Goal: Task Accomplishment & Management: Complete application form

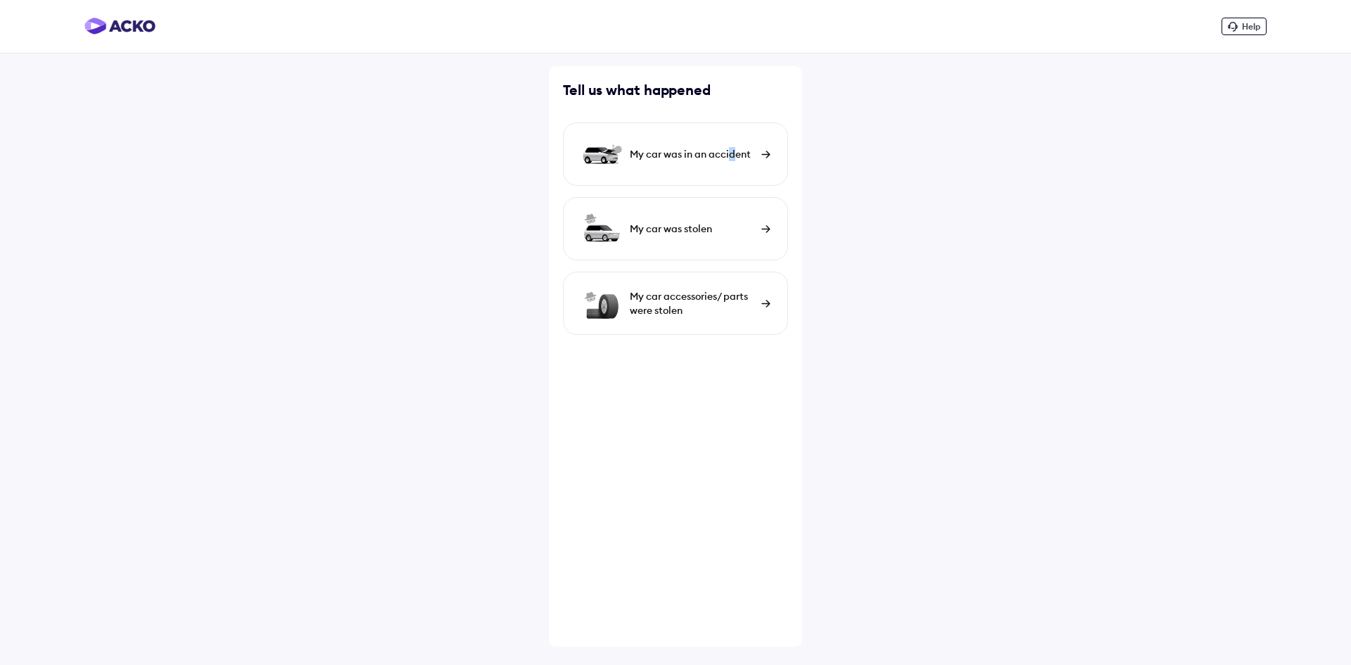
click at [732, 153] on div "My car was in an accident" at bounding box center [692, 154] width 125 height 14
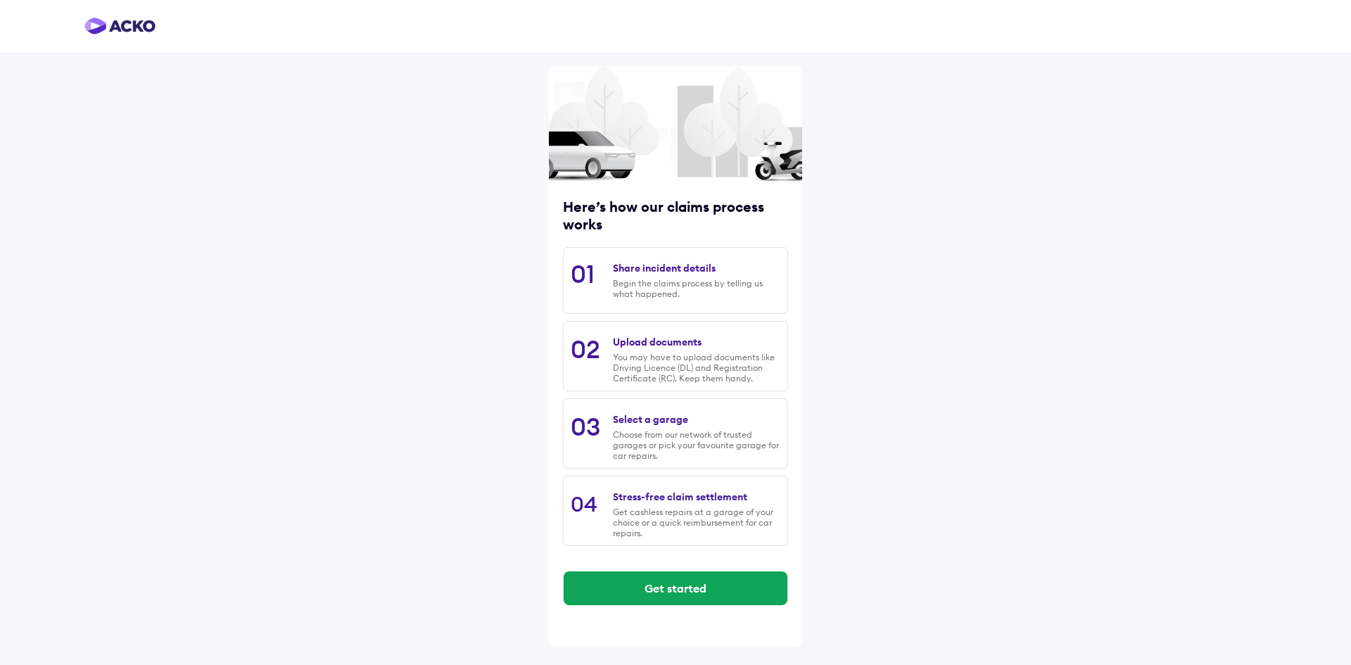
click at [699, 294] on div "Begin the claims process by telling us what happened." at bounding box center [696, 288] width 167 height 21
click at [710, 590] on button "Get started" at bounding box center [676, 588] width 224 height 34
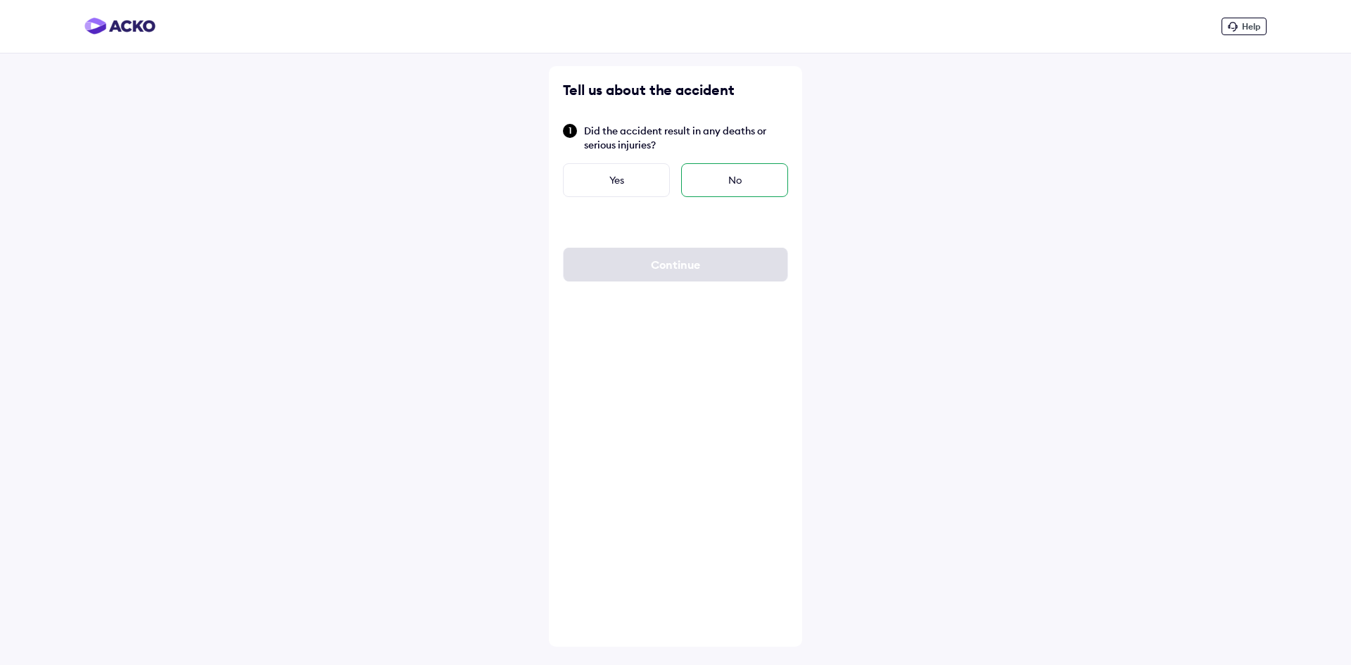
click at [742, 179] on div "No" at bounding box center [734, 180] width 107 height 34
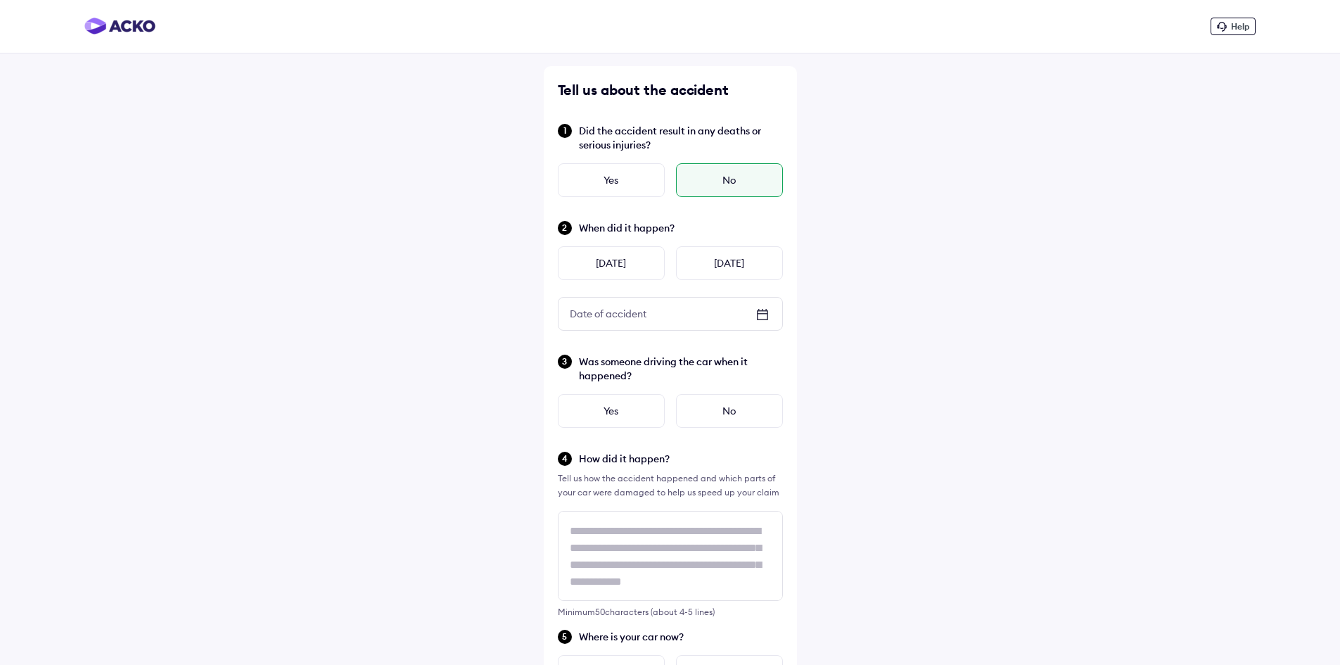
click at [821, 246] on div "Help Tell us about the accident Did the accident result in any deaths or seriou…" at bounding box center [670, 568] width 1340 height 1136
click at [439, 221] on div "Help Tell us about the accident Did the accident result in any deaths or seriou…" at bounding box center [670, 568] width 1340 height 1136
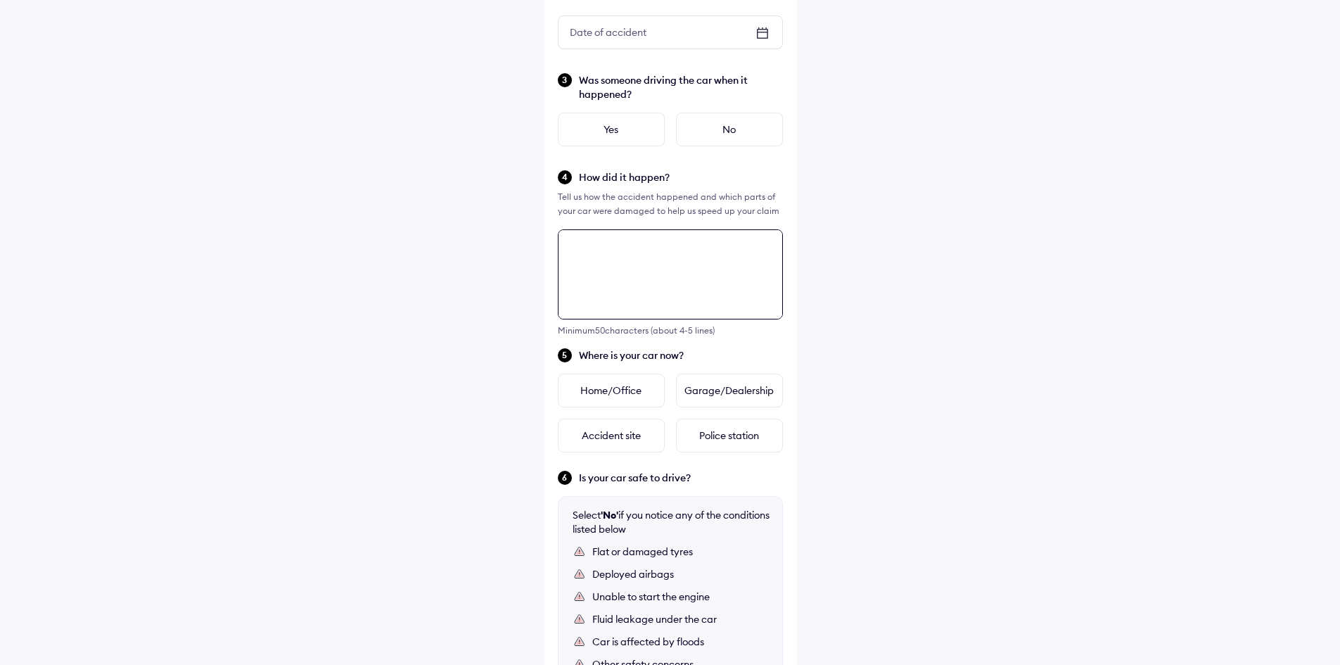
click at [720, 260] on div "Tell us about the accident Did the accident result in any deaths or serious inj…" at bounding box center [670, 320] width 253 height 1070
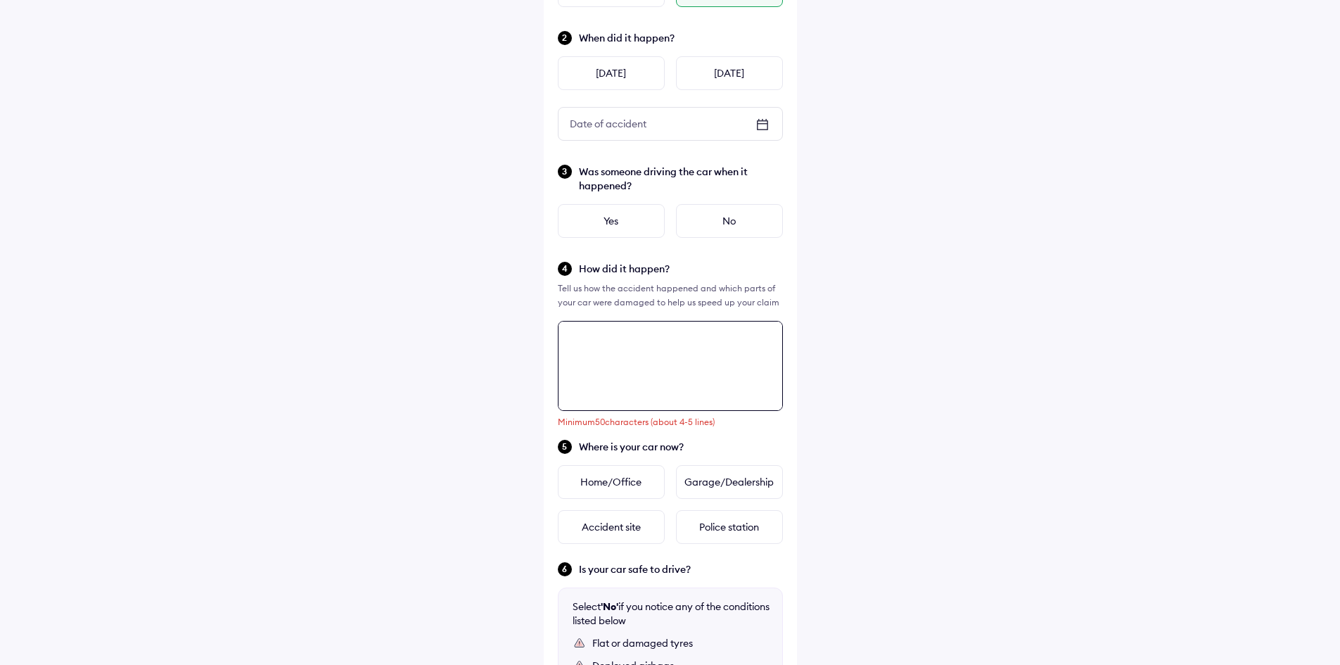
scroll to position [120, 0]
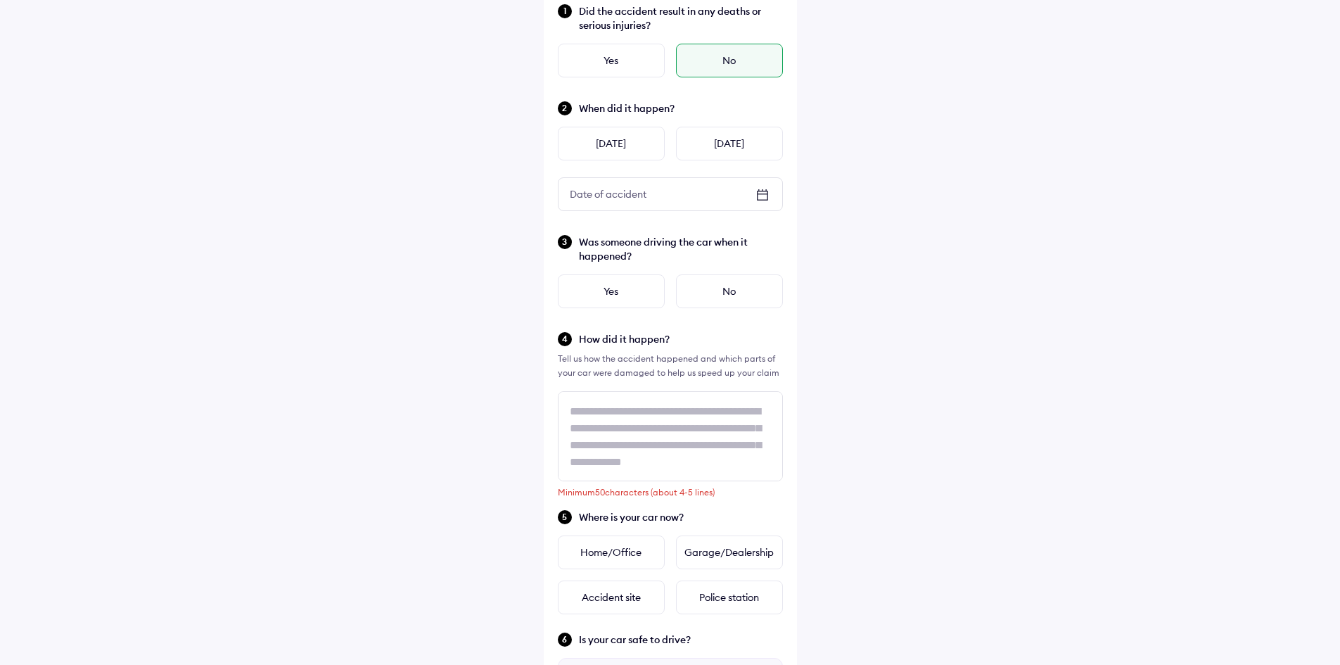
click at [761, 187] on icon at bounding box center [762, 194] width 17 height 17
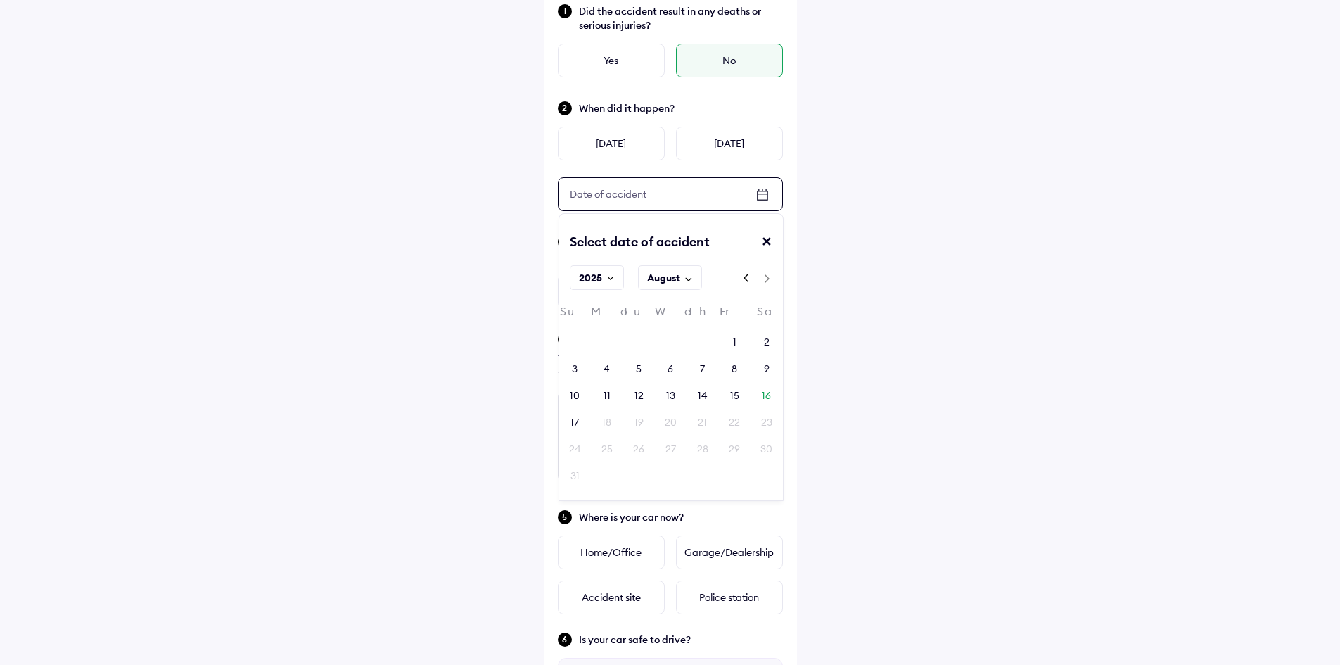
click at [741, 278] on rect at bounding box center [746, 277] width 17 height 17
click at [765, 277] on rect at bounding box center [766, 278] width 17 height 17
type input "**"
click at [735, 342] on div "1" at bounding box center [735, 342] width 4 height 14
type input "**"
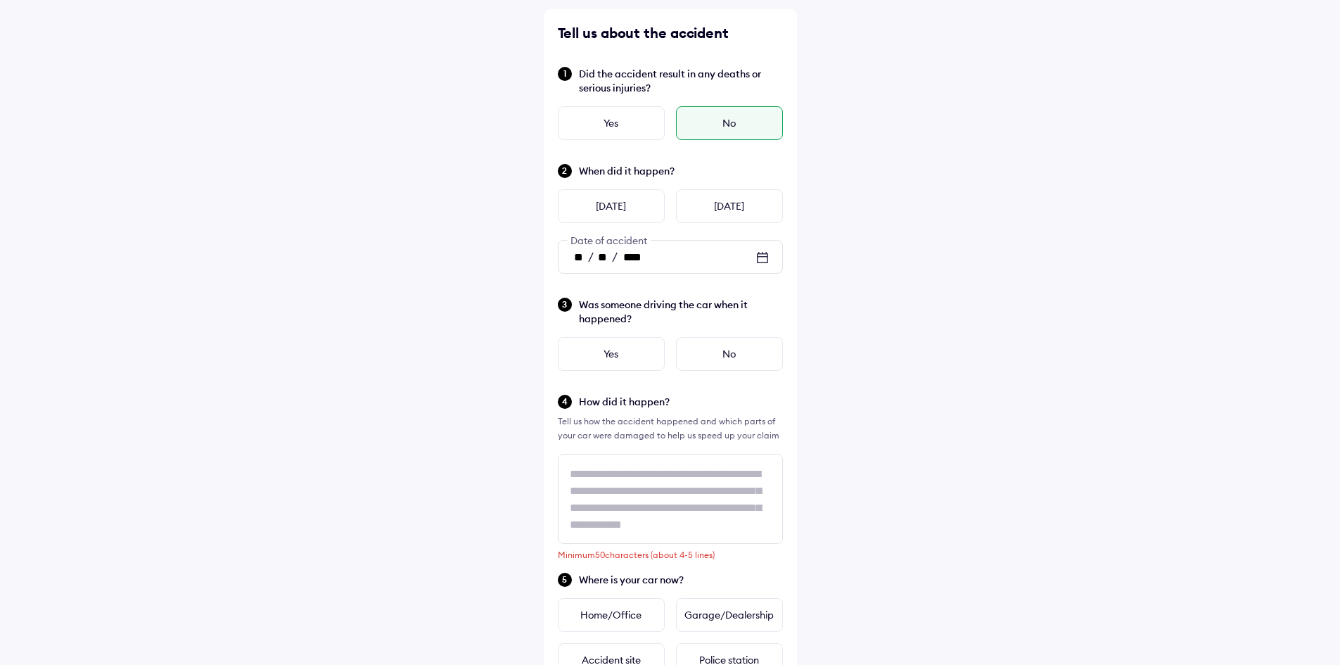
scroll to position [0, 0]
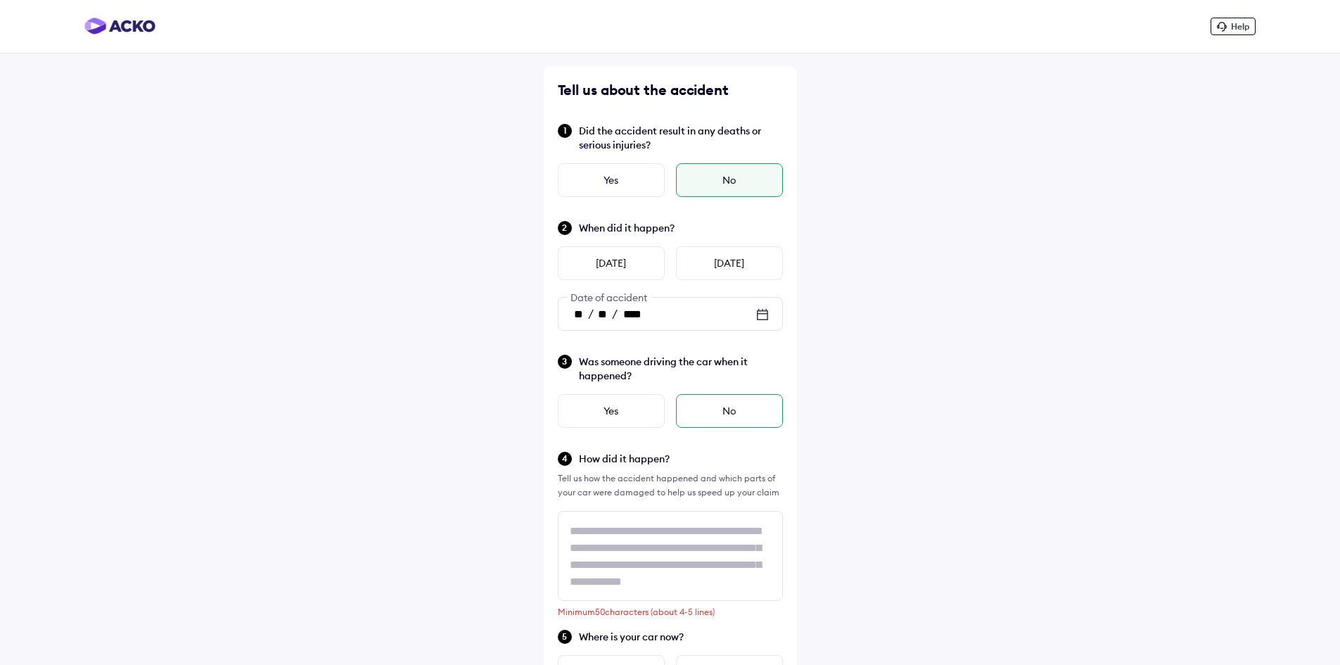
click at [731, 414] on div "No" at bounding box center [729, 411] width 107 height 34
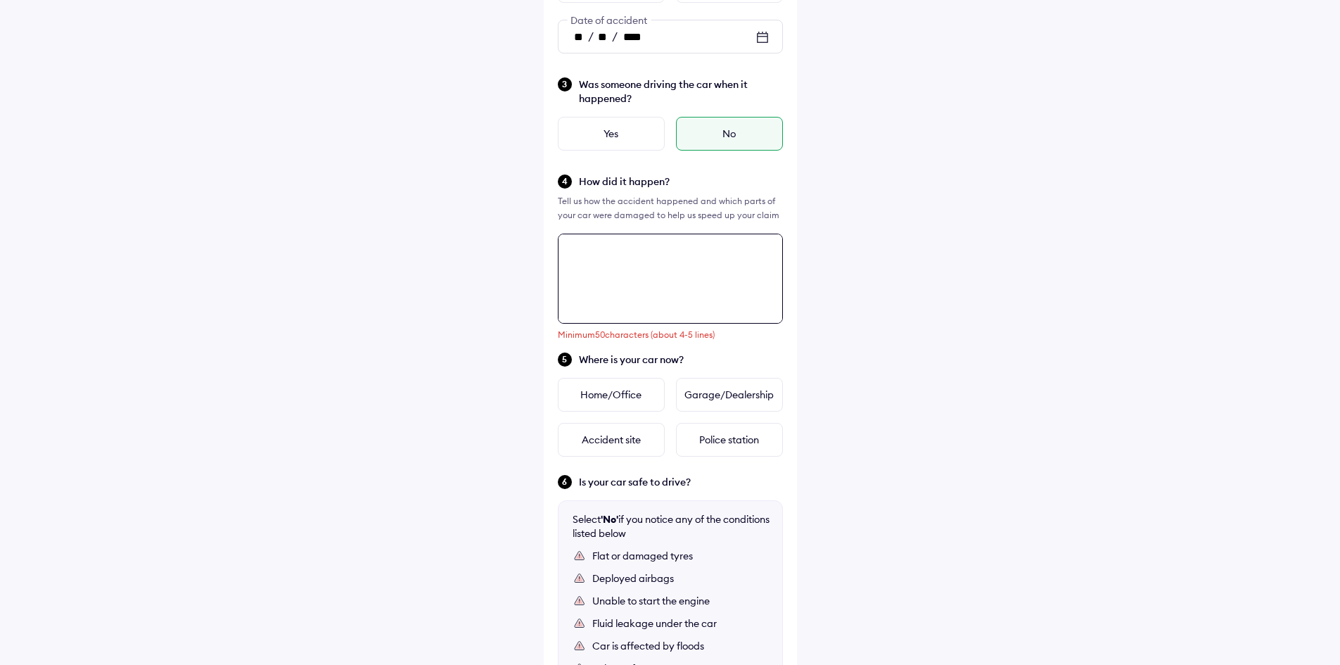
click at [623, 431] on div "Tell us about the accident Did the accident result in any deaths or serious inj…" at bounding box center [670, 324] width 253 height 1070
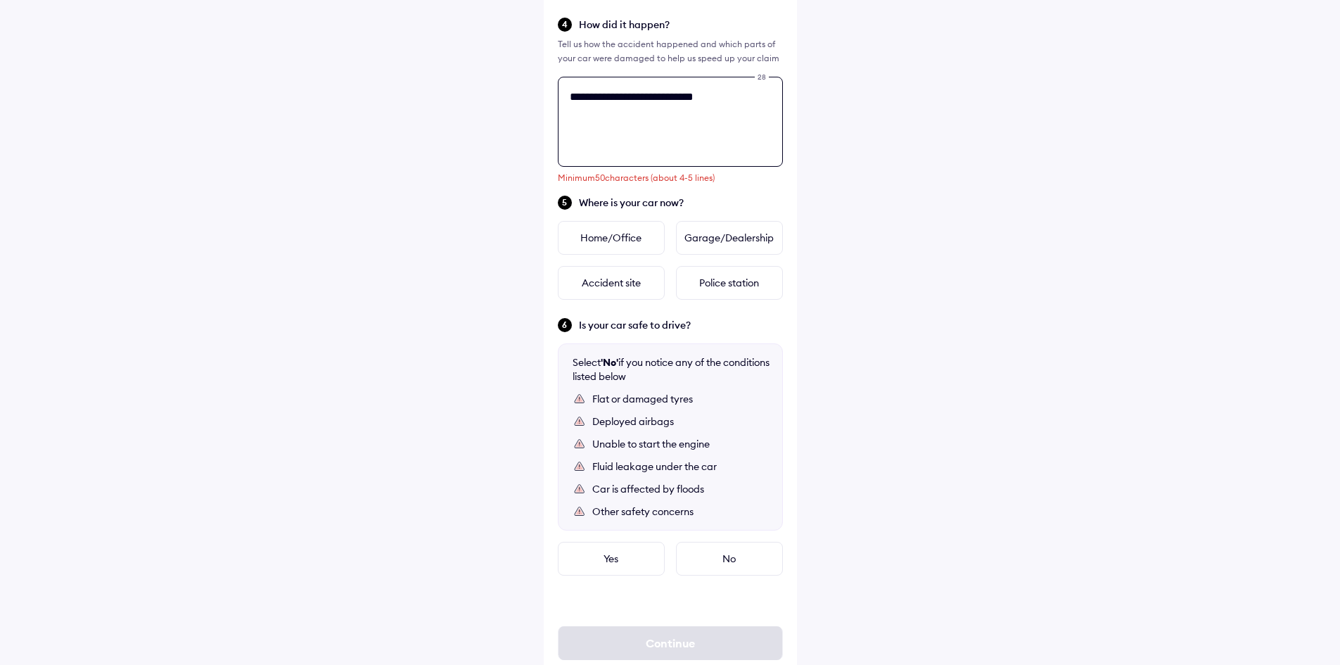
scroll to position [401, 0]
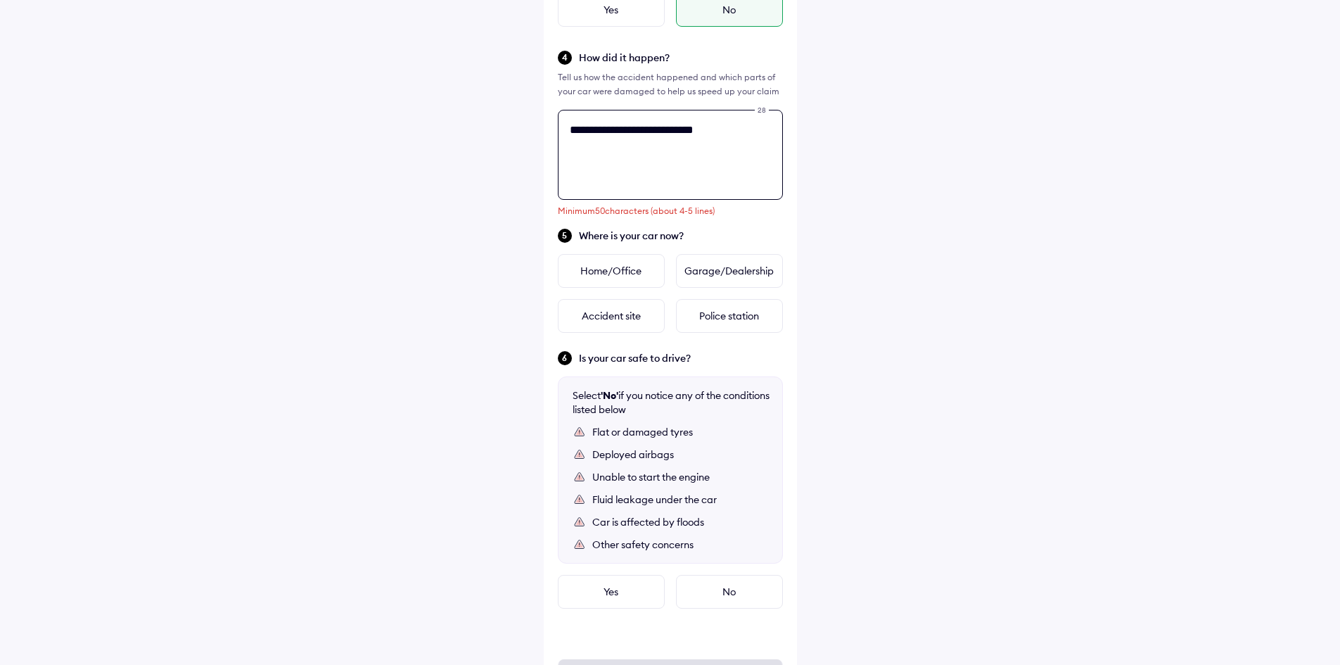
click at [666, 134] on textarea "**********" at bounding box center [670, 155] width 225 height 90
click at [668, 172] on textarea "**********" at bounding box center [670, 155] width 225 height 90
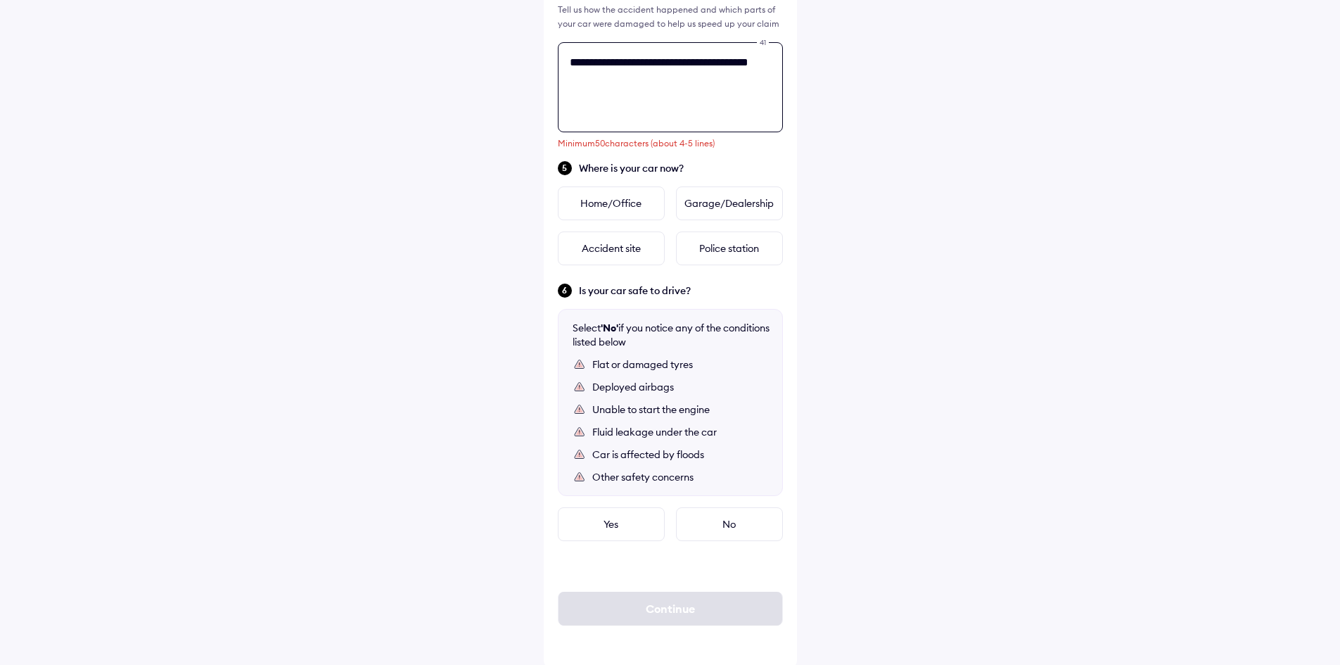
scroll to position [471, 0]
click at [634, 77] on textarea "**********" at bounding box center [670, 84] width 225 height 90
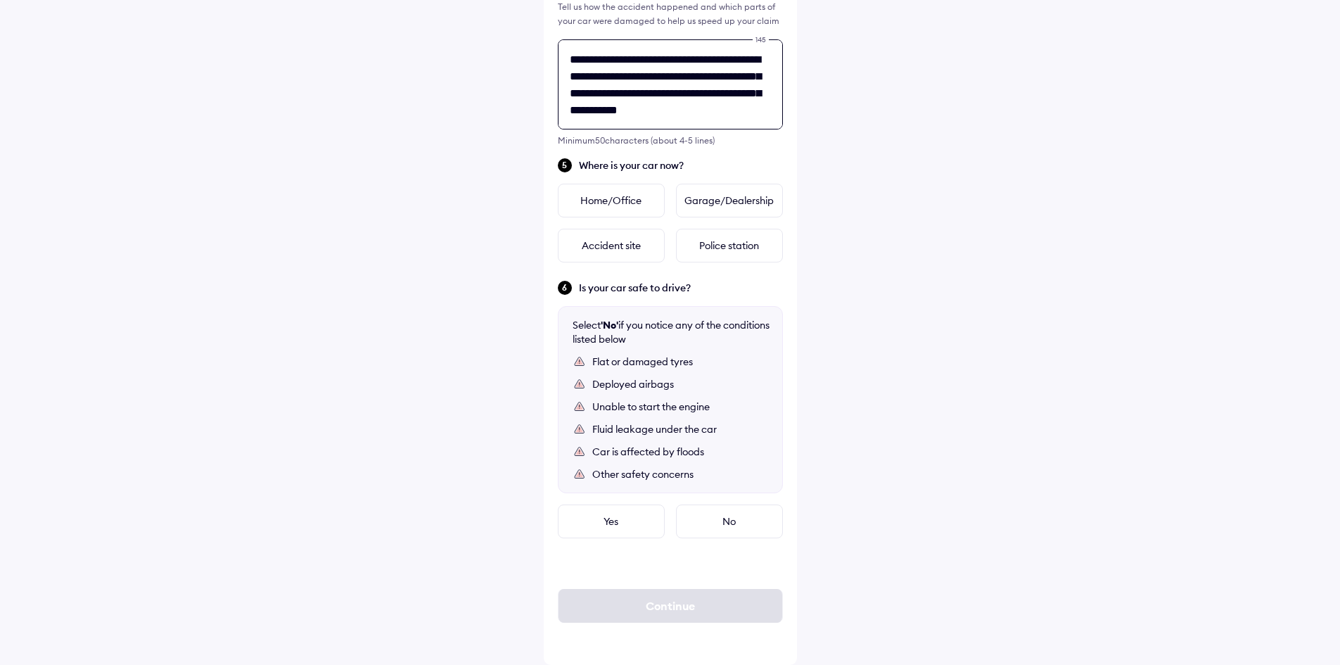
scroll to position [6, 0]
click at [699, 107] on textarea "**********" at bounding box center [670, 84] width 225 height 90
click at [718, 125] on textarea "**********" at bounding box center [670, 84] width 225 height 90
click at [767, 118] on textarea "**********" at bounding box center [670, 84] width 225 height 90
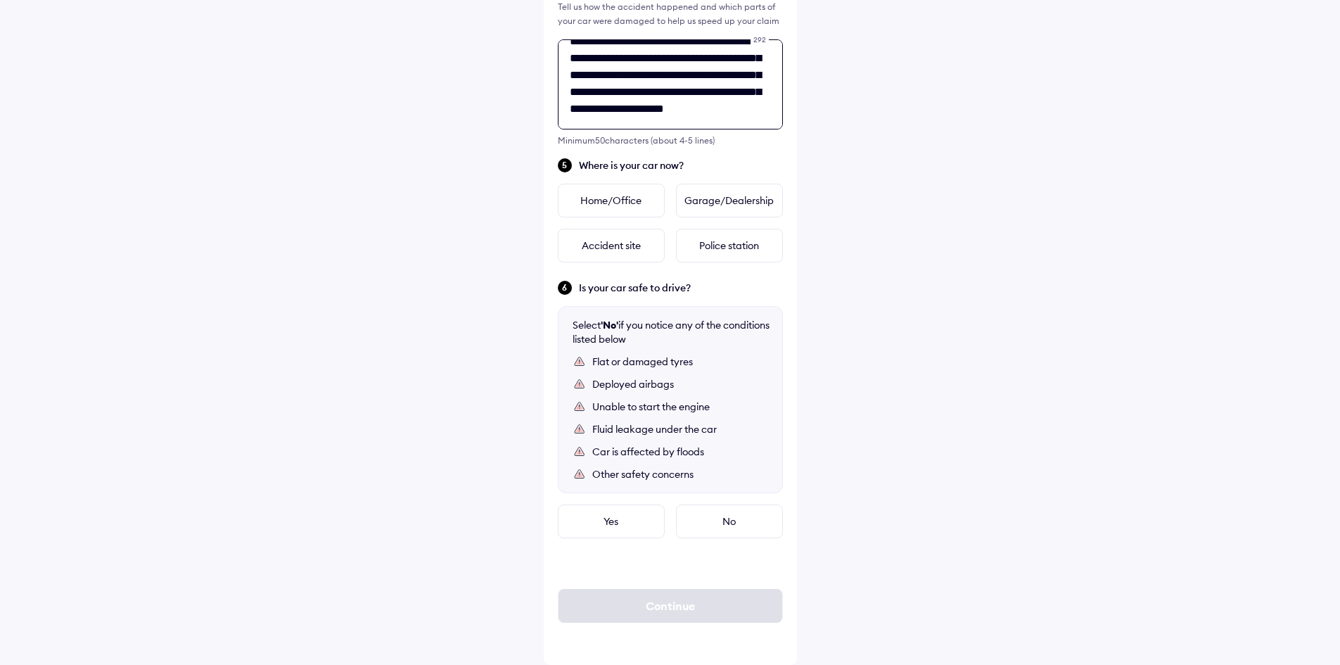
click at [767, 118] on textarea "**********" at bounding box center [670, 84] width 225 height 90
type textarea "**********"
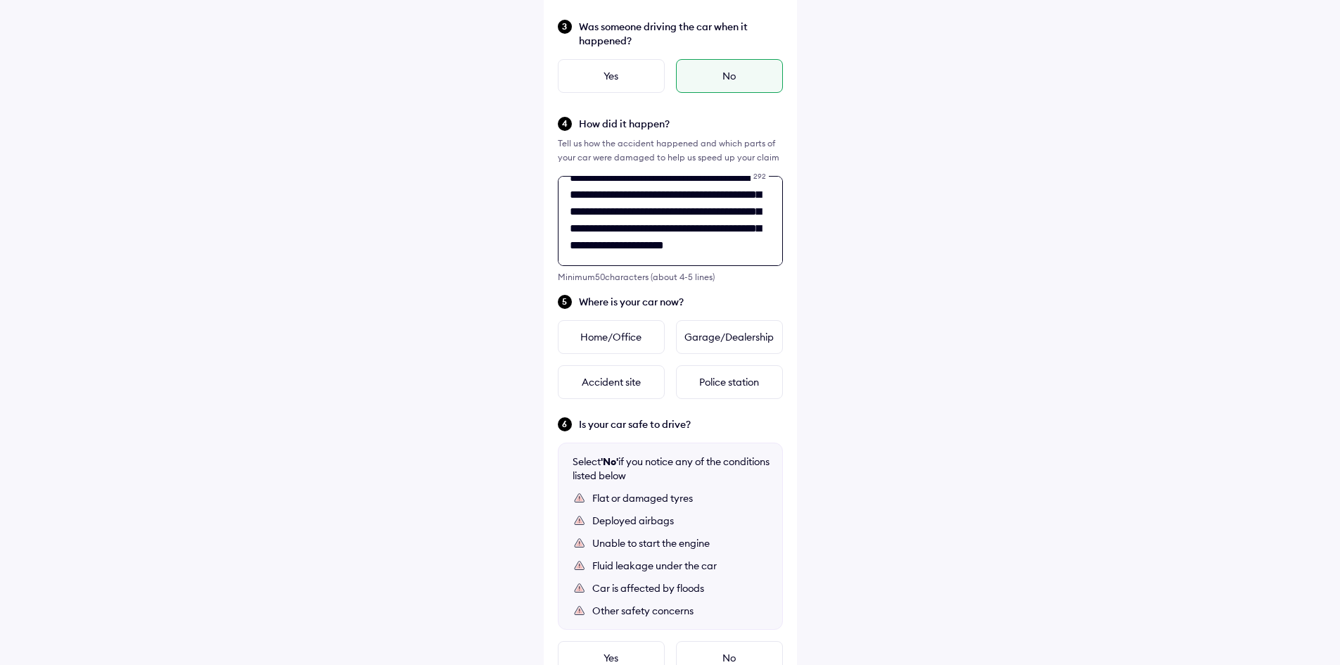
scroll to position [331, 0]
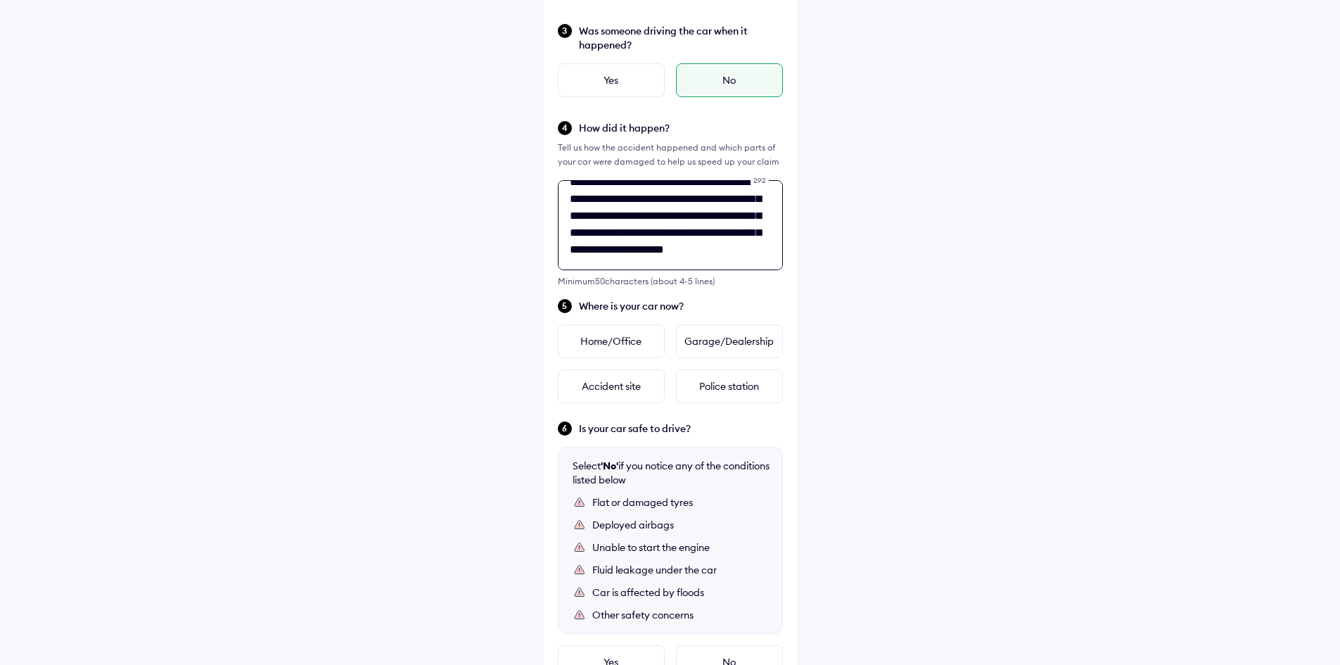
click at [694, 237] on textarea "**********" at bounding box center [670, 225] width 225 height 90
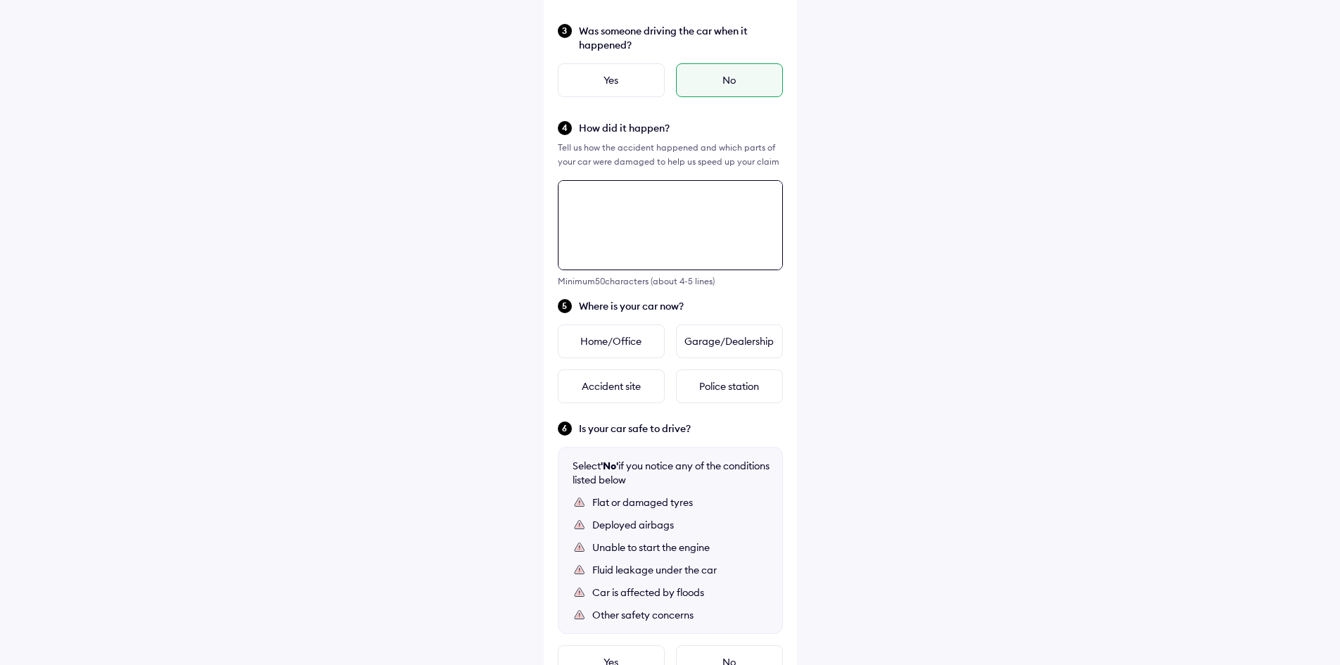
scroll to position [0, 0]
paste textarea "**********"
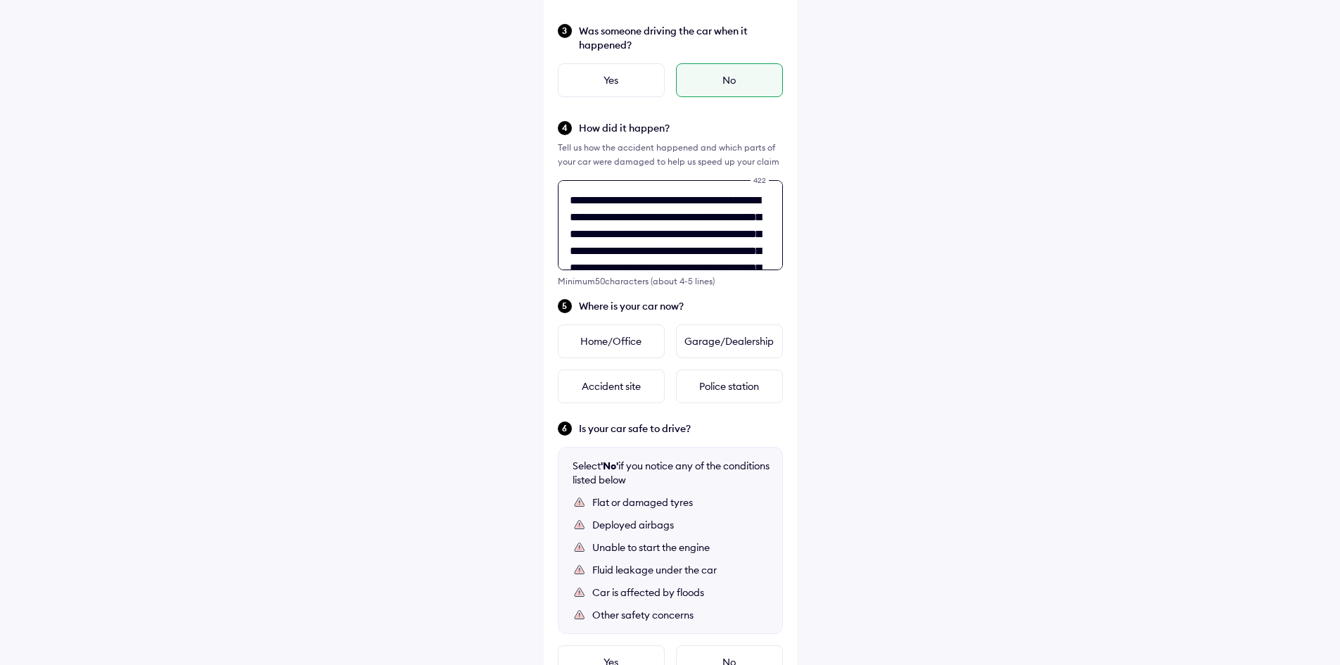
scroll to position [124, 0]
type textarea "**********"
click at [917, 253] on div "**********" at bounding box center [670, 237] width 1340 height 1136
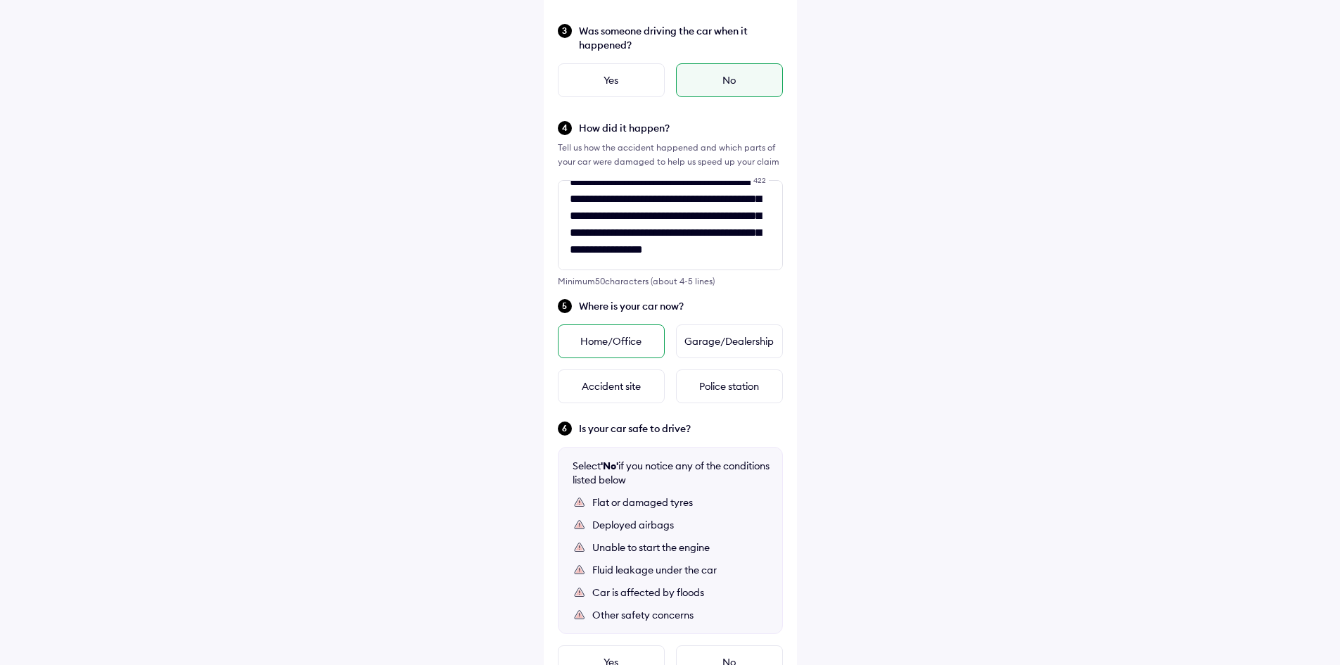
click at [597, 329] on div "Home/Office" at bounding box center [611, 341] width 107 height 34
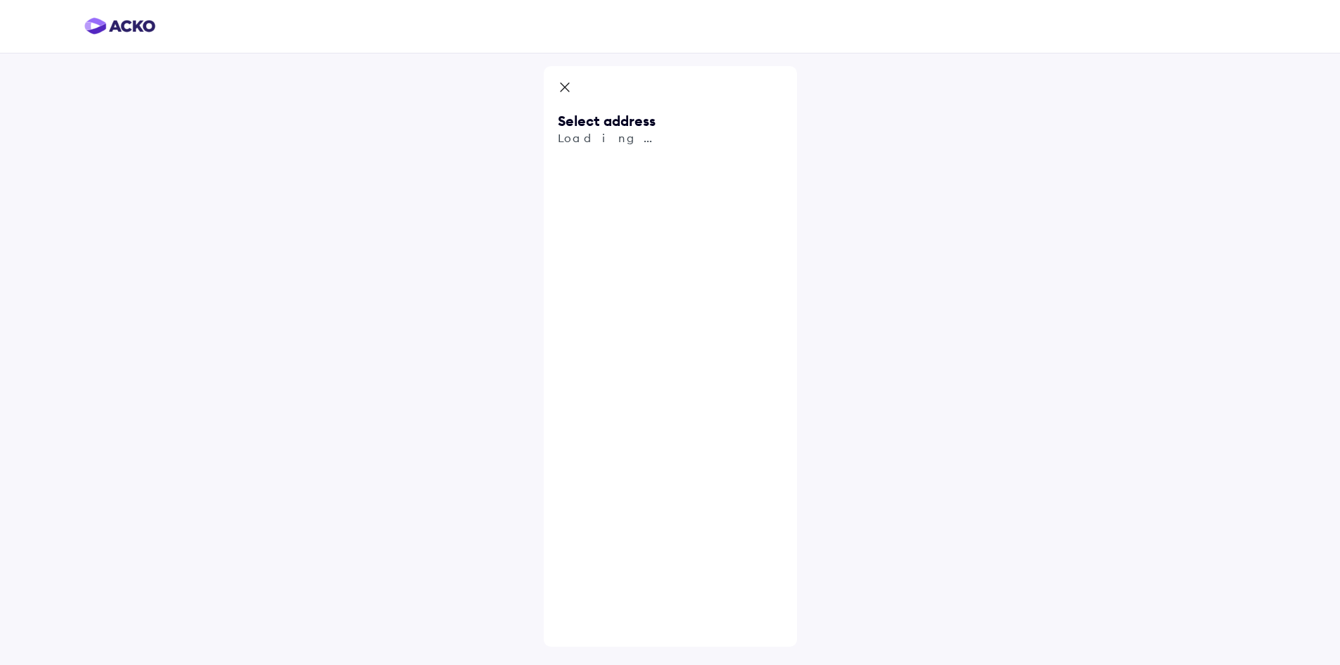
scroll to position [0, 0]
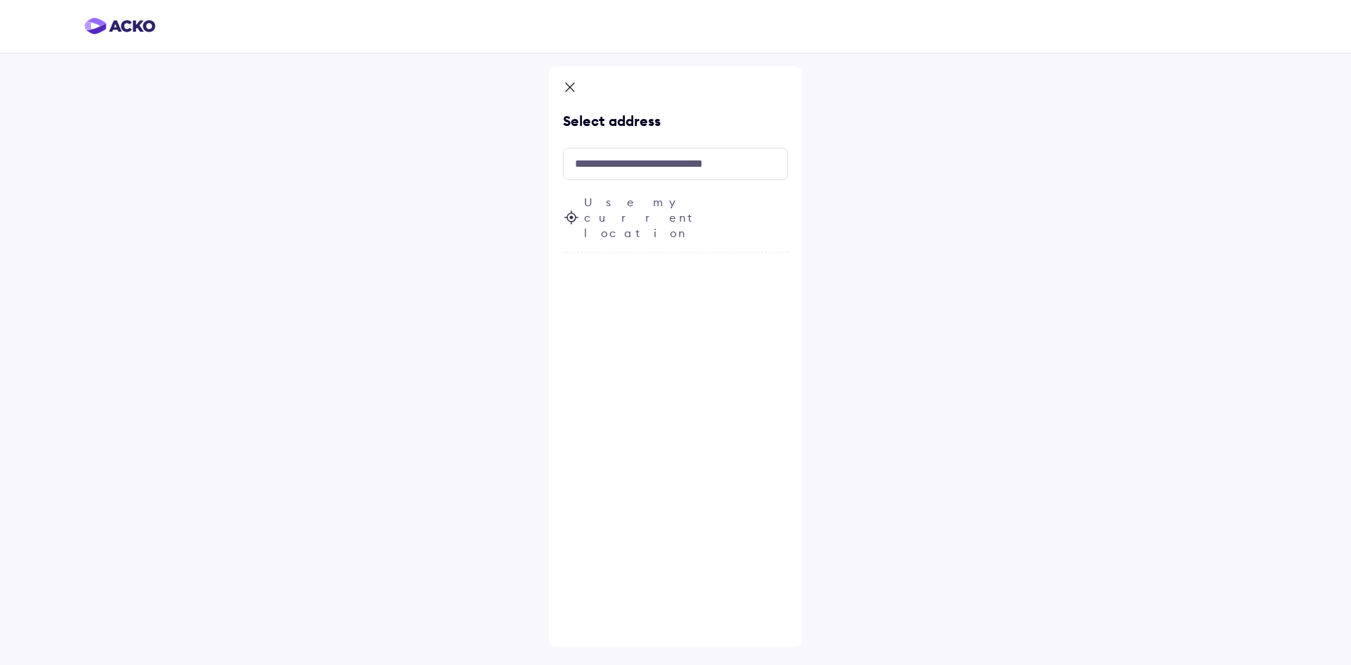
click at [636, 207] on span "Use my current location" at bounding box center [686, 217] width 204 height 46
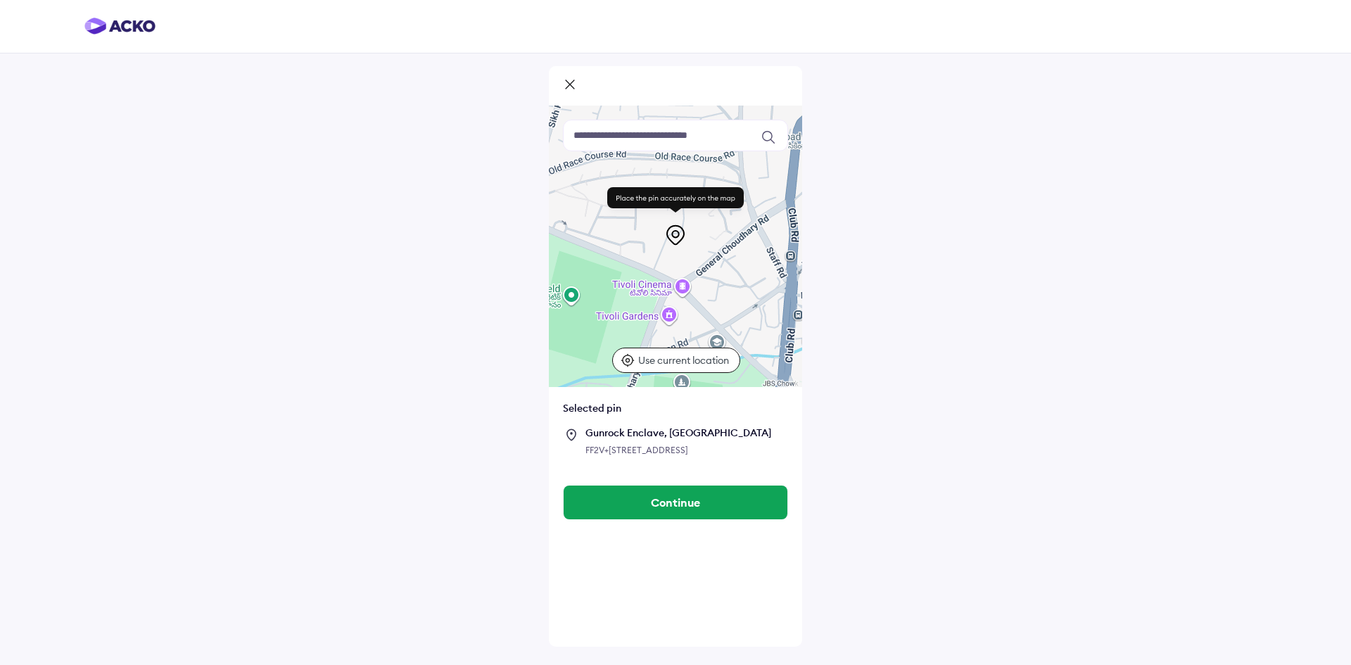
click at [705, 145] on input at bounding box center [675, 136] width 225 height 32
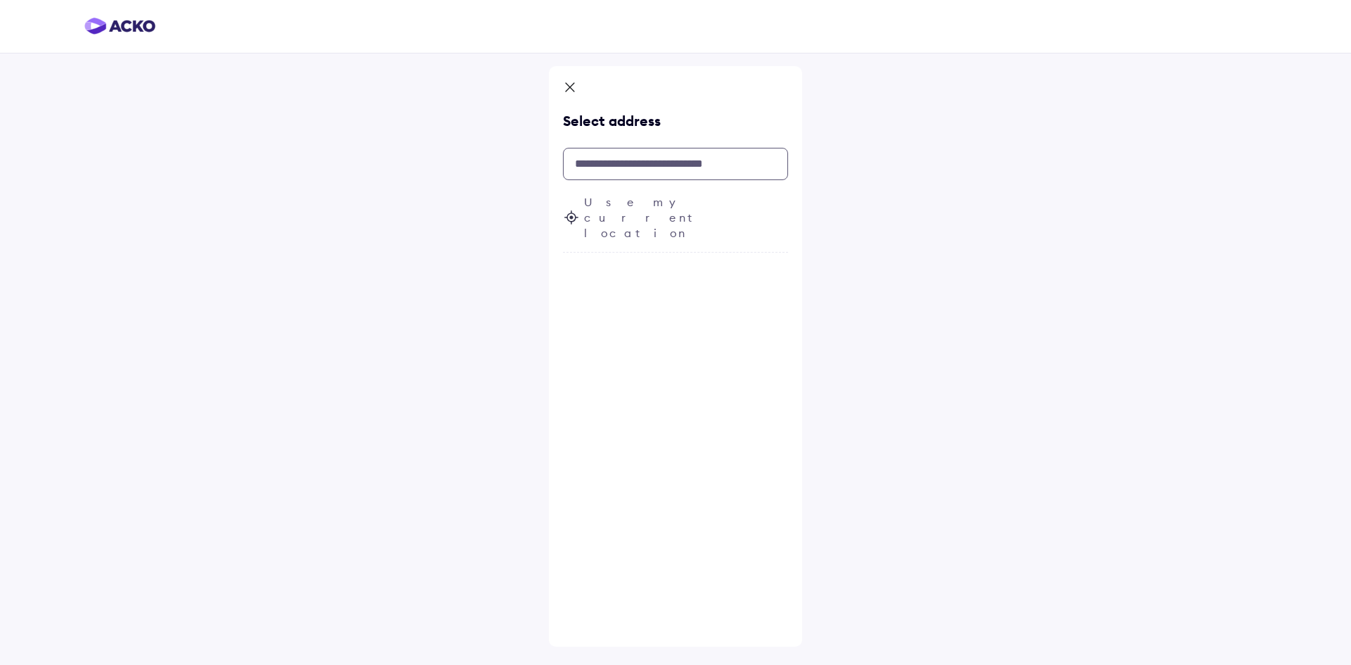
click at [675, 169] on input "text" at bounding box center [675, 164] width 225 height 32
click at [672, 196] on span "Use my current location" at bounding box center [686, 217] width 204 height 46
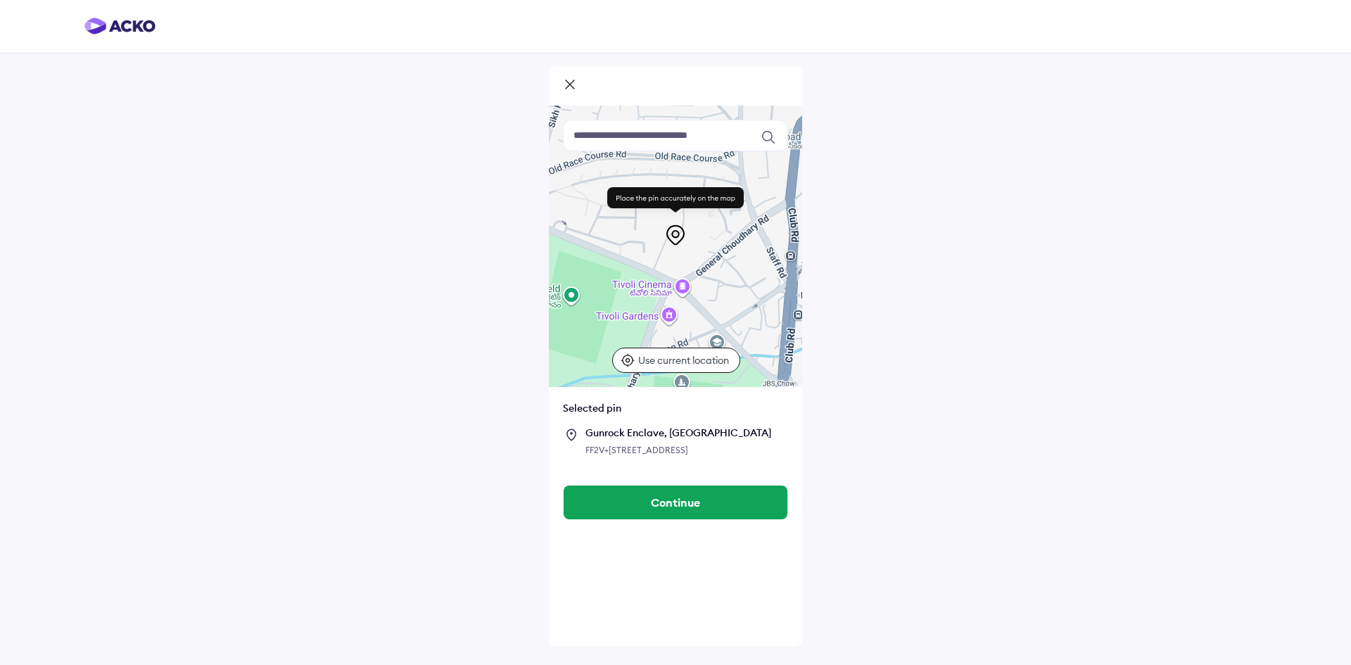
click at [658, 149] on input at bounding box center [675, 136] width 225 height 32
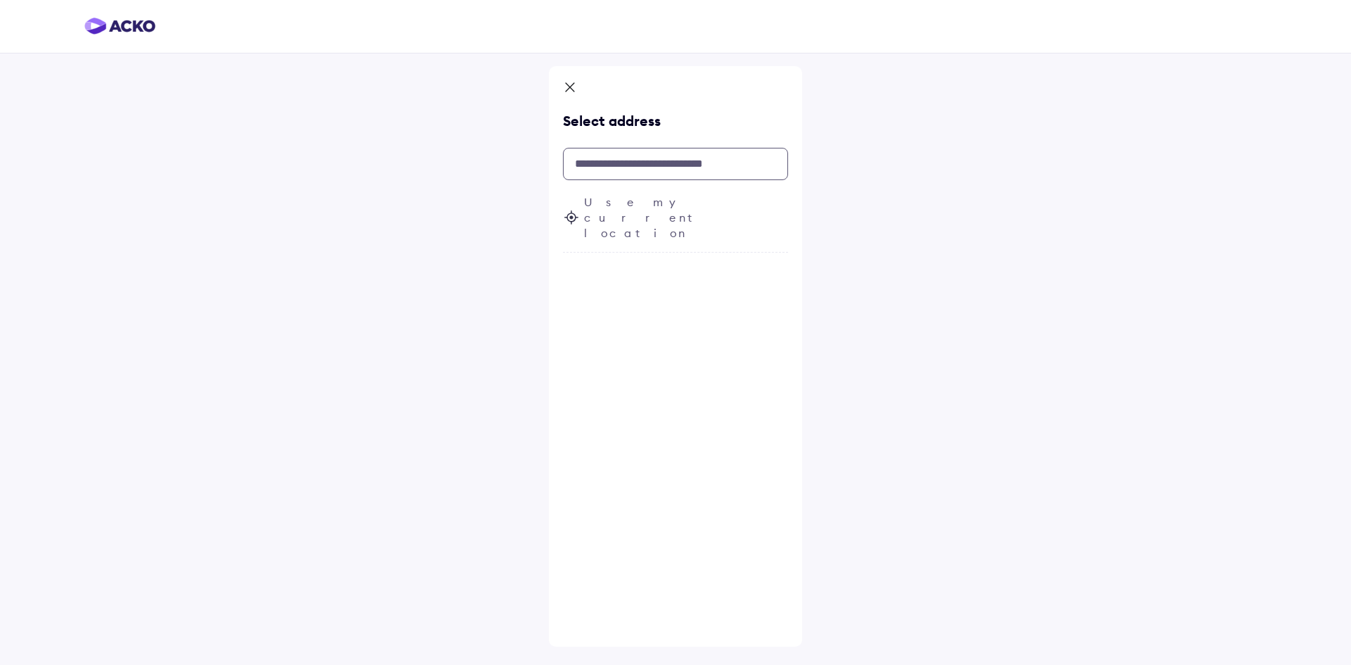
click at [632, 158] on input "text" at bounding box center [675, 164] width 225 height 32
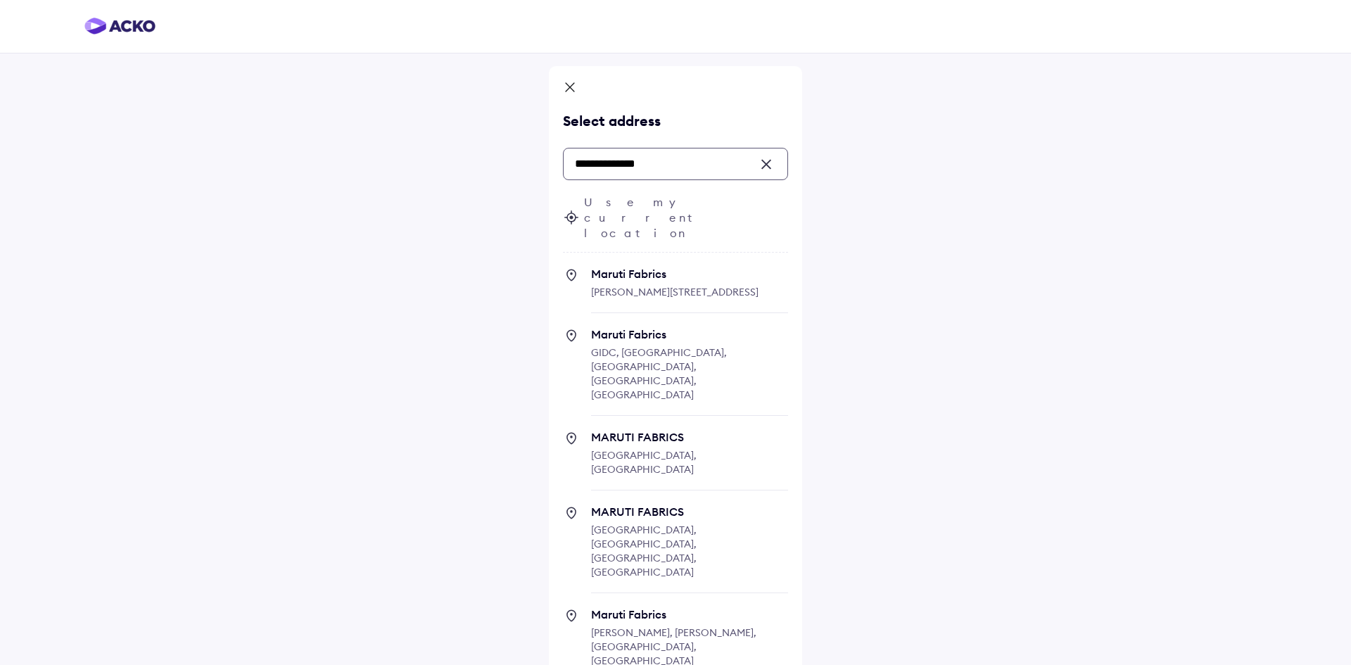
click at [697, 523] on span "[GEOGRAPHIC_DATA], [GEOGRAPHIC_DATA], [GEOGRAPHIC_DATA], [GEOGRAPHIC_DATA]" at bounding box center [644, 550] width 106 height 55
type input "**********"
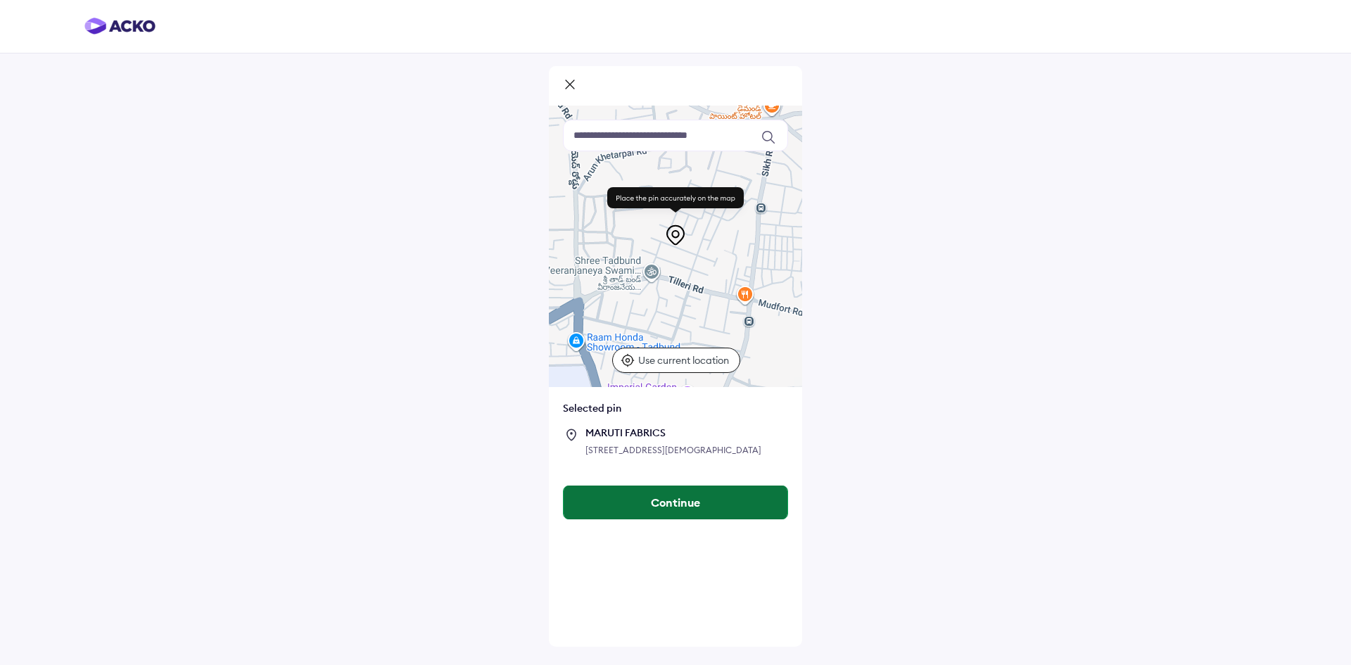
click at [742, 519] on button "Continue" at bounding box center [676, 502] width 224 height 34
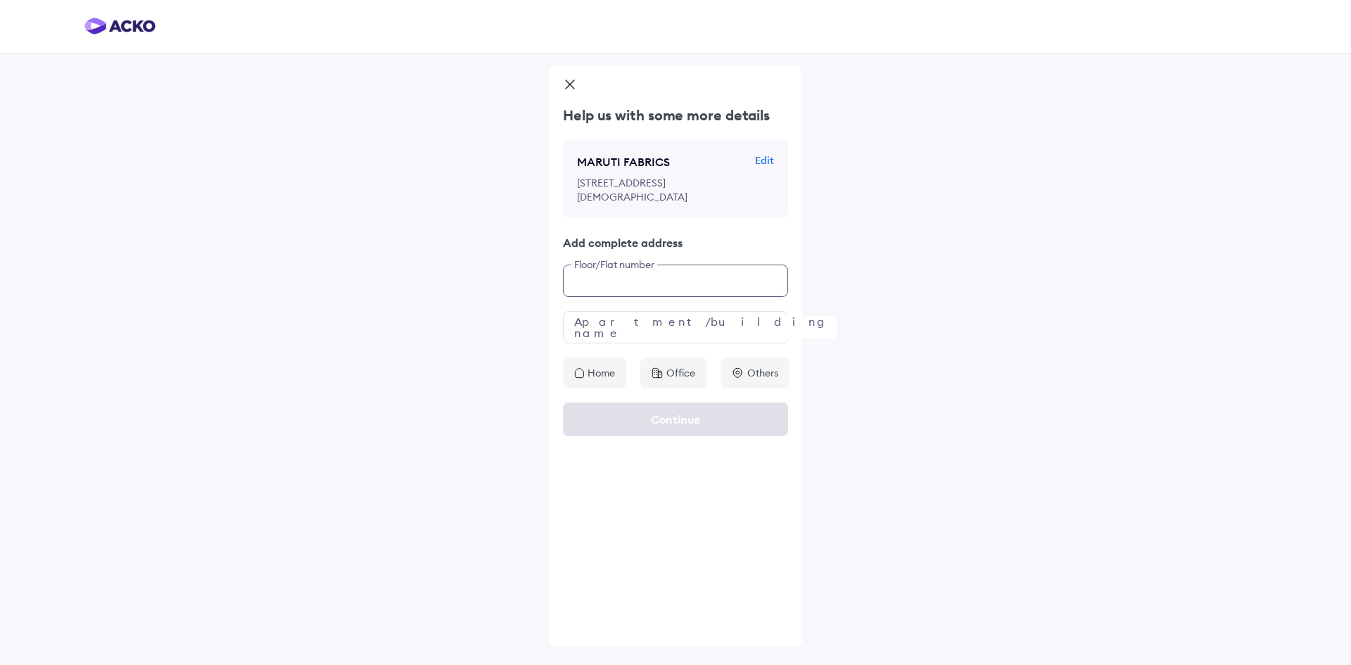
click at [713, 297] on input "text" at bounding box center [675, 281] width 225 height 32
click at [713, 297] on input "**********" at bounding box center [675, 281] width 225 height 32
type input "**********"
click at [685, 343] on input "text" at bounding box center [675, 327] width 225 height 32
drag, startPoint x: 604, startPoint y: 423, endPoint x: 598, endPoint y: 416, distance: 9.0
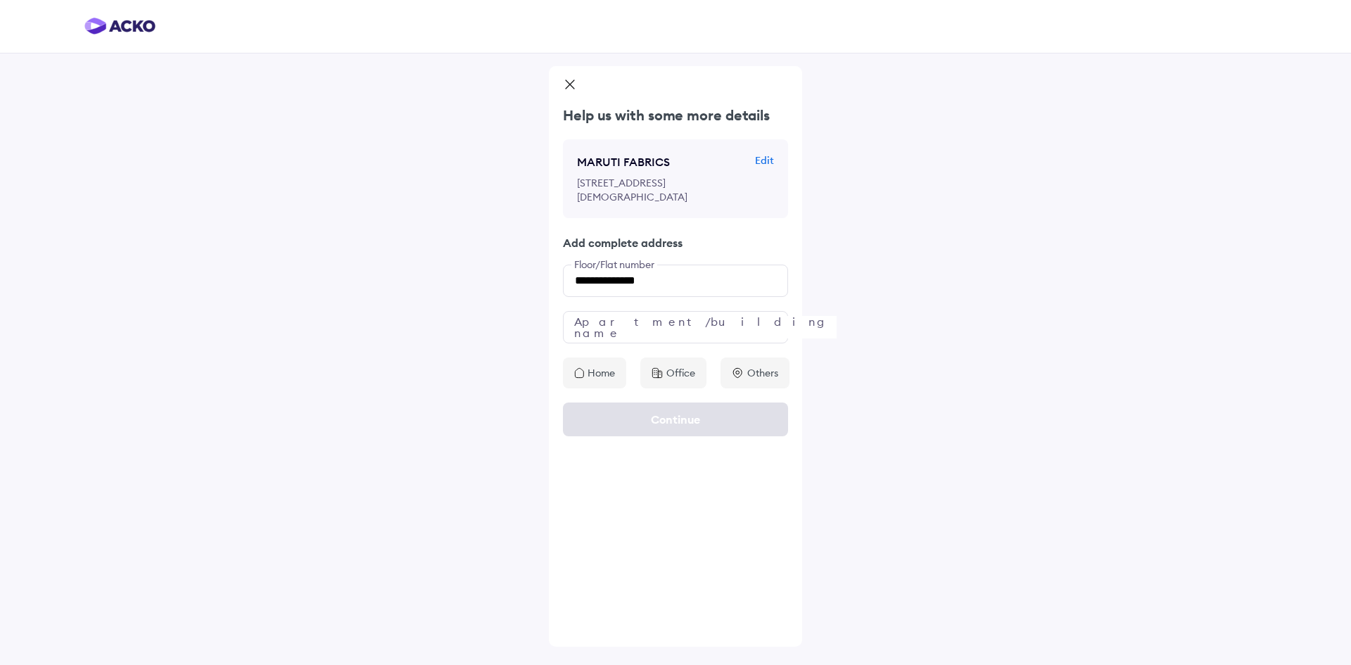
click at [603, 423] on div "**********" at bounding box center [675, 356] width 253 height 580
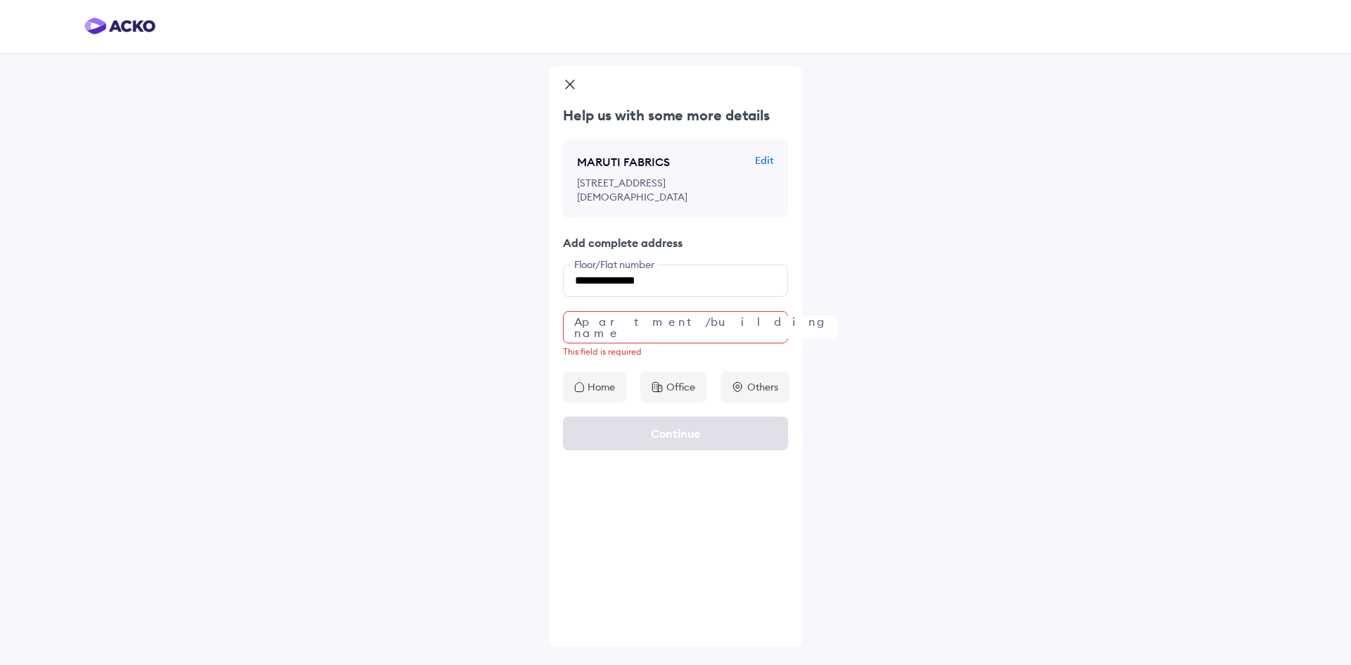
click at [597, 394] on p "Home" at bounding box center [601, 387] width 27 height 14
click at [613, 343] on input "text" at bounding box center [675, 327] width 225 height 32
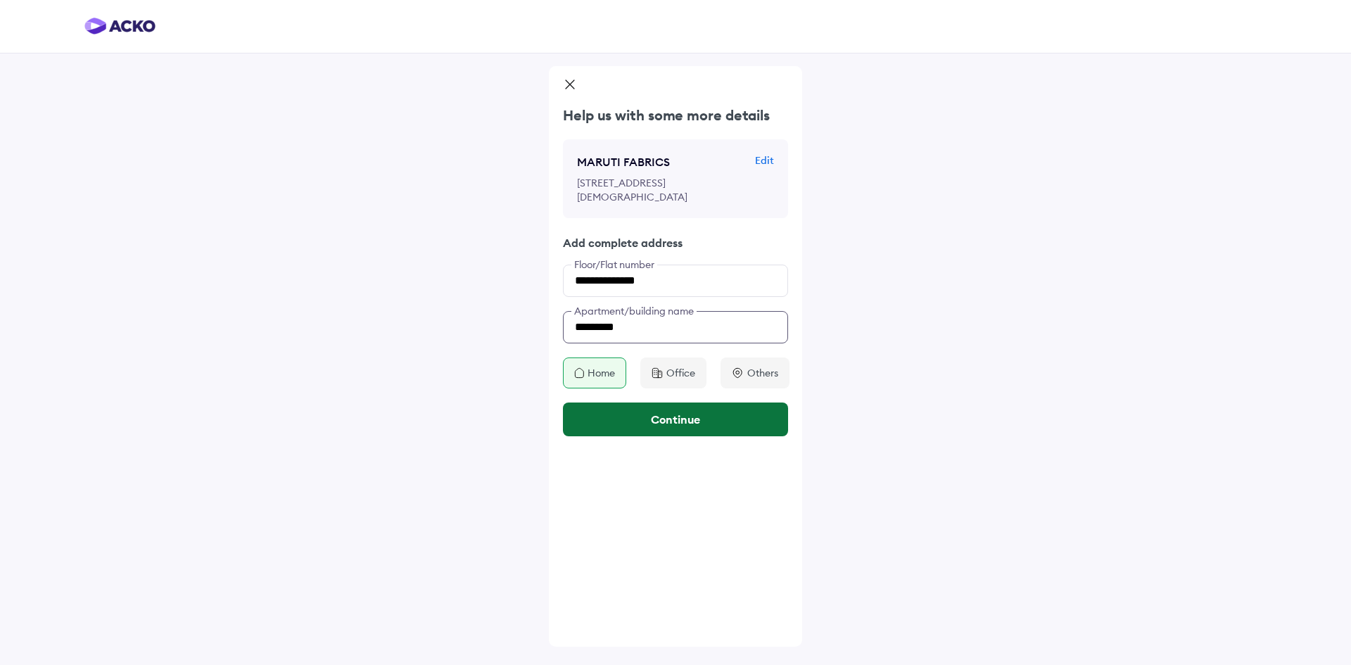
type input "*********"
click at [663, 436] on button "Continue" at bounding box center [675, 419] width 225 height 34
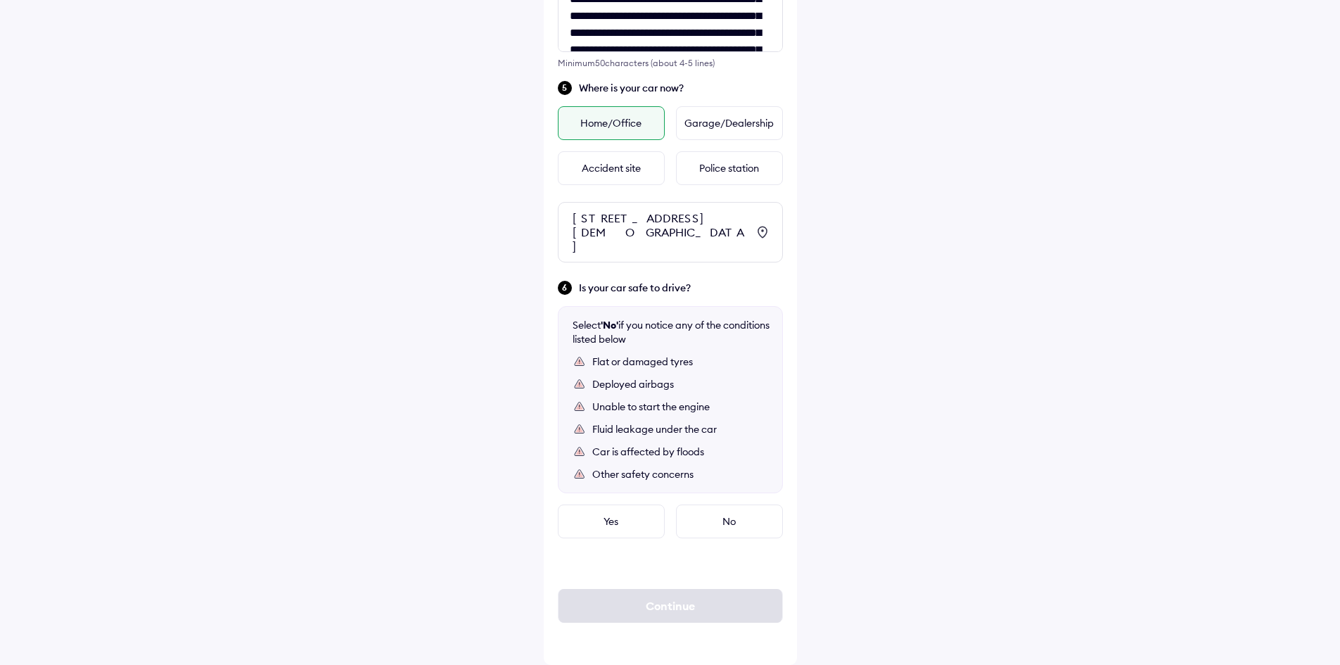
scroll to position [577, 0]
click at [627, 520] on div "Yes" at bounding box center [611, 521] width 107 height 34
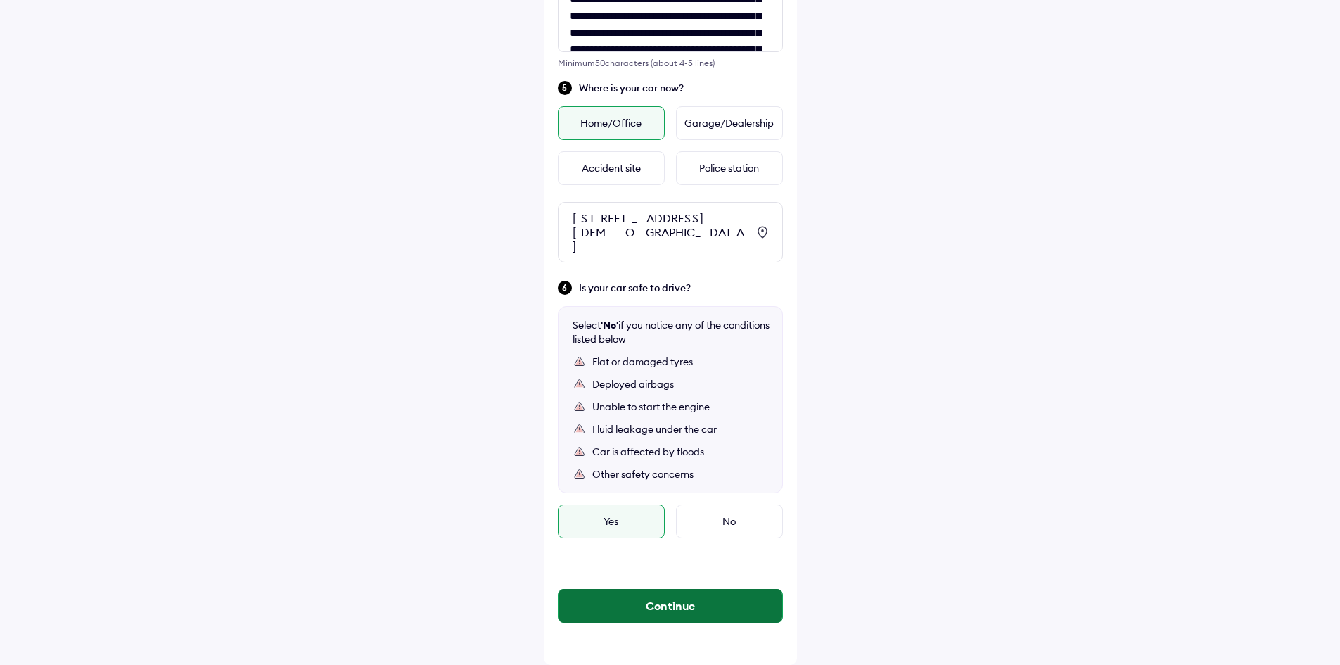
click at [743, 602] on button "Continue" at bounding box center [671, 606] width 224 height 34
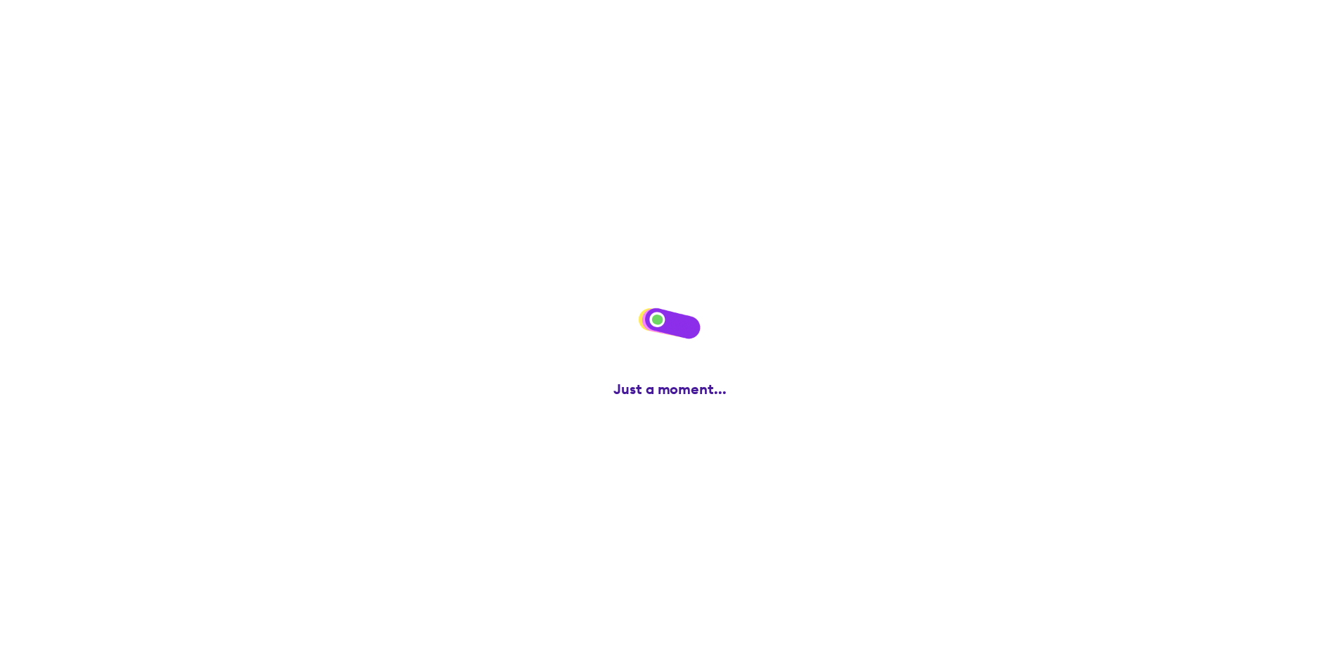
scroll to position [0, 0]
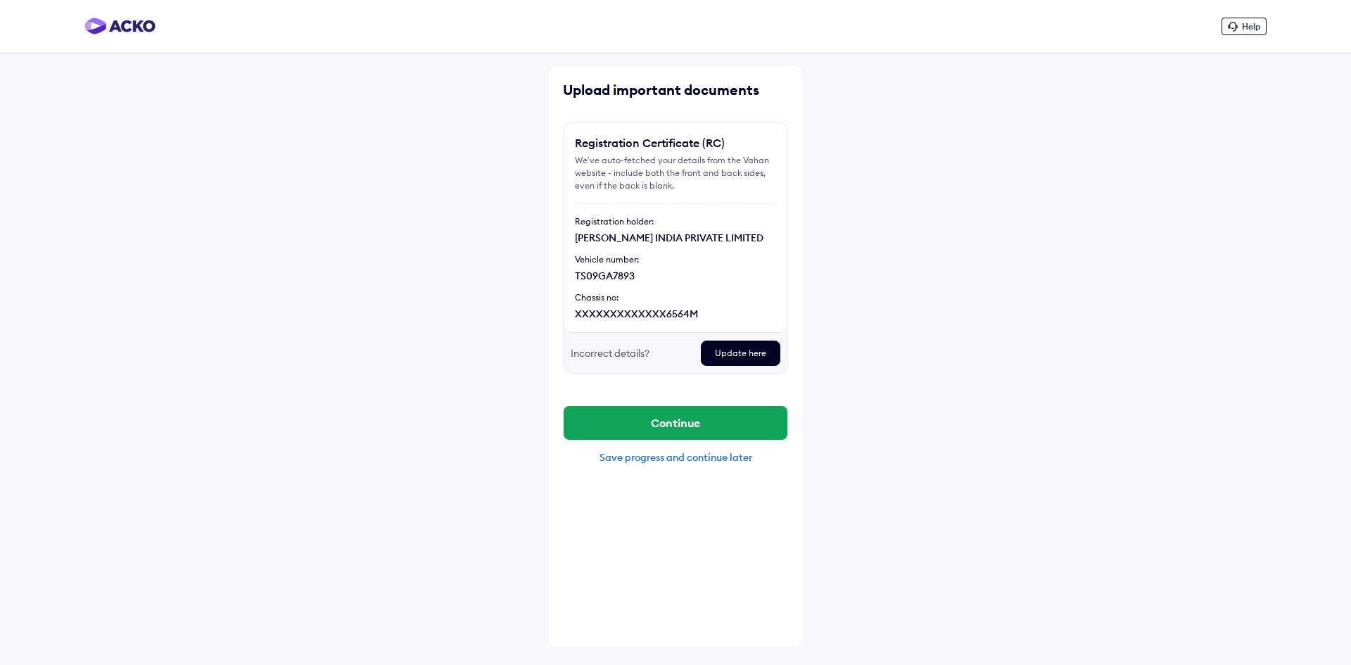
click at [623, 353] on div "Incorrect details?" at bounding box center [630, 353] width 119 height 25
click at [773, 417] on button "Continue" at bounding box center [676, 423] width 224 height 34
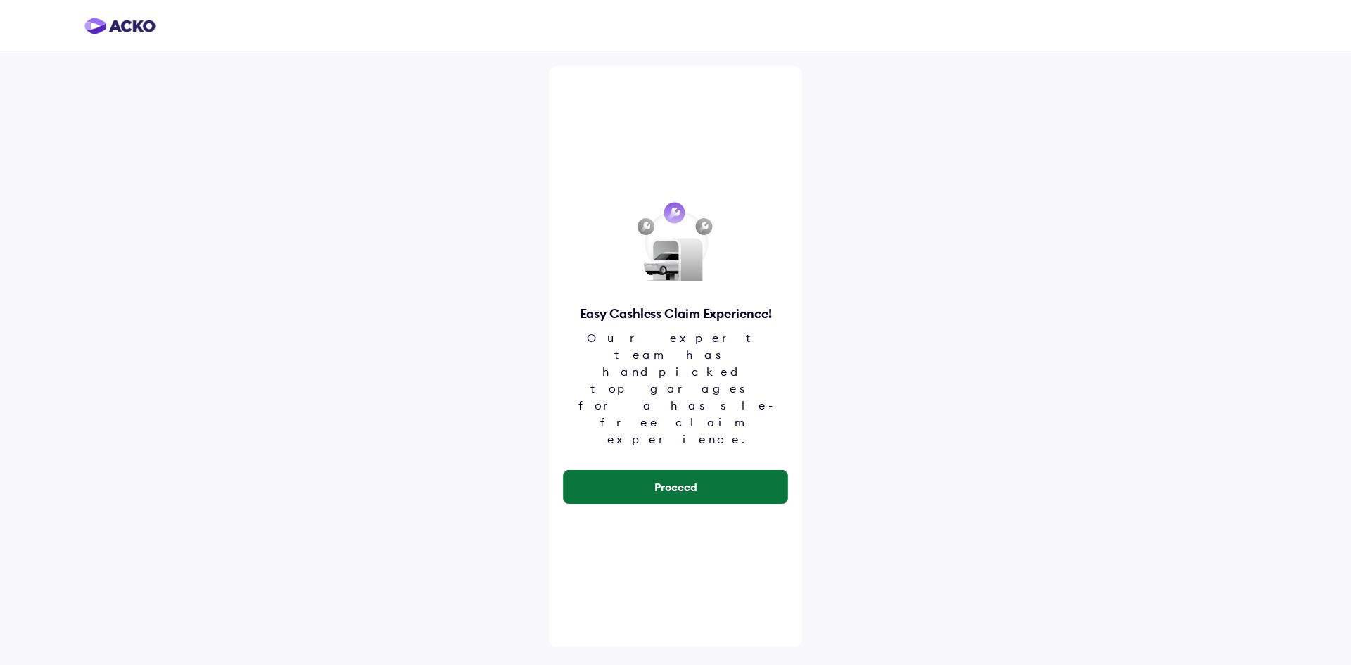
click at [762, 470] on button "Proceed" at bounding box center [676, 487] width 224 height 34
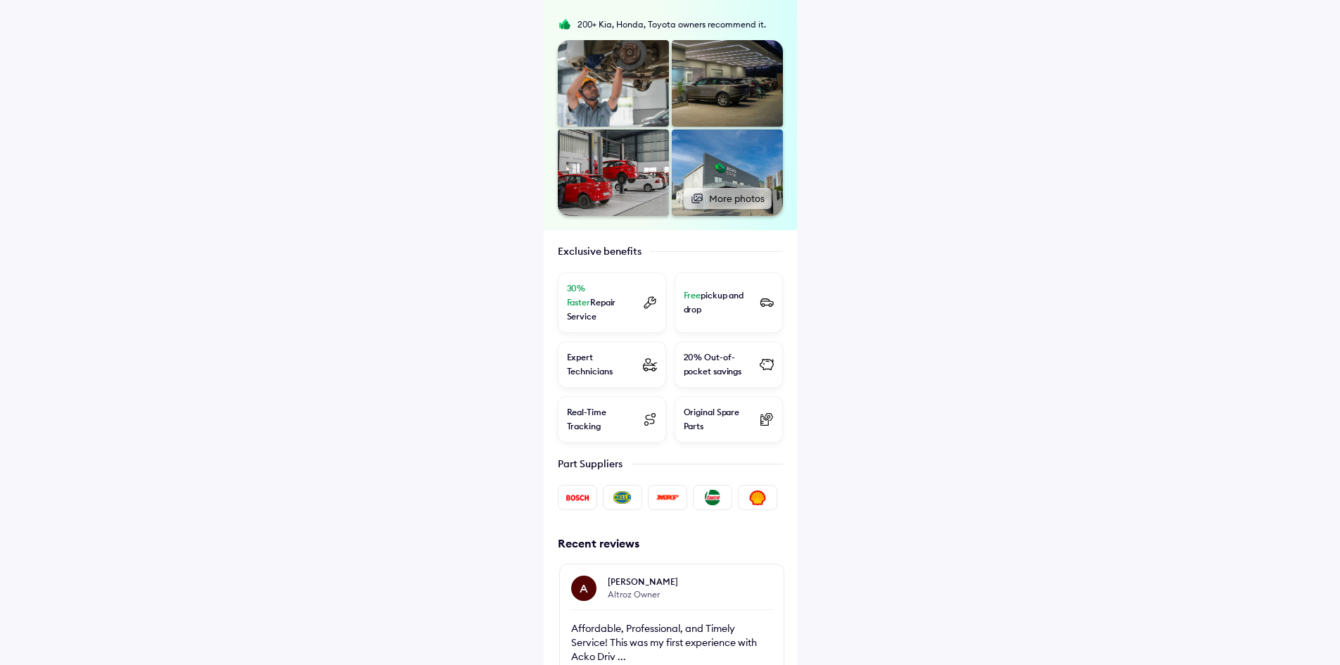
scroll to position [409, 0]
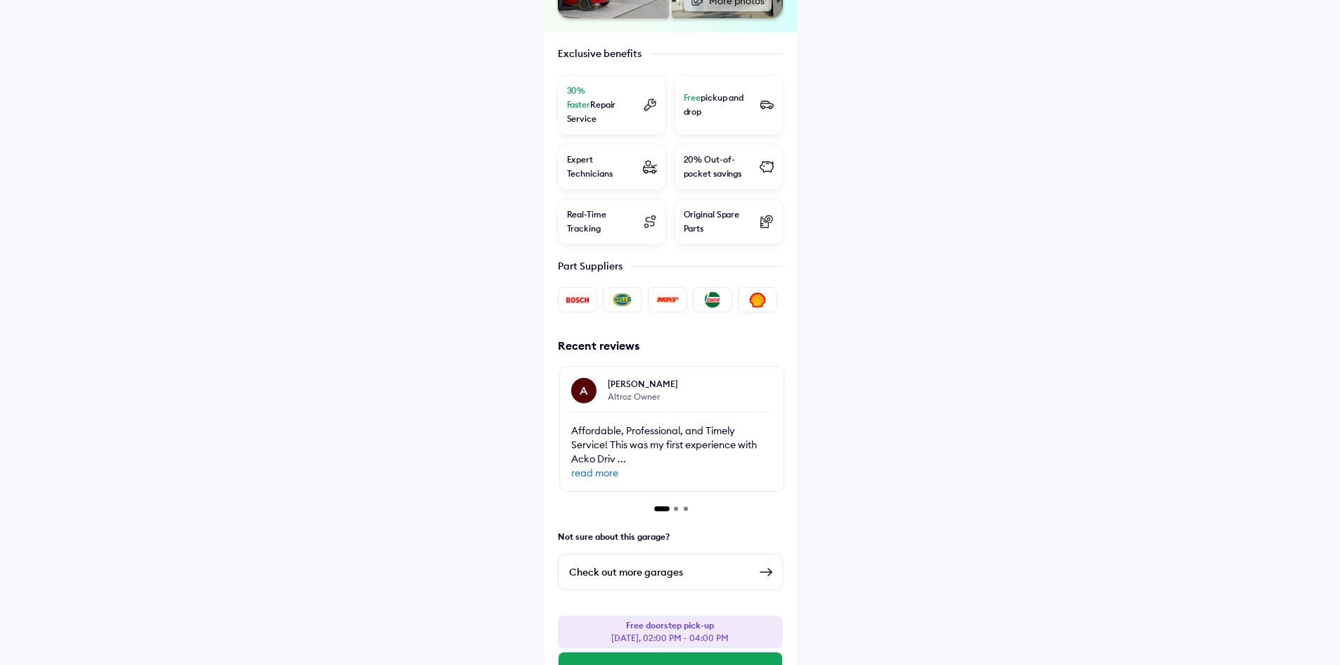
click at [724, 564] on div "Check out more garages" at bounding box center [659, 572] width 180 height 17
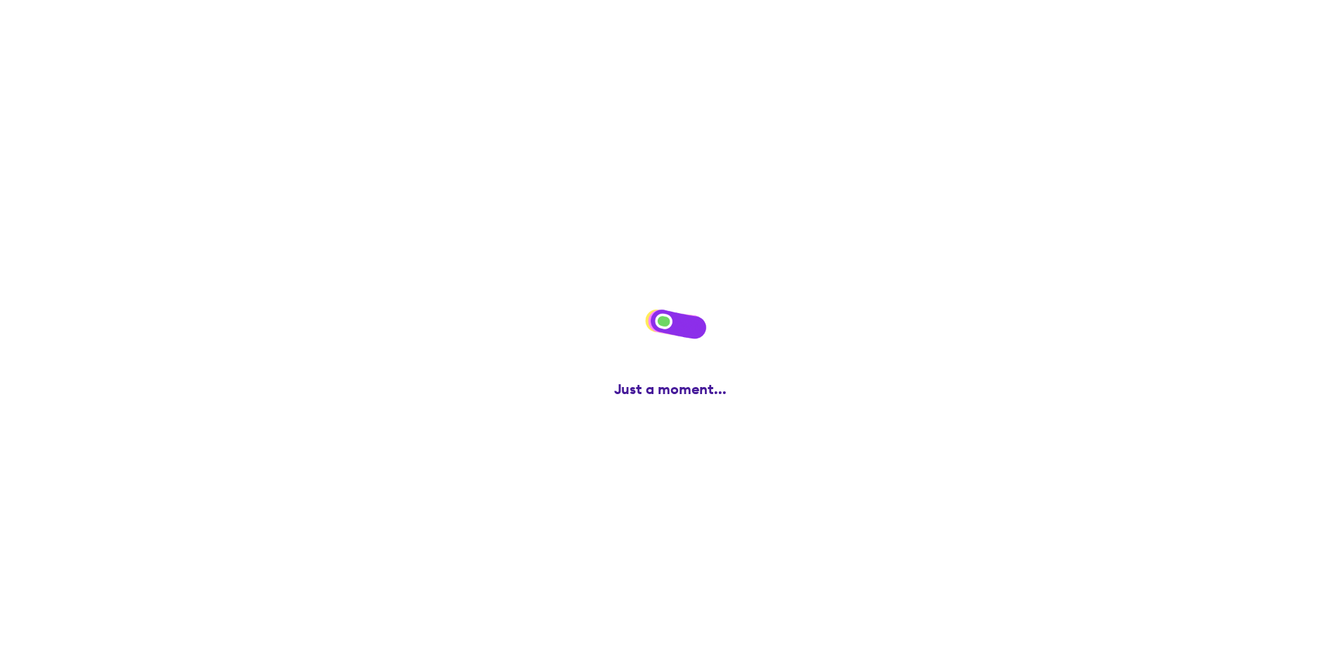
scroll to position [0, 0]
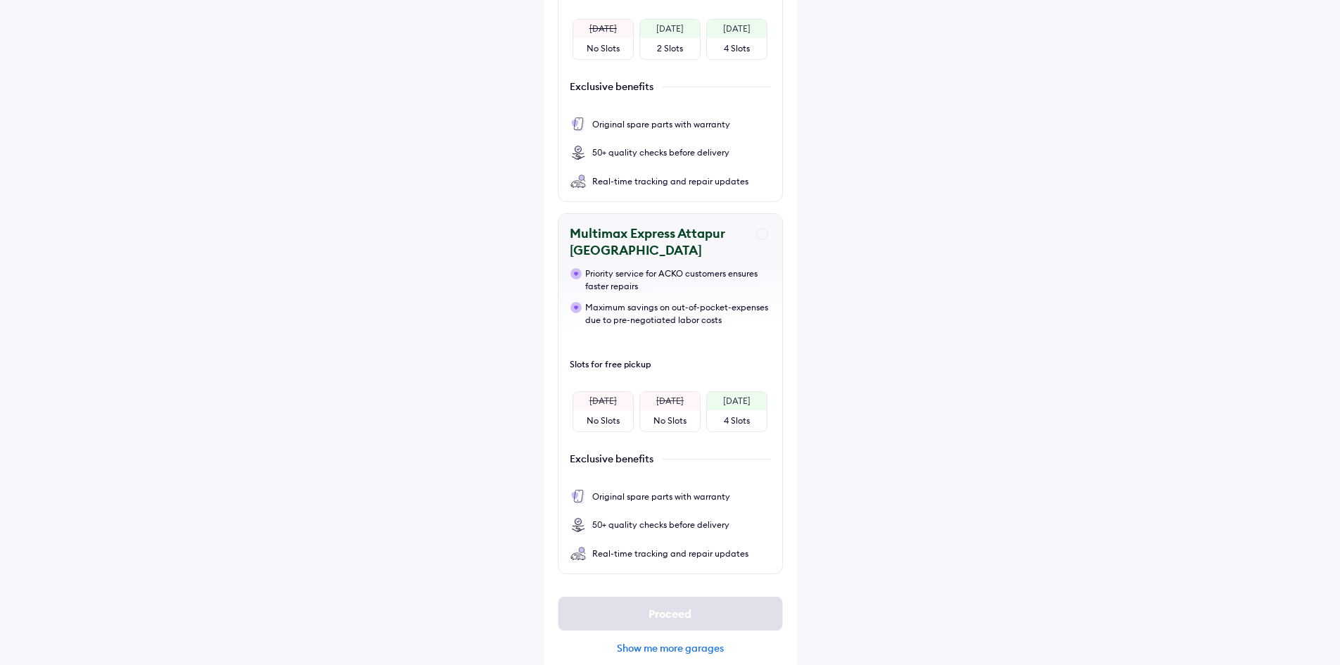
scroll to position [361, 0]
click at [706, 640] on div "Show me more garages" at bounding box center [670, 646] width 225 height 13
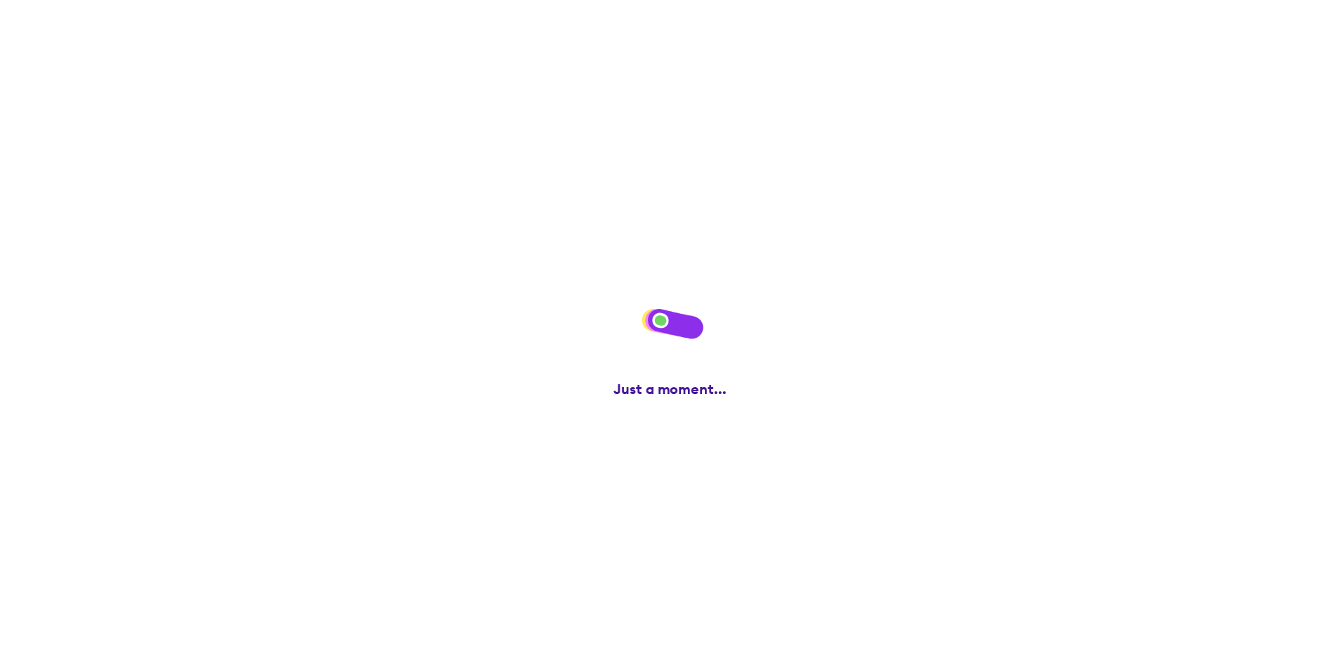
scroll to position [0, 0]
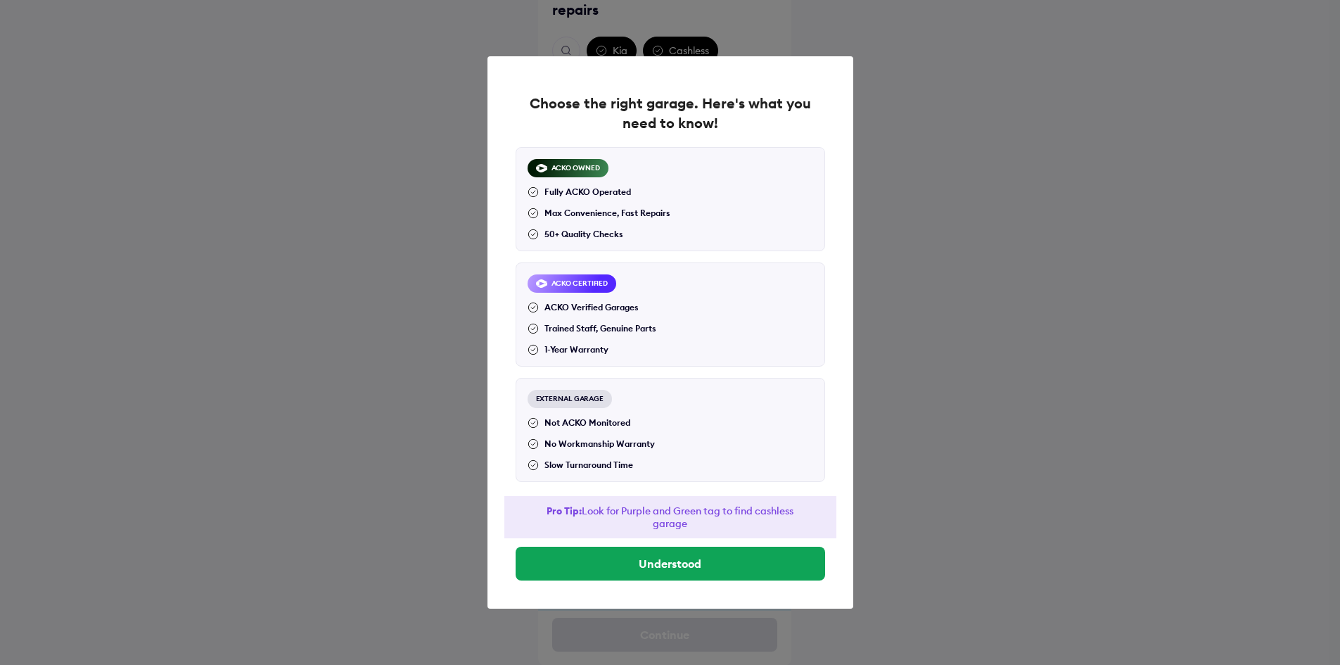
scroll to position [101, 0]
click at [732, 564] on button "Understood" at bounding box center [671, 564] width 310 height 34
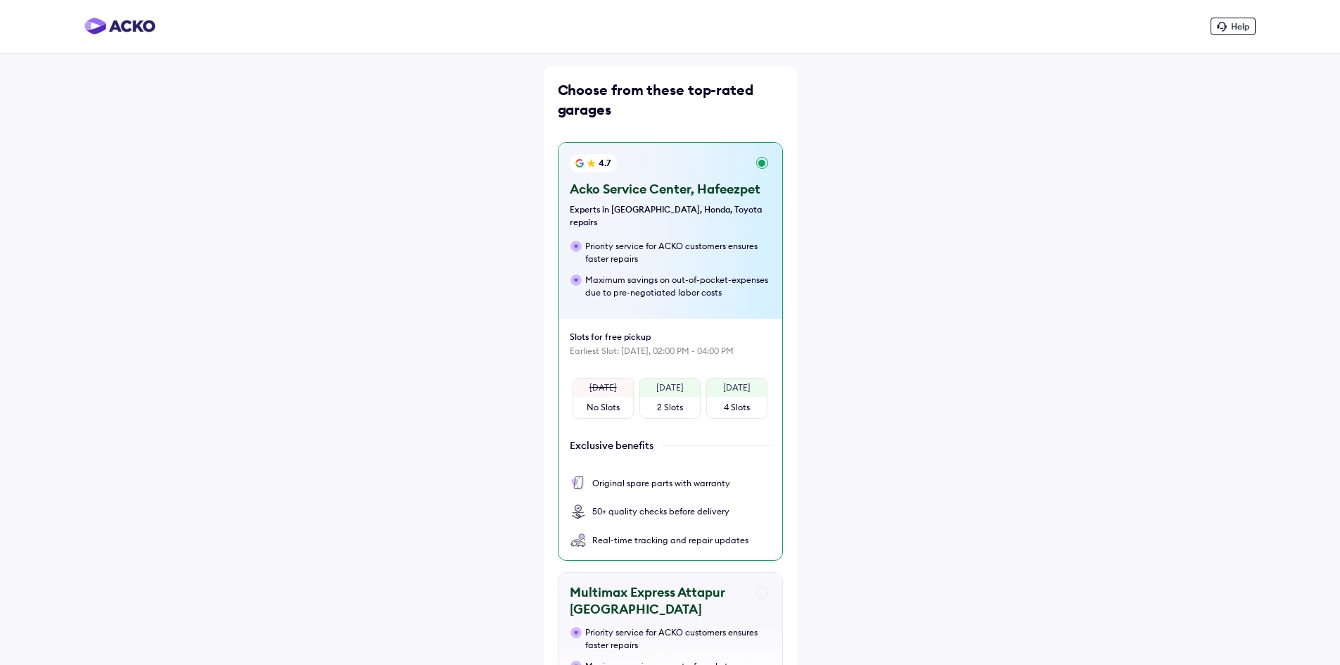
click at [758, 252] on div "Priority service for ACKO customers ensures faster repairs" at bounding box center [678, 252] width 186 height 25
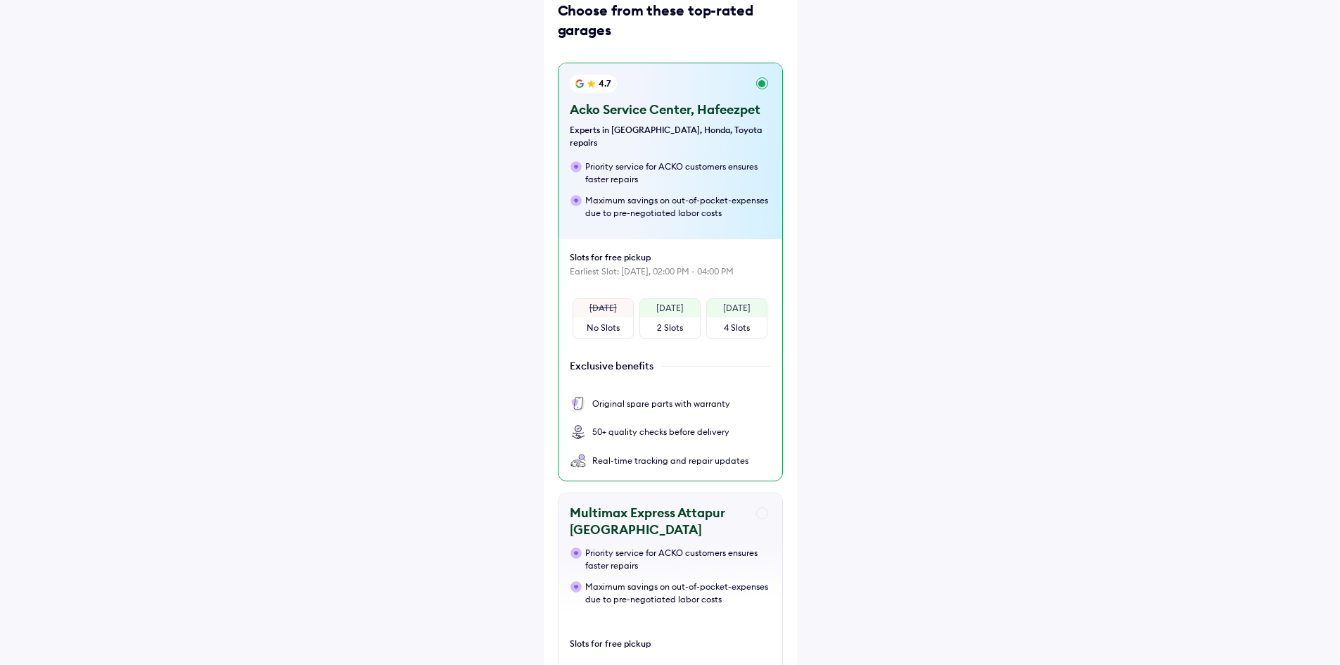
scroll to position [361, 0]
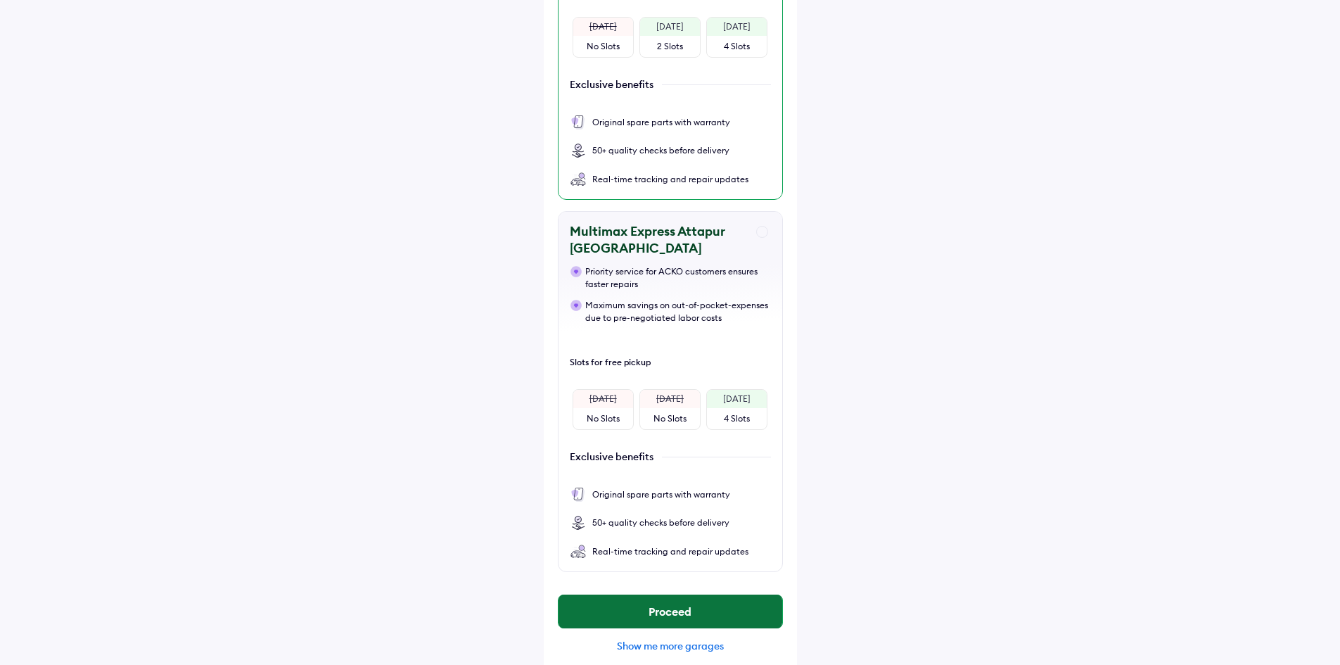
click at [735, 599] on button "Proceed" at bounding box center [671, 612] width 224 height 34
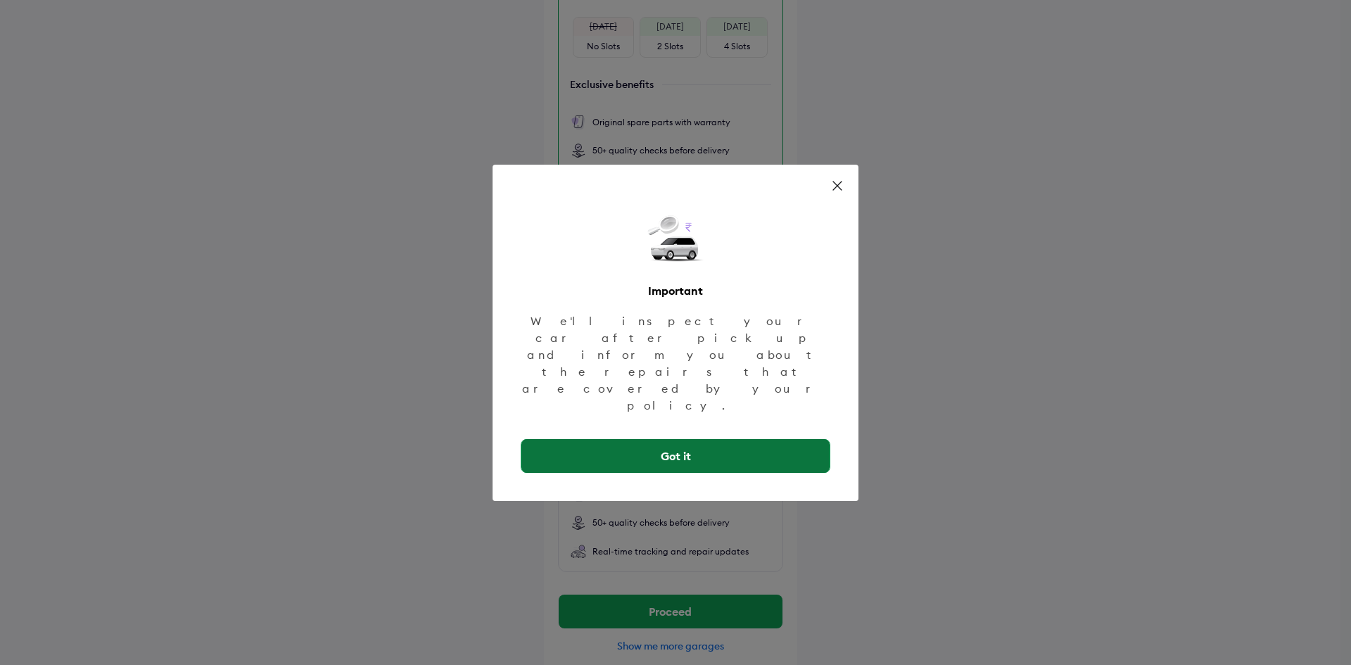
click at [804, 439] on button "Got it" at bounding box center [675, 456] width 308 height 34
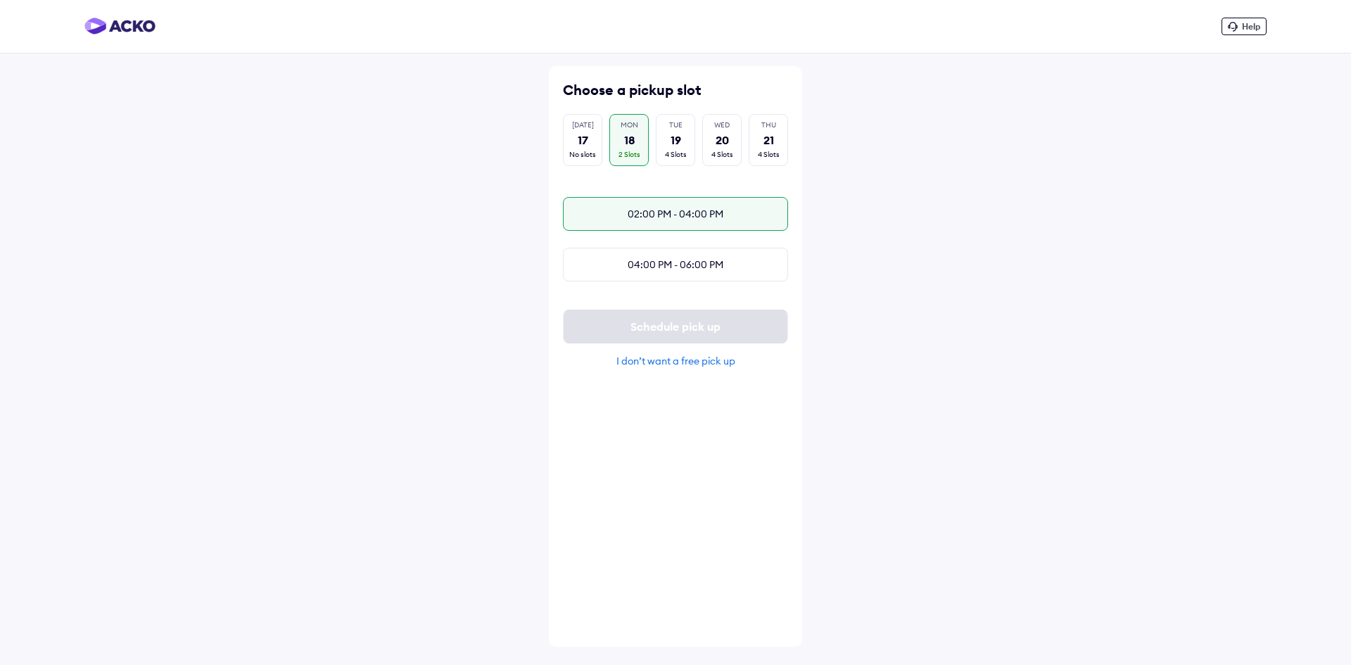
click at [742, 220] on div "02:00 PM - 04:00 PM" at bounding box center [675, 214] width 225 height 34
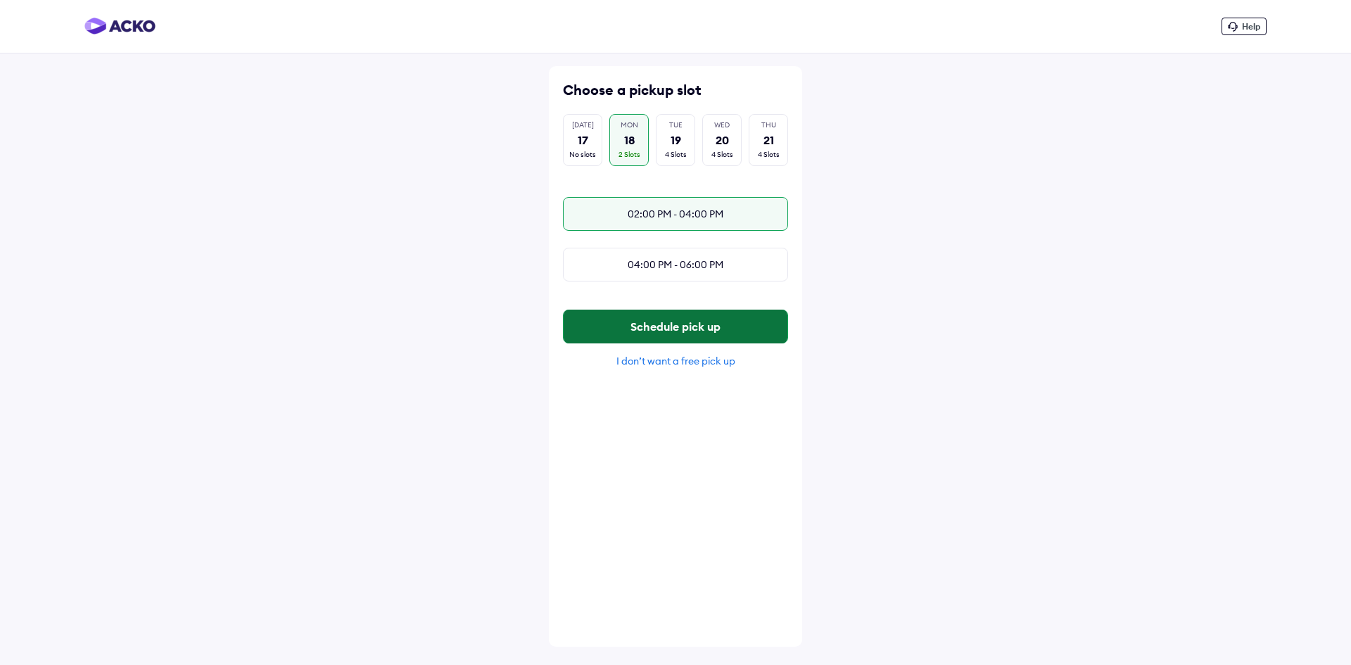
click at [744, 331] on button "Schedule pick up" at bounding box center [676, 327] width 224 height 34
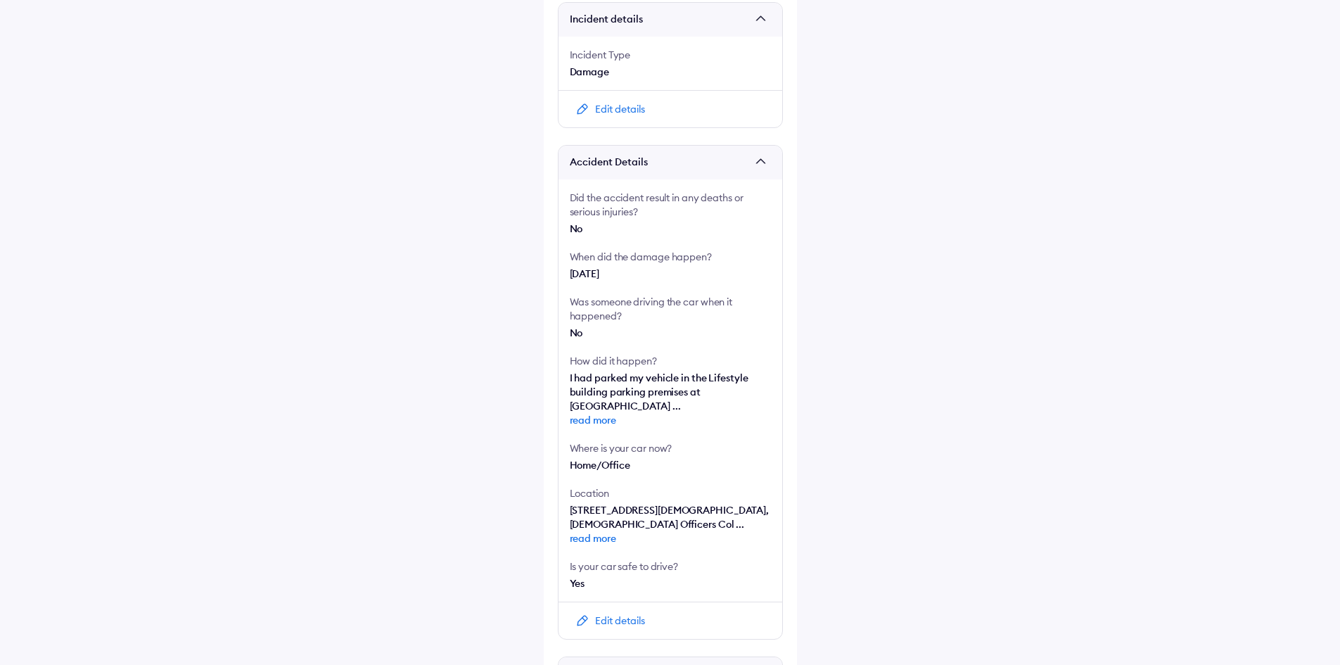
scroll to position [141, 0]
click at [625, 613] on div "Edit details" at bounding box center [620, 620] width 50 height 14
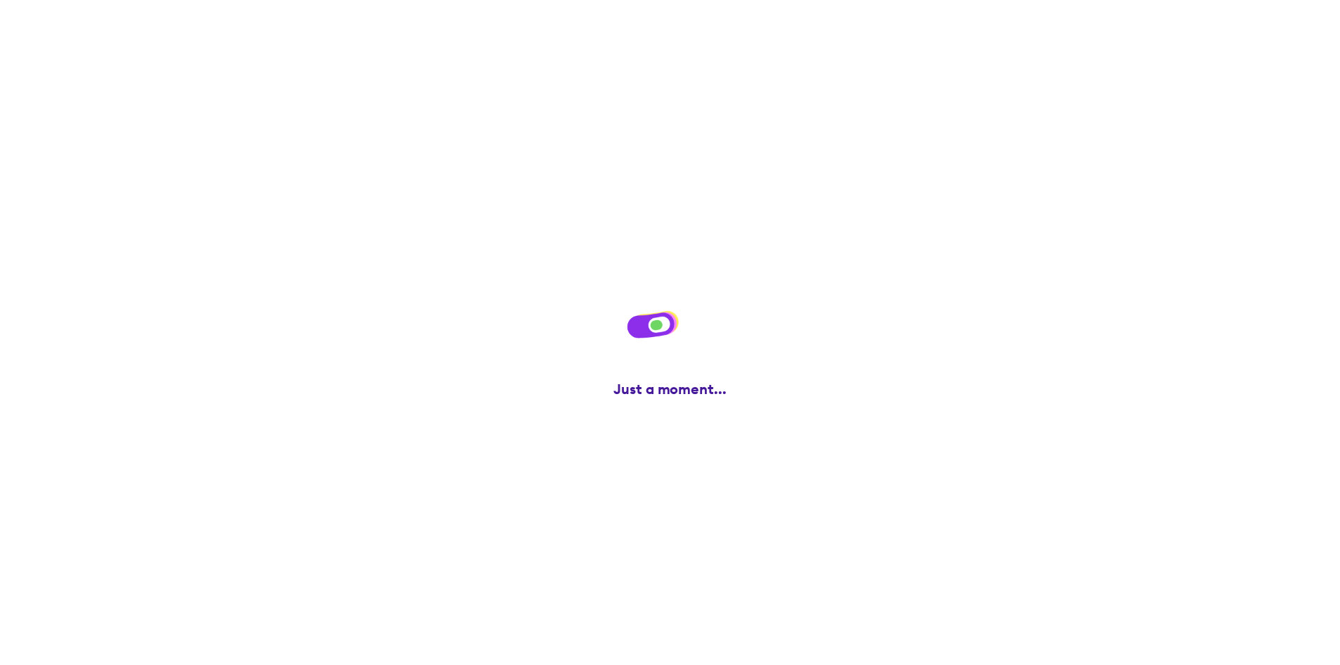
scroll to position [0, 0]
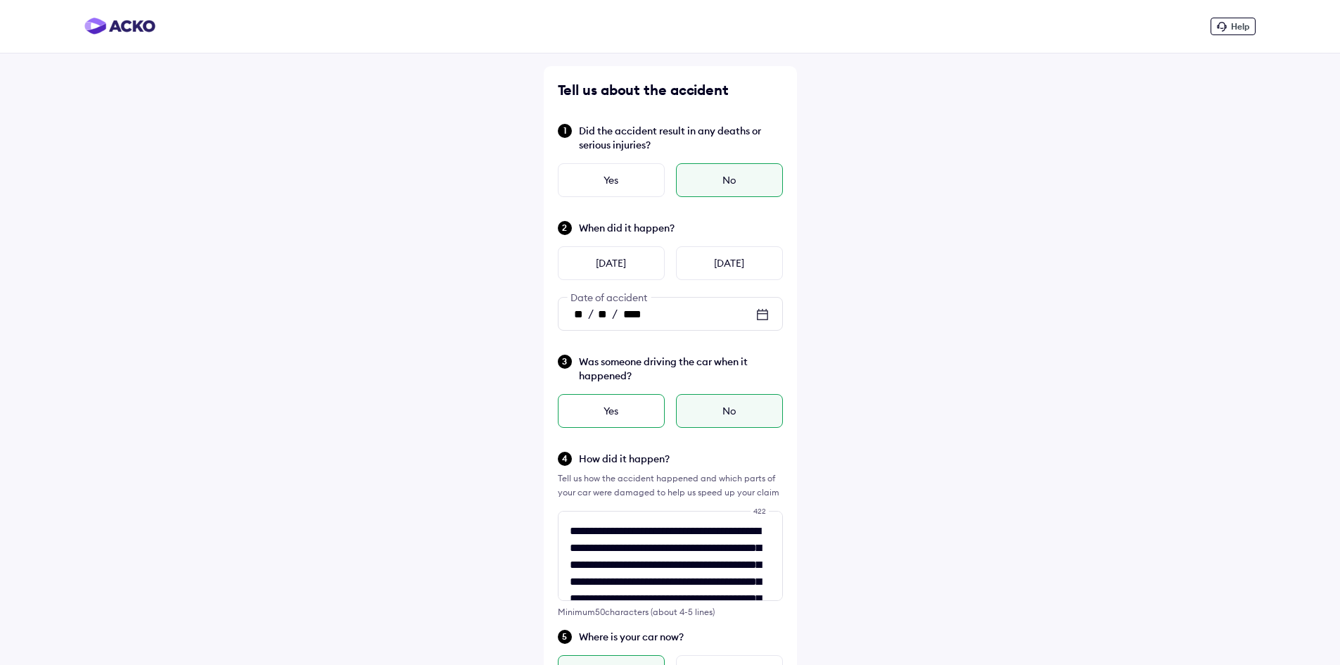
click at [644, 413] on div "Yes" at bounding box center [611, 411] width 107 height 34
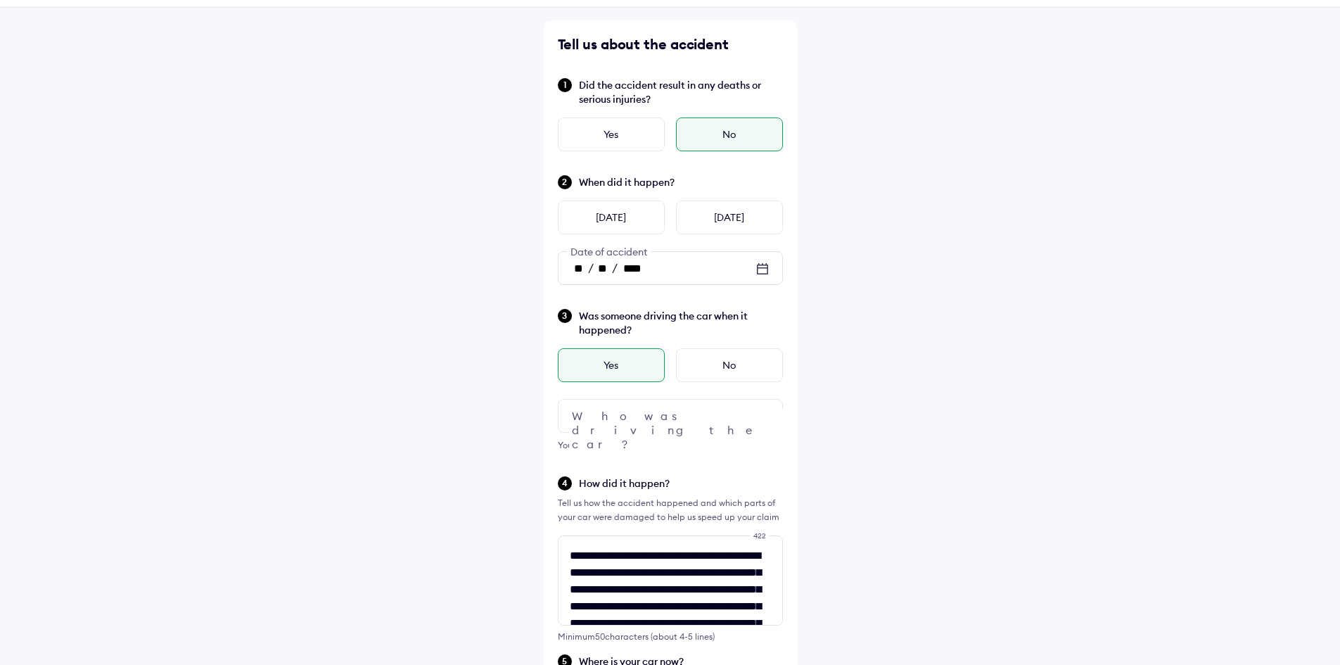
scroll to position [70, 0]
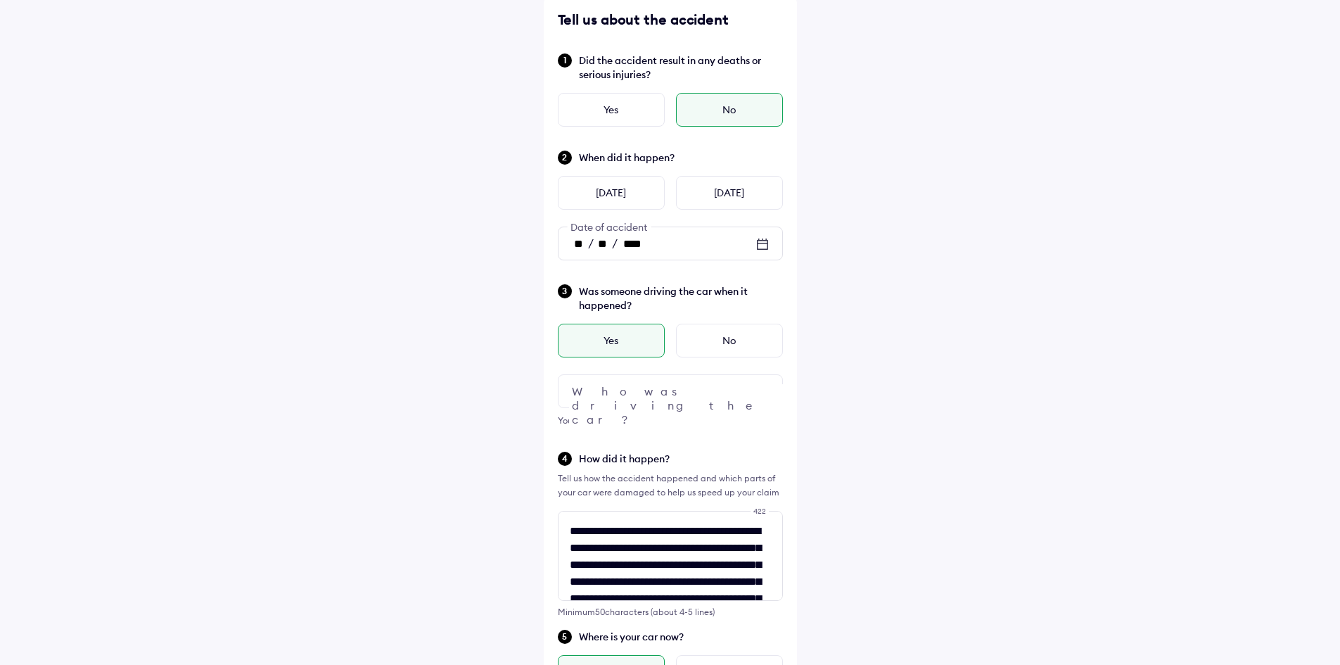
click at [781, 390] on div at bounding box center [670, 391] width 225 height 34
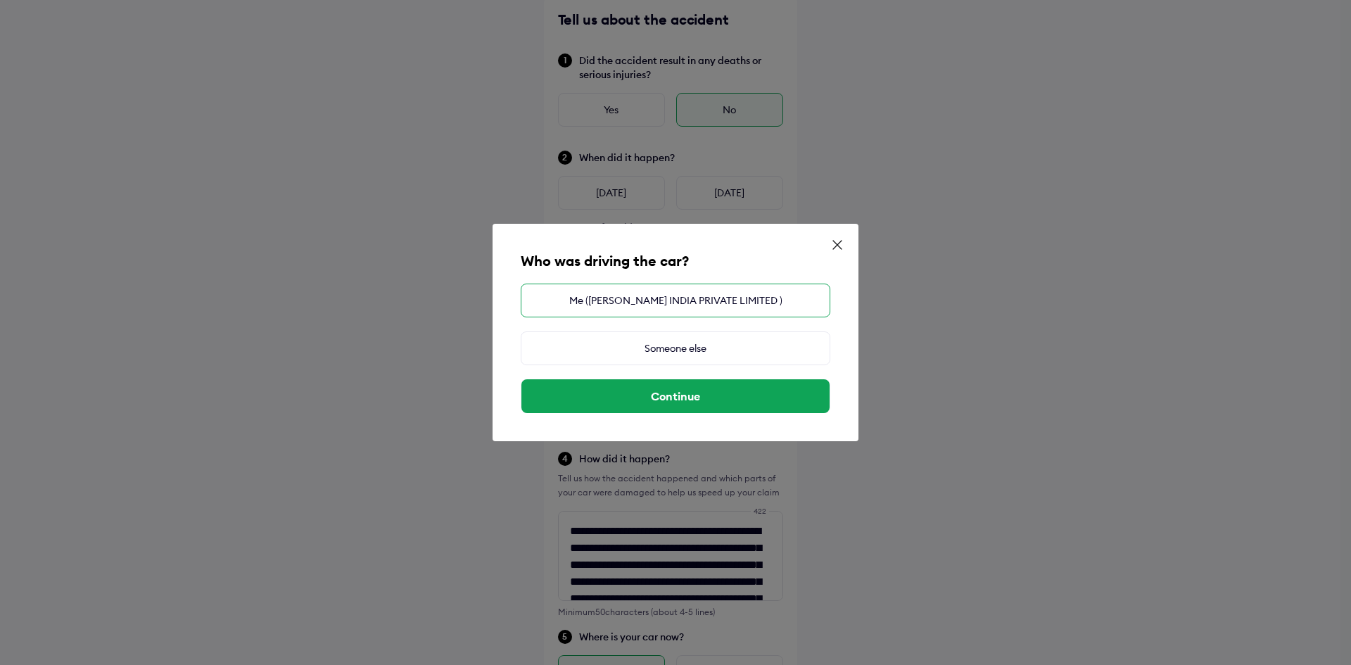
click at [718, 305] on div "Me[PERSON_NAME]AW INDIA PRIVATE LIMITED )" at bounding box center [676, 301] width 310 height 34
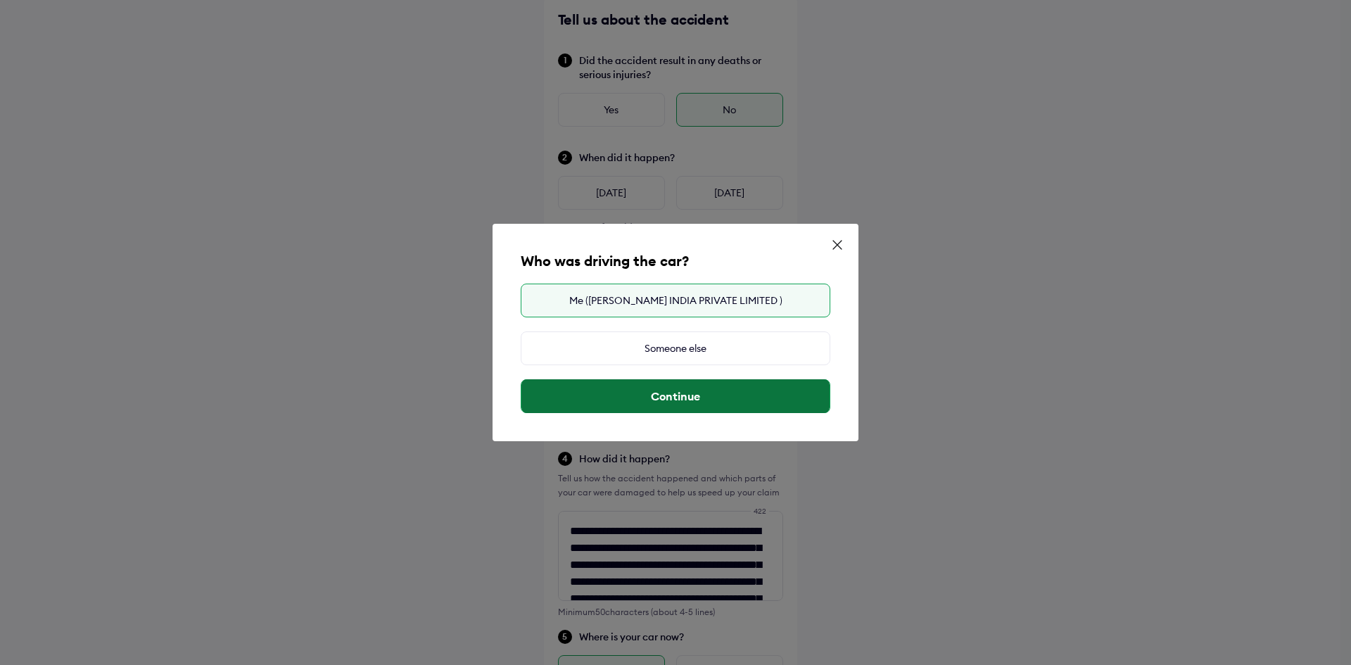
click at [742, 393] on button "Continue" at bounding box center [675, 396] width 308 height 34
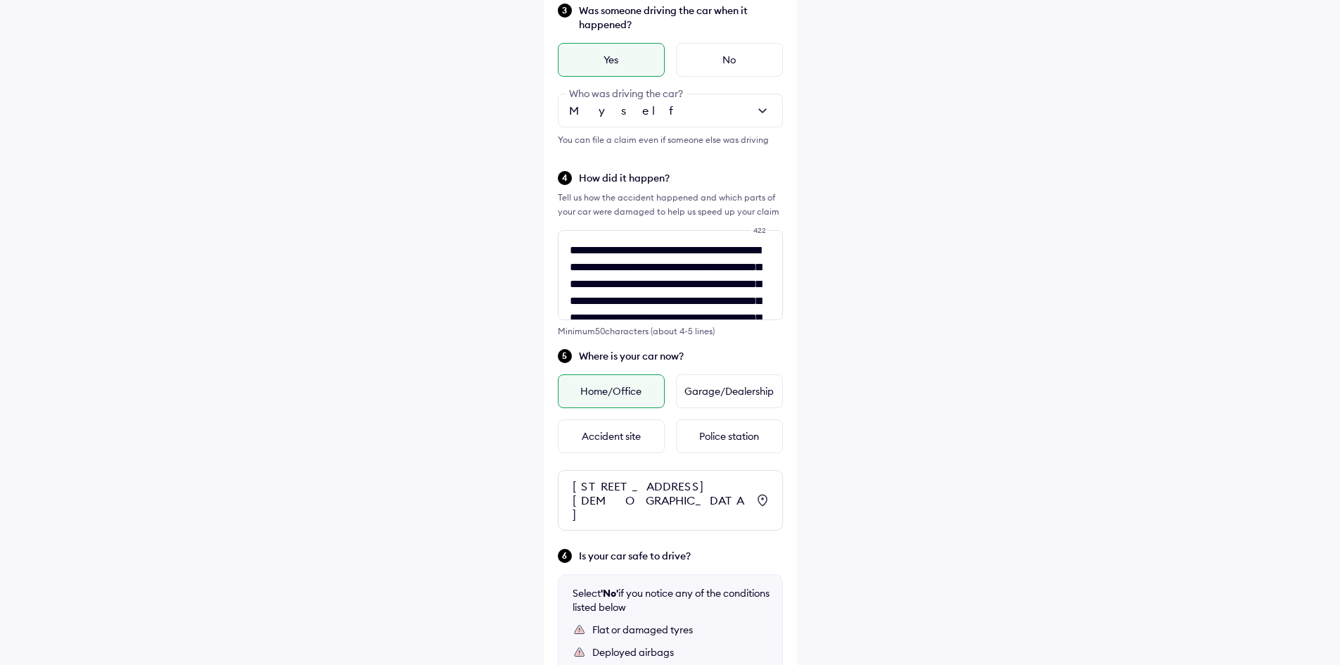
scroll to position [352, 0]
click at [726, 269] on textarea "**********" at bounding box center [670, 274] width 225 height 90
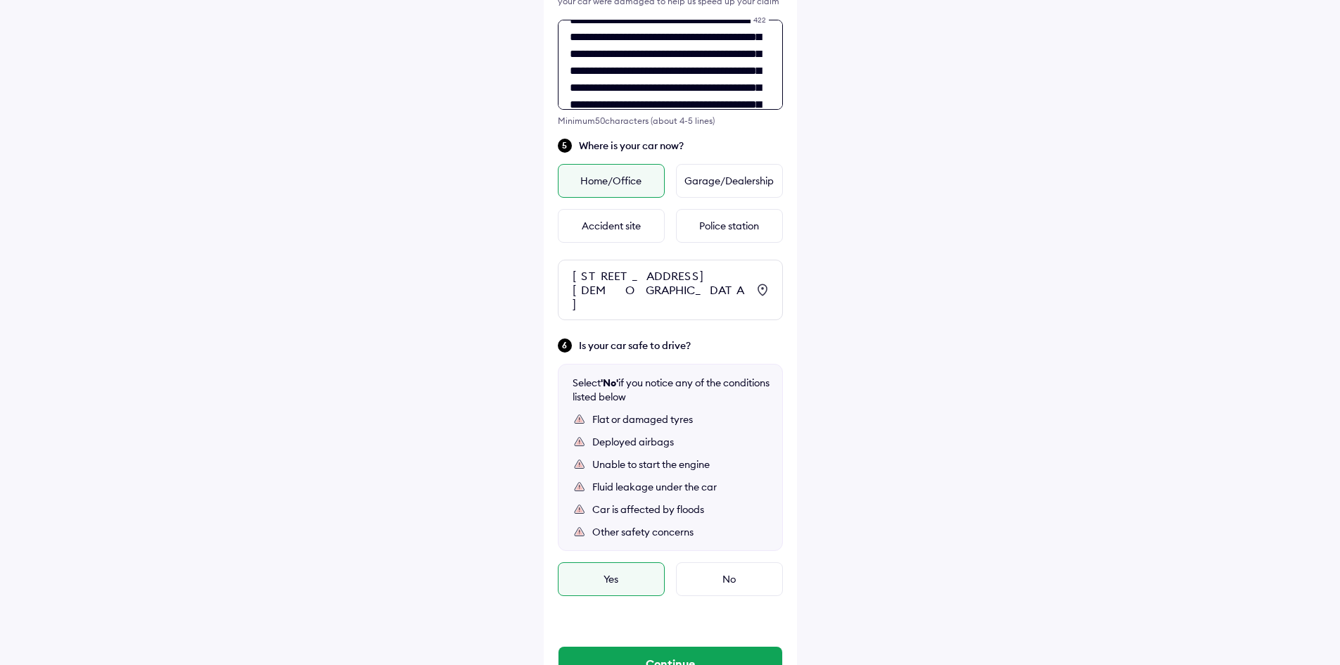
scroll to position [581, 0]
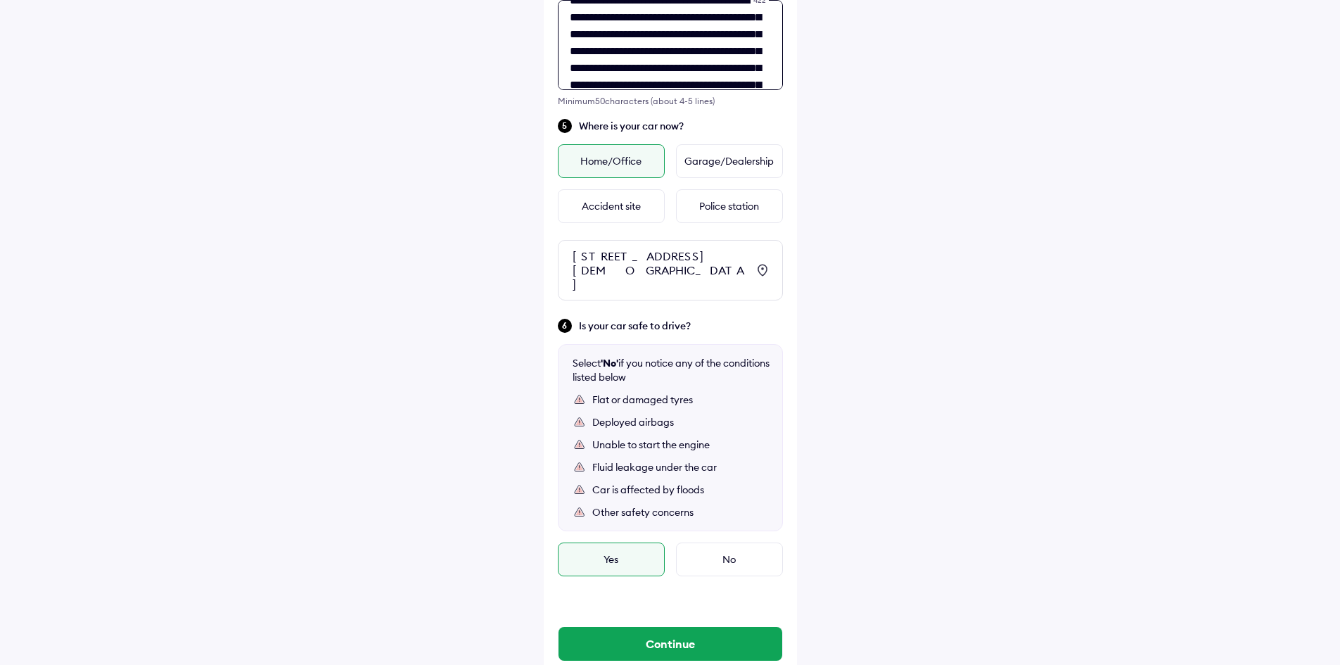
click at [670, 50] on textarea "**********" at bounding box center [670, 45] width 225 height 90
paste textarea
type textarea "**********"
click at [862, 179] on div "**********" at bounding box center [670, 61] width 1340 height 1284
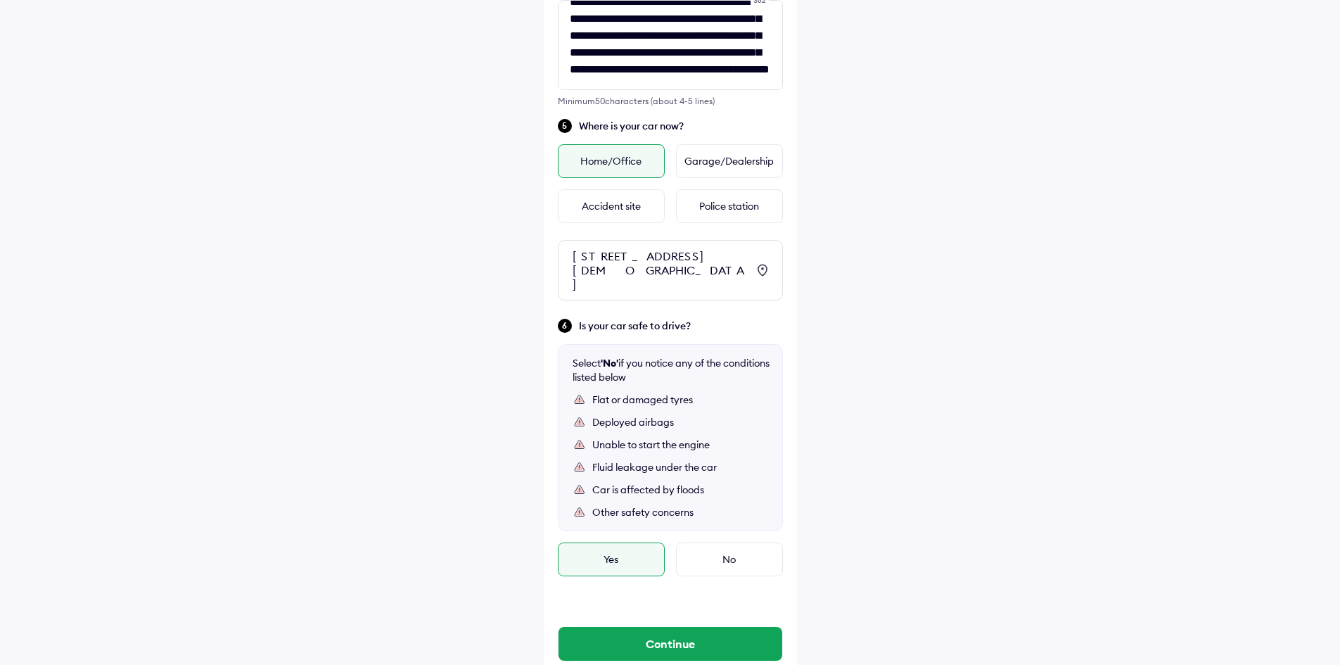
scroll to position [647, 0]
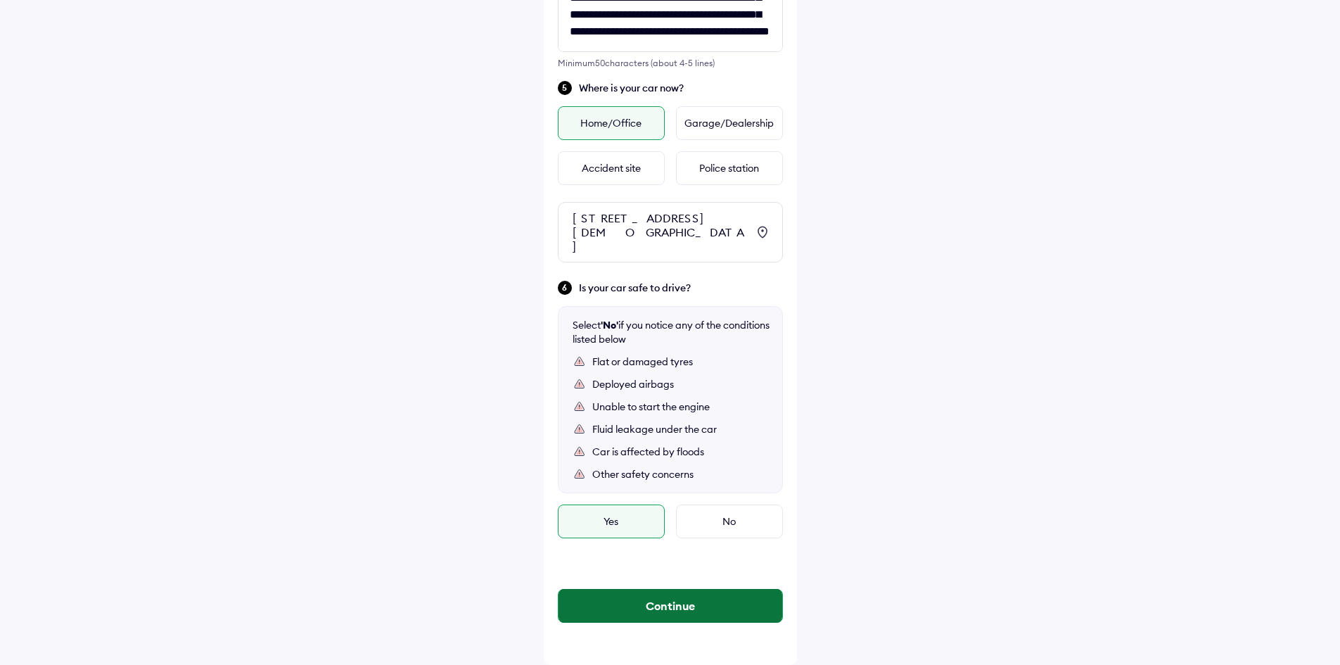
click at [758, 601] on button "Continue" at bounding box center [671, 606] width 224 height 34
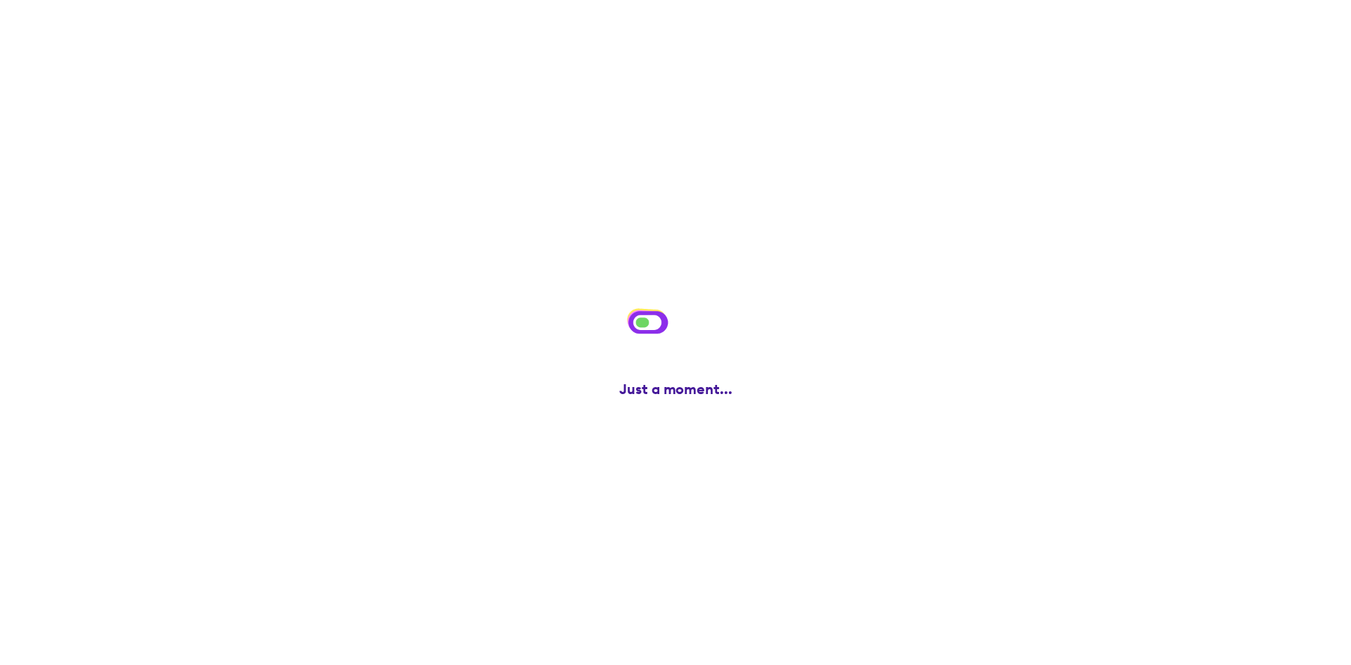
scroll to position [0, 0]
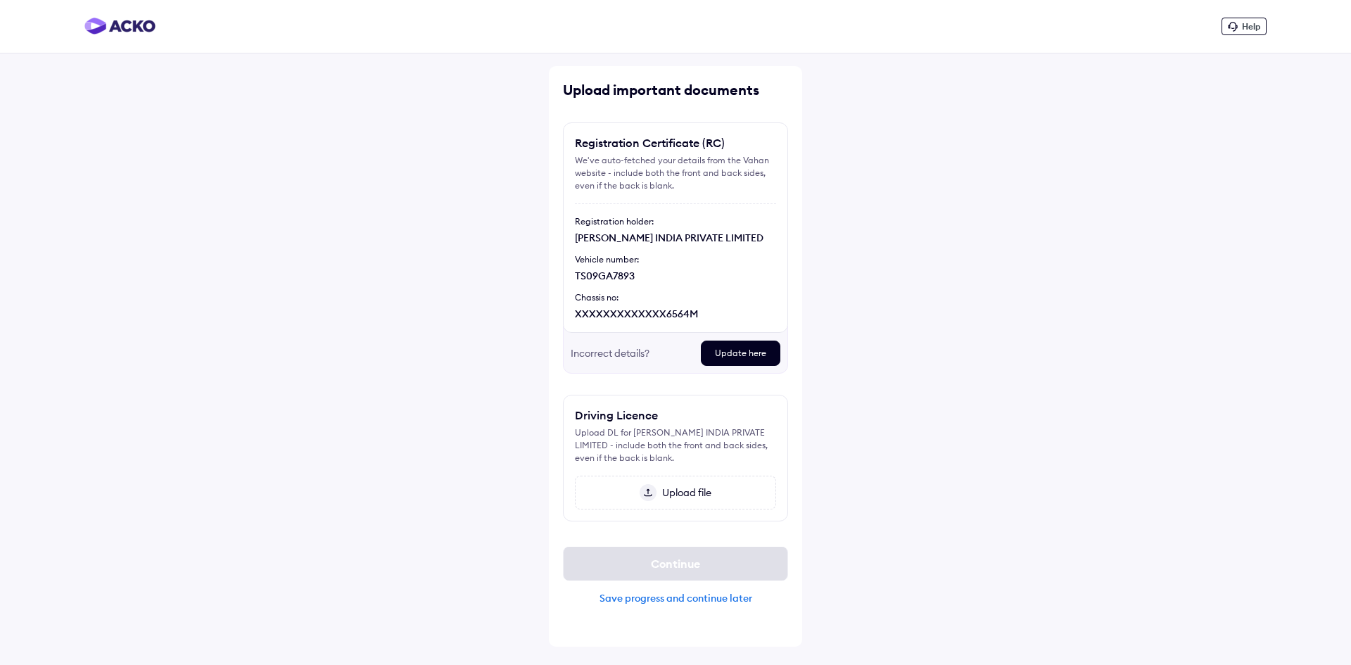
click at [964, 414] on div "Help Upload important documents Registration Certificate (RC) We've auto-fetche…" at bounding box center [675, 332] width 1351 height 665
click at [728, 599] on div "Save progress and continue later" at bounding box center [675, 598] width 225 height 13
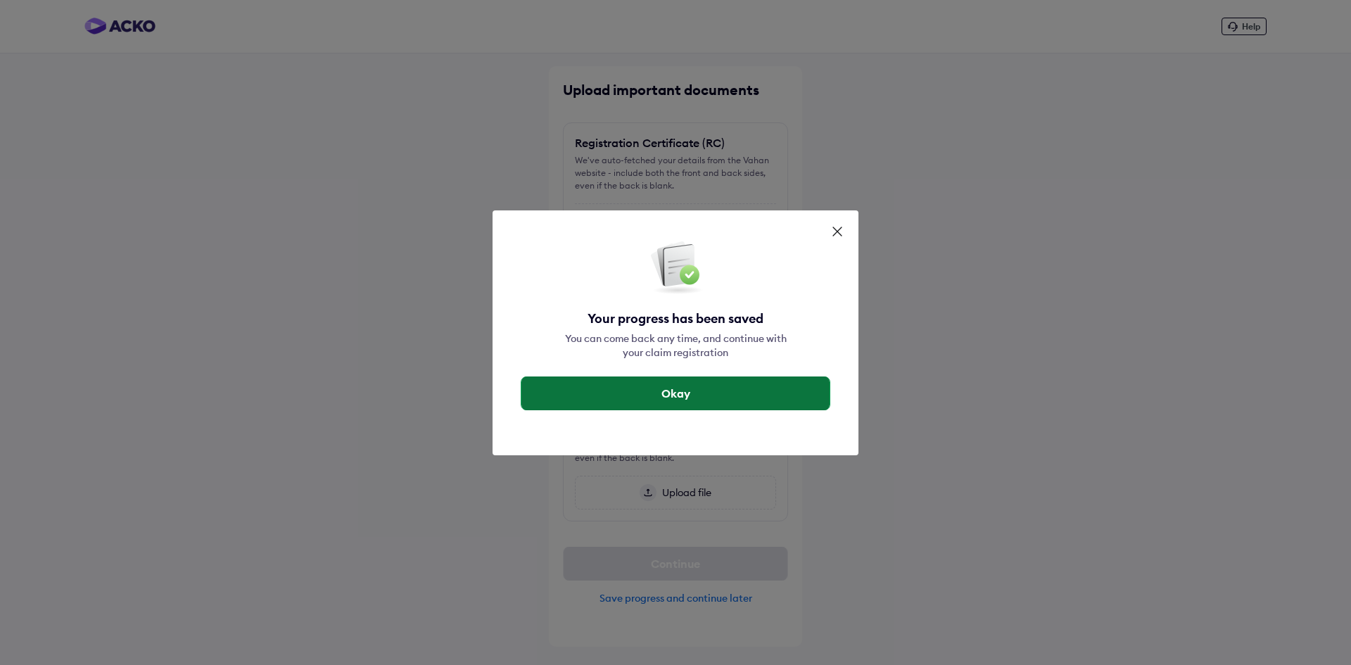
click at [742, 390] on button "Okay" at bounding box center [675, 393] width 308 height 34
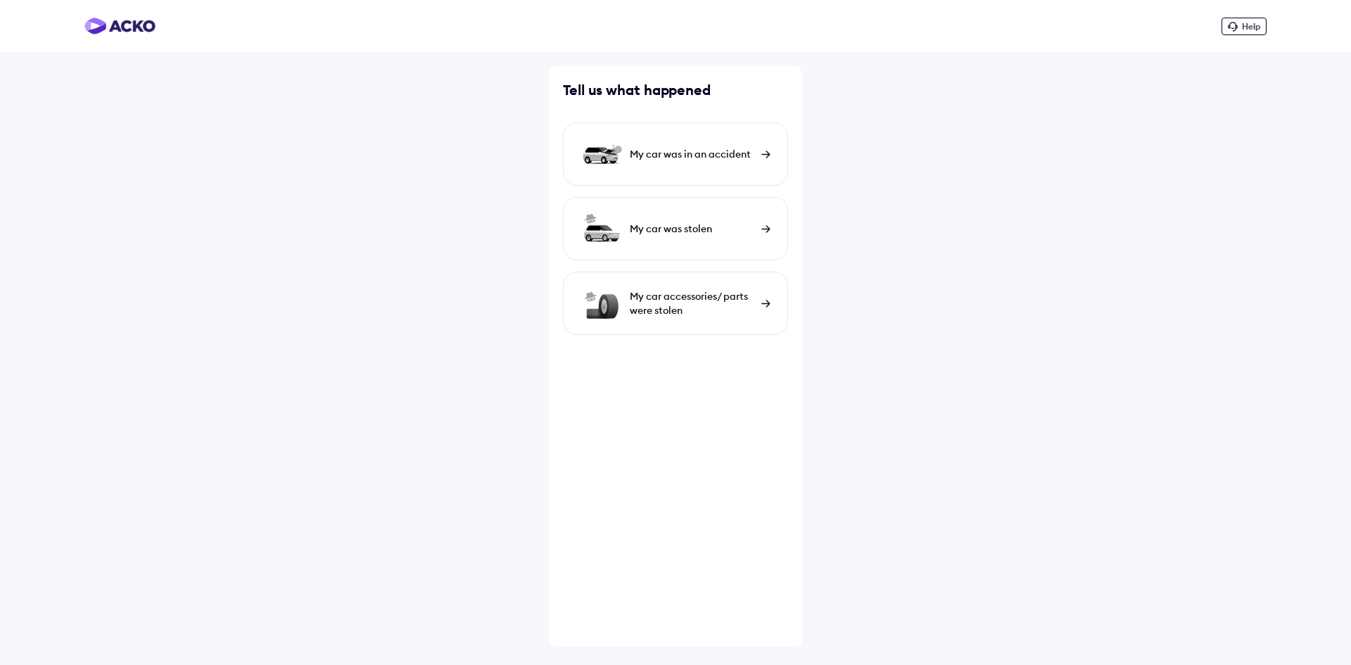
click at [725, 159] on div "My car was in an accident" at bounding box center [692, 154] width 125 height 14
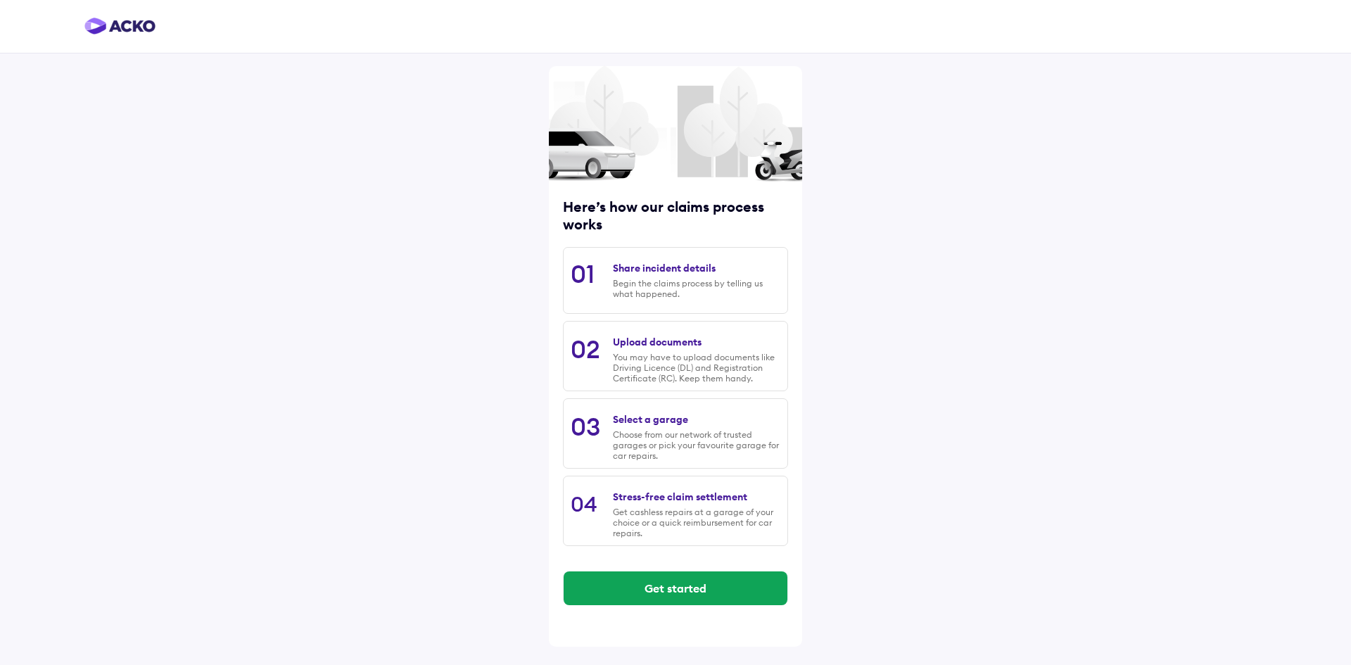
click at [690, 277] on div "Share incident details Begin the claims process by telling us what happened." at bounding box center [696, 280] width 167 height 51
click at [669, 589] on button "Get started" at bounding box center [676, 588] width 224 height 34
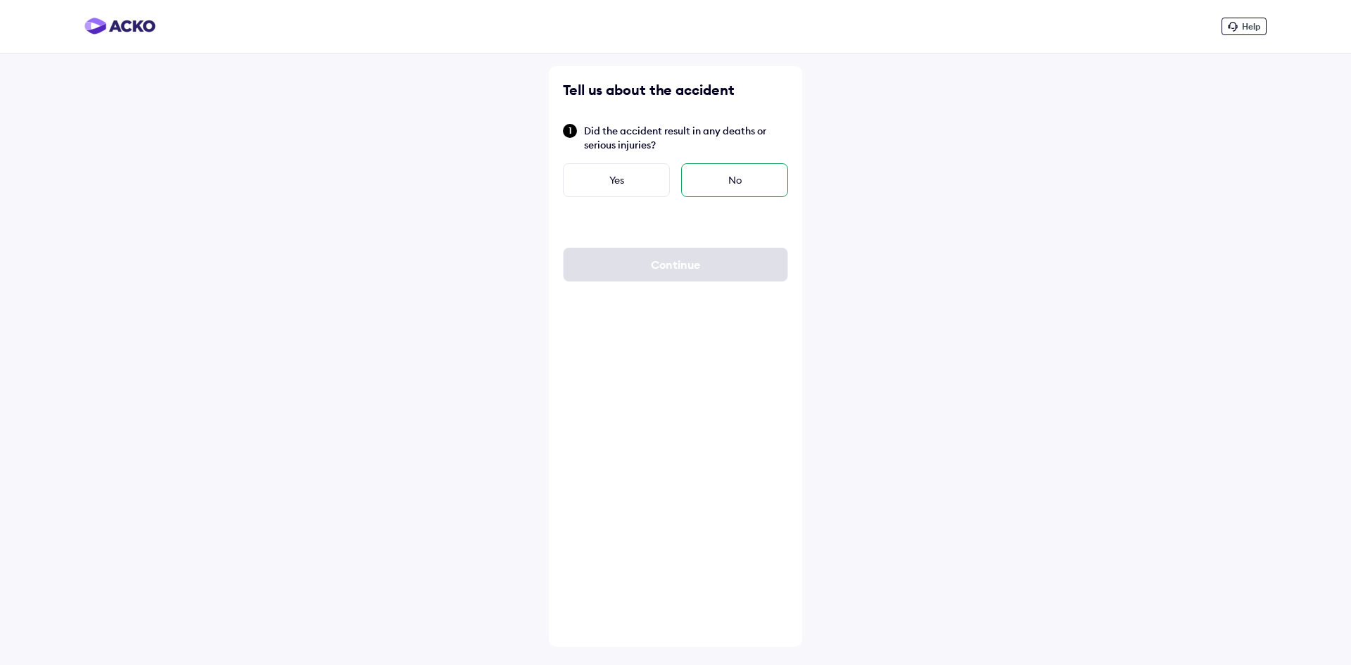
click at [737, 174] on div "No" at bounding box center [734, 180] width 107 height 34
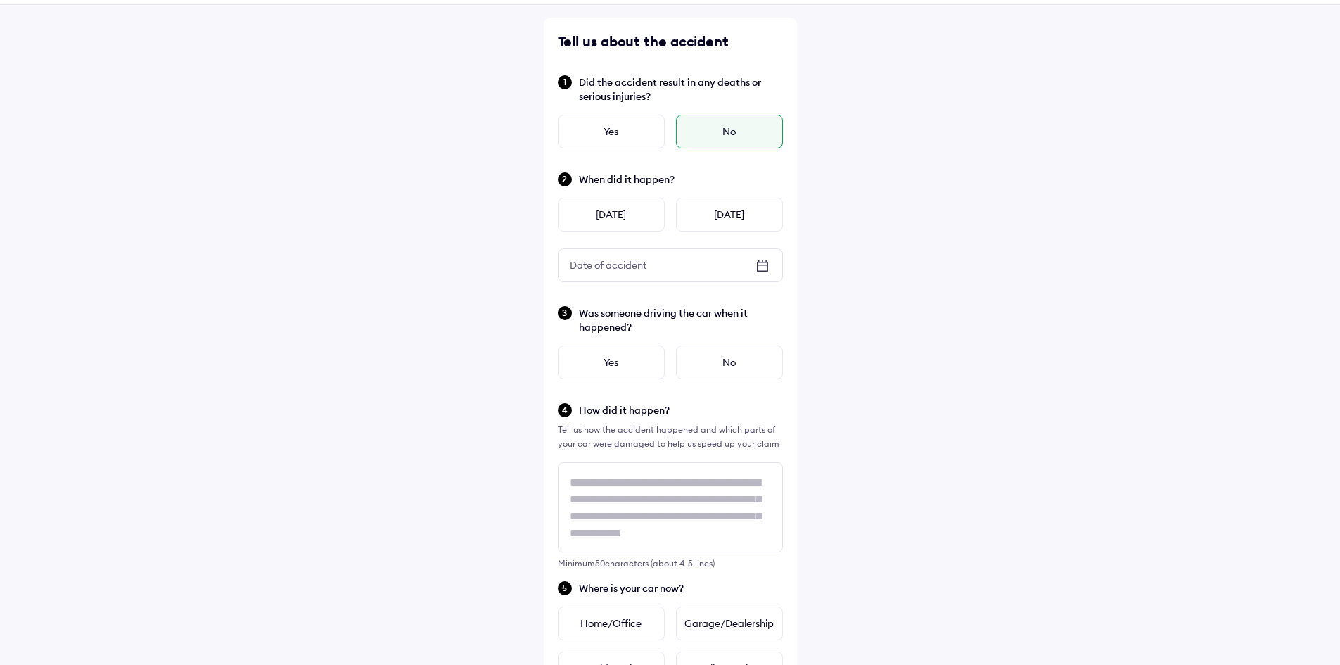
scroll to position [70, 0]
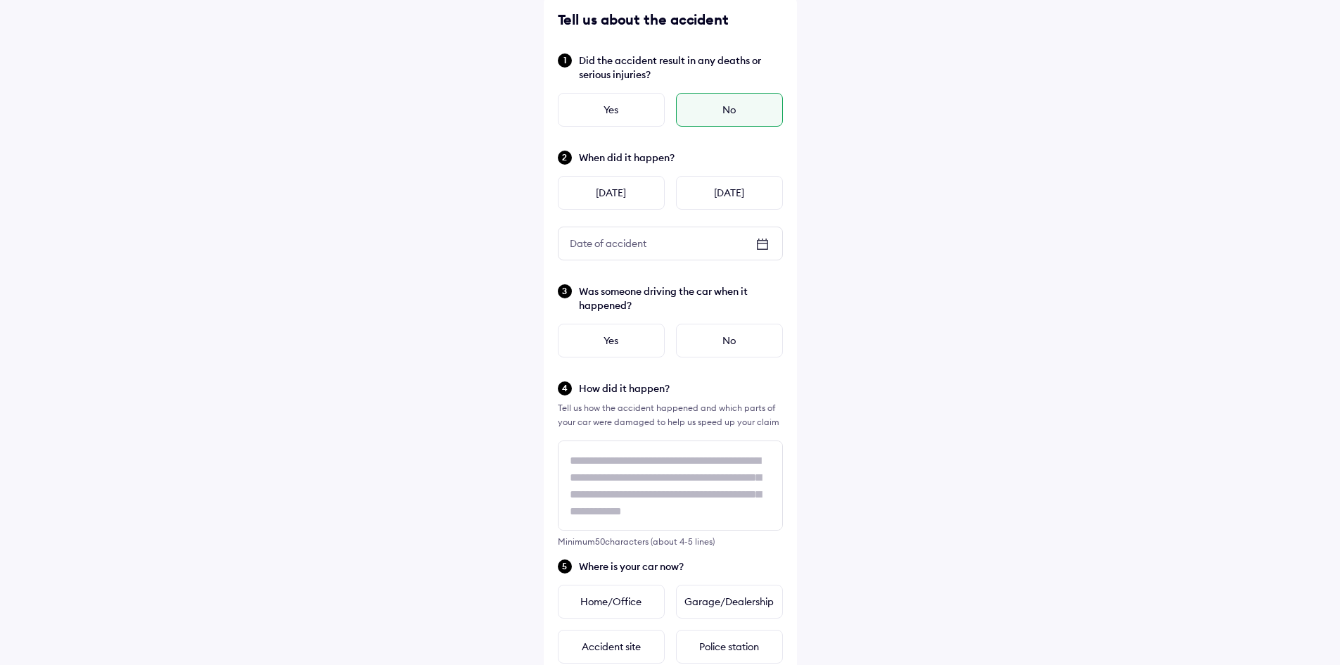
click at [766, 229] on div "When did it happen? Yesterday Today Date of accident Date of accident" at bounding box center [670, 204] width 225 height 111
click at [774, 243] on div "Date of accident" at bounding box center [671, 243] width 224 height 32
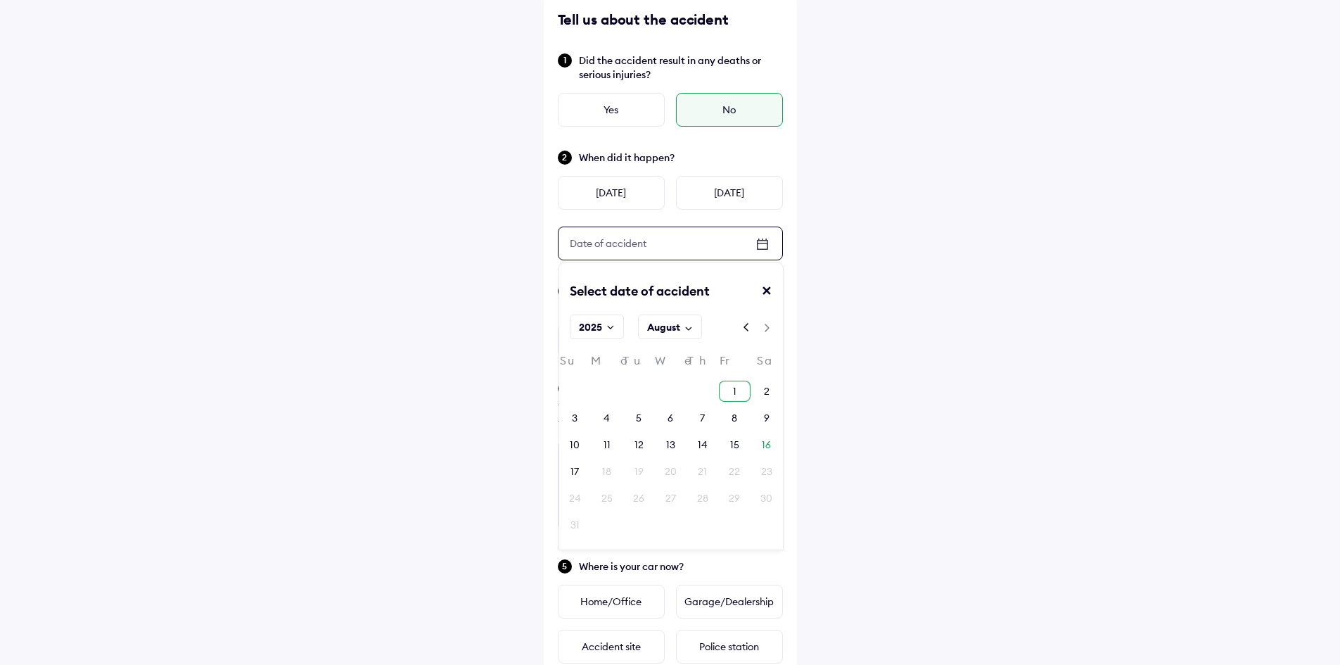
click at [740, 388] on div "1" at bounding box center [735, 391] width 32 height 21
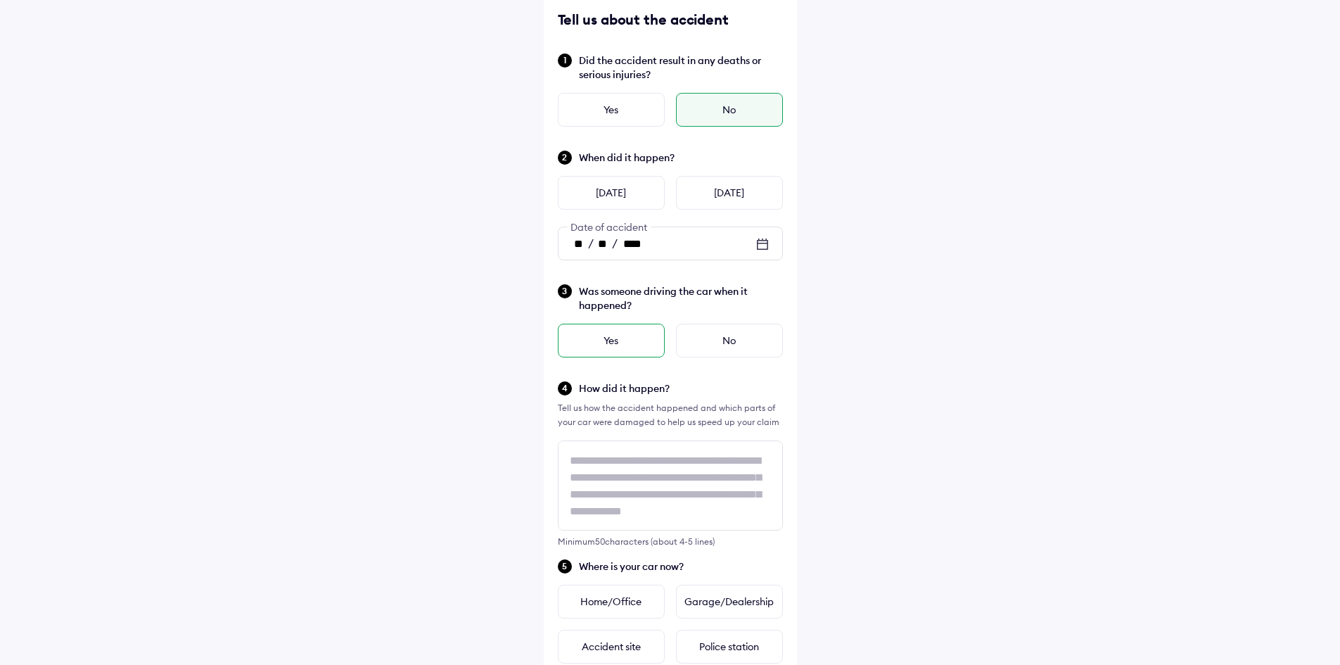
click at [635, 340] on div "Yes" at bounding box center [611, 341] width 107 height 34
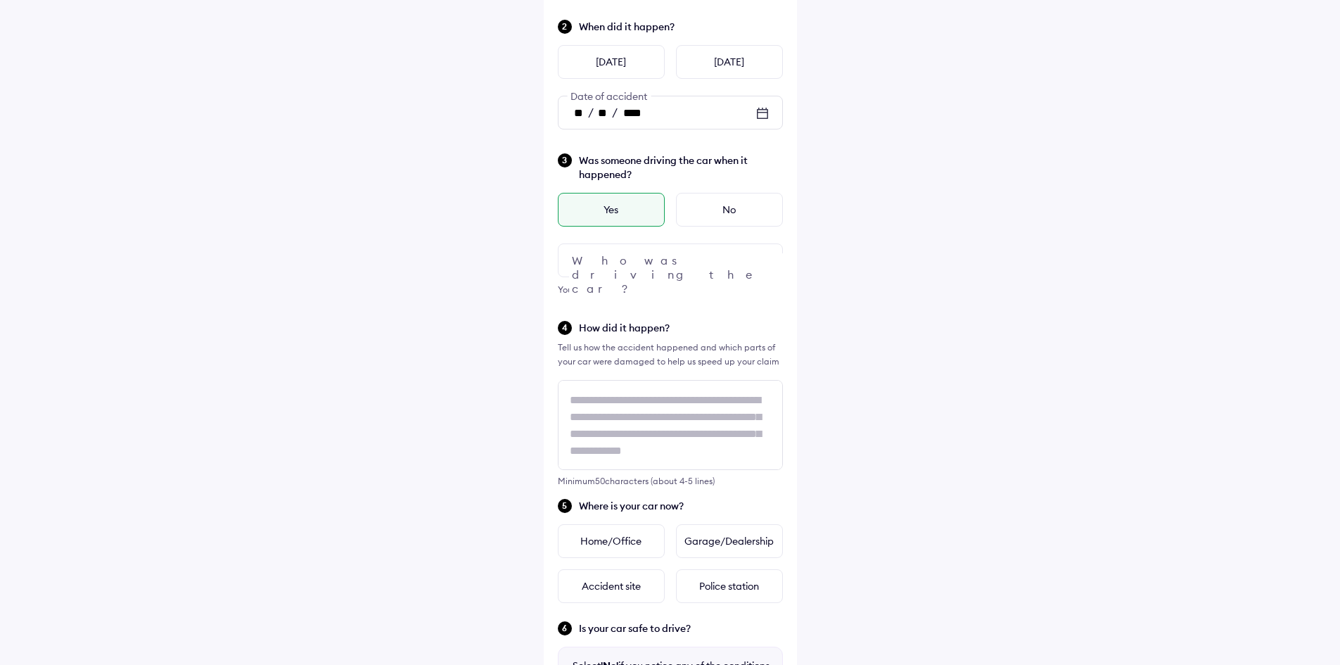
scroll to position [211, 0]
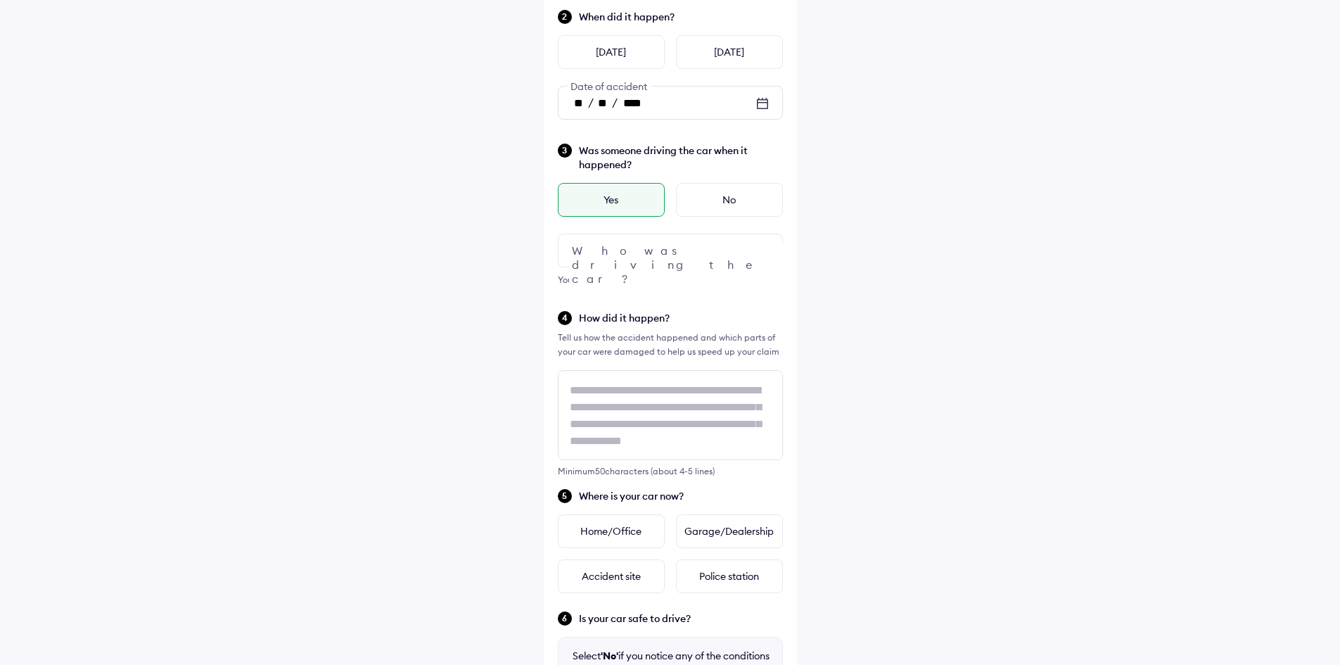
click at [730, 262] on div at bounding box center [670, 251] width 225 height 34
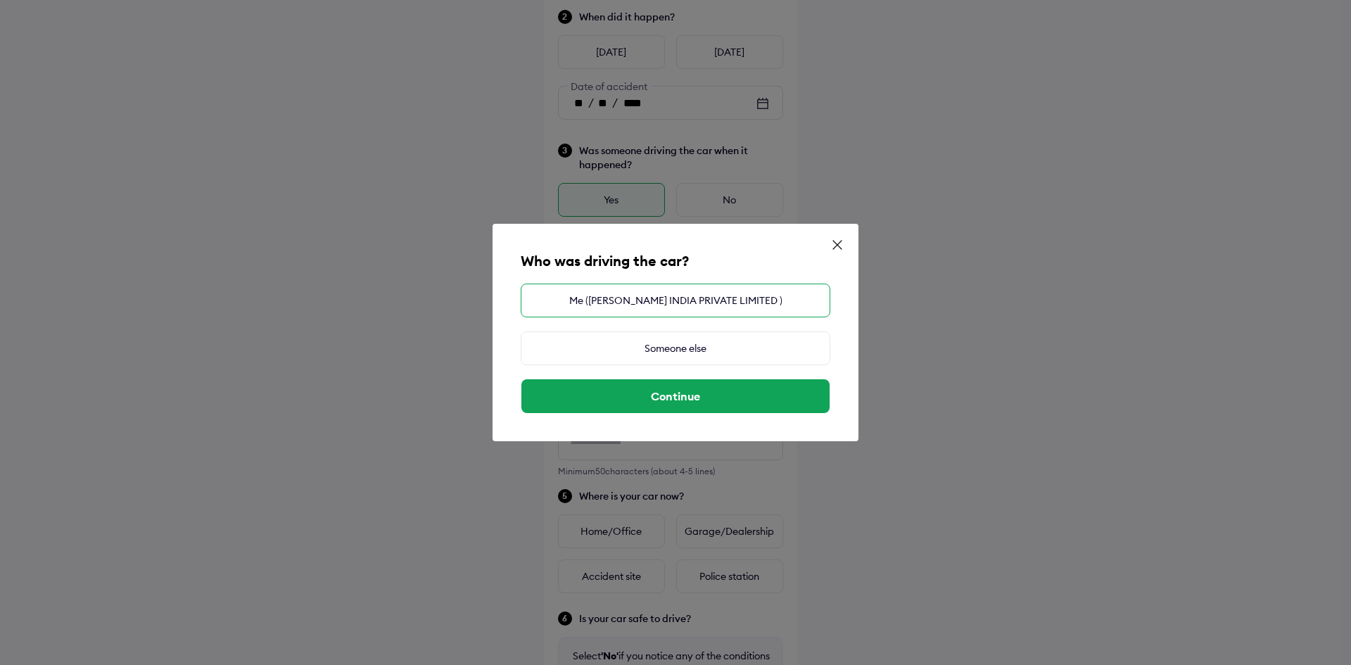
click at [748, 303] on div "Me ([PERSON_NAME] INDIA PRIVATE LIMITED )" at bounding box center [676, 301] width 310 height 34
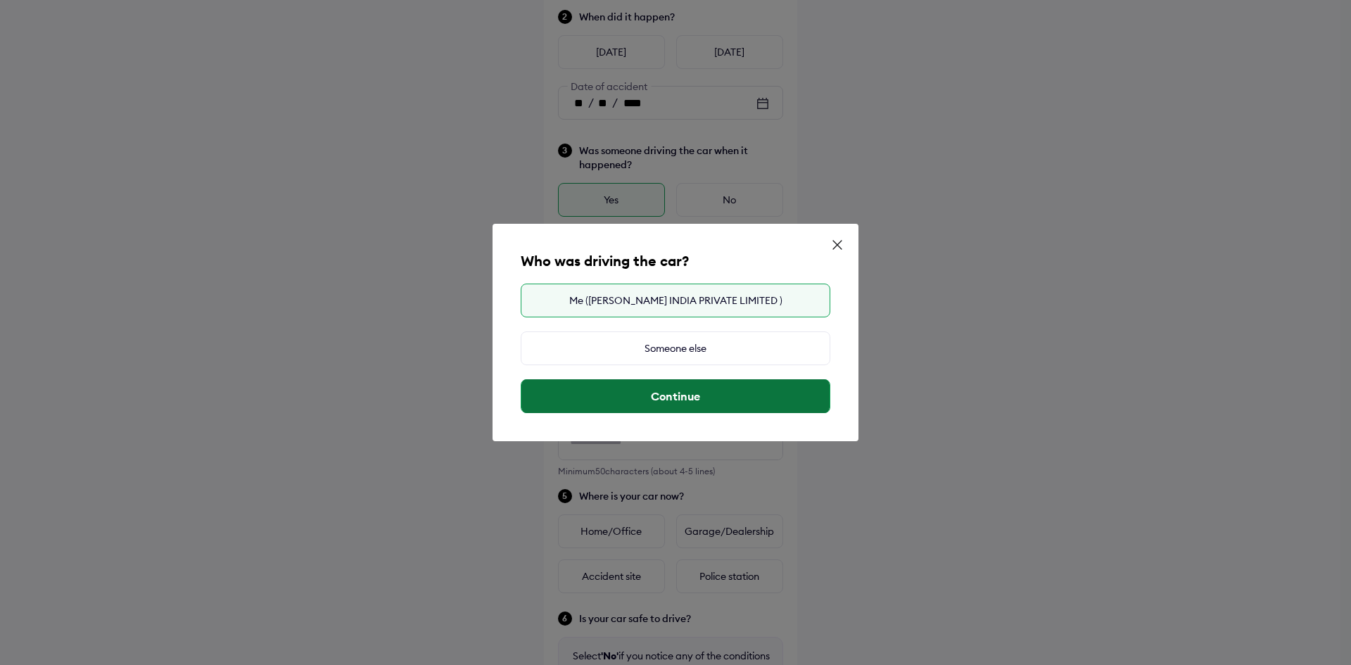
click at [742, 393] on button "Continue" at bounding box center [675, 396] width 308 height 34
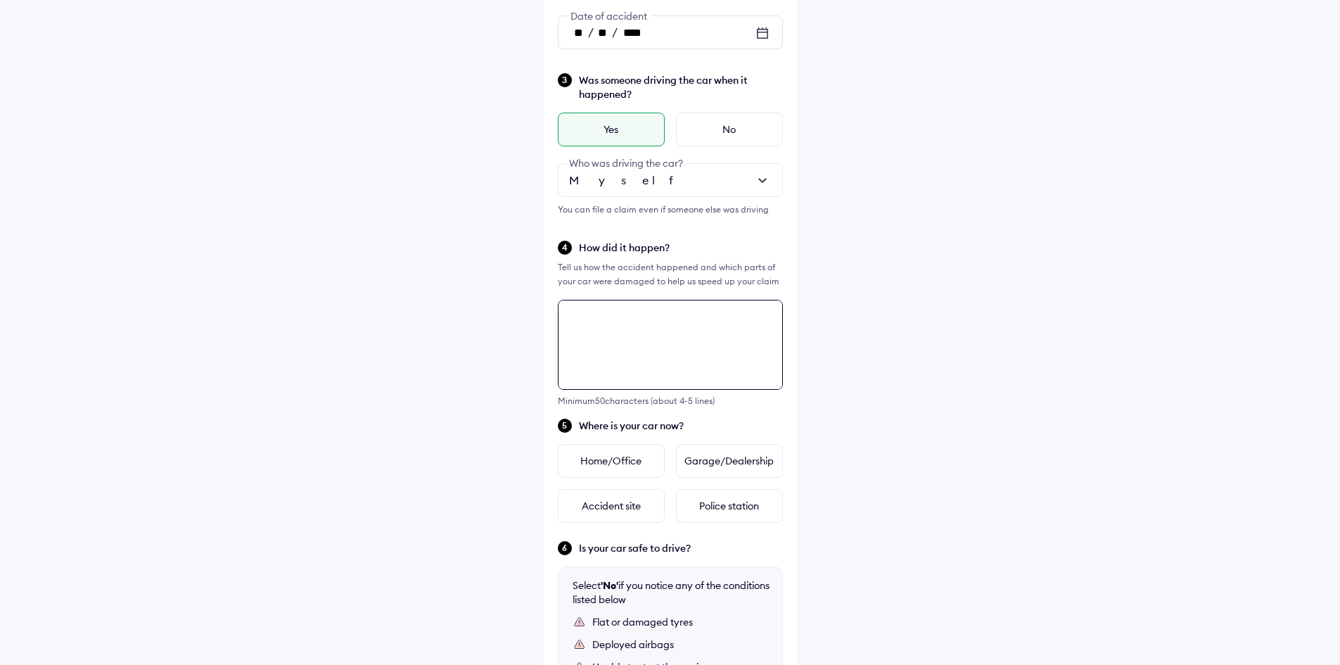
click at [733, 348] on div "Tell us about the accident Did the accident result in any deaths or serious inj…" at bounding box center [670, 355] width 253 height 1141
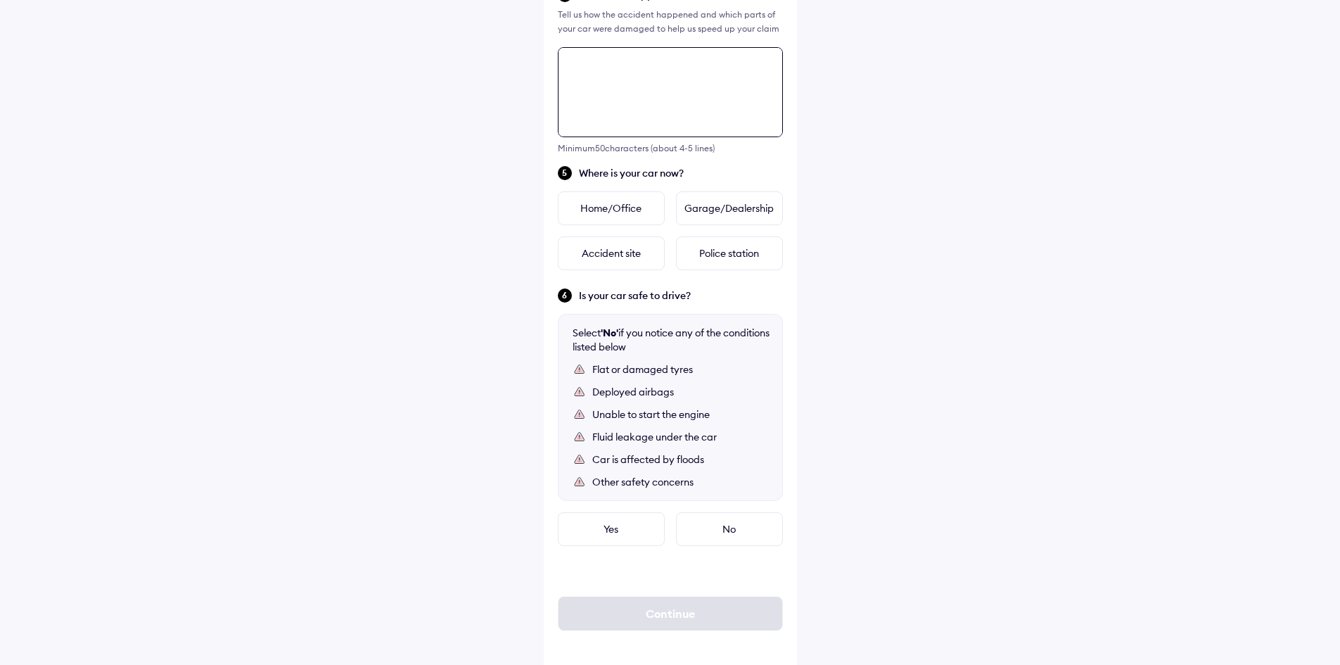
scroll to position [542, 0]
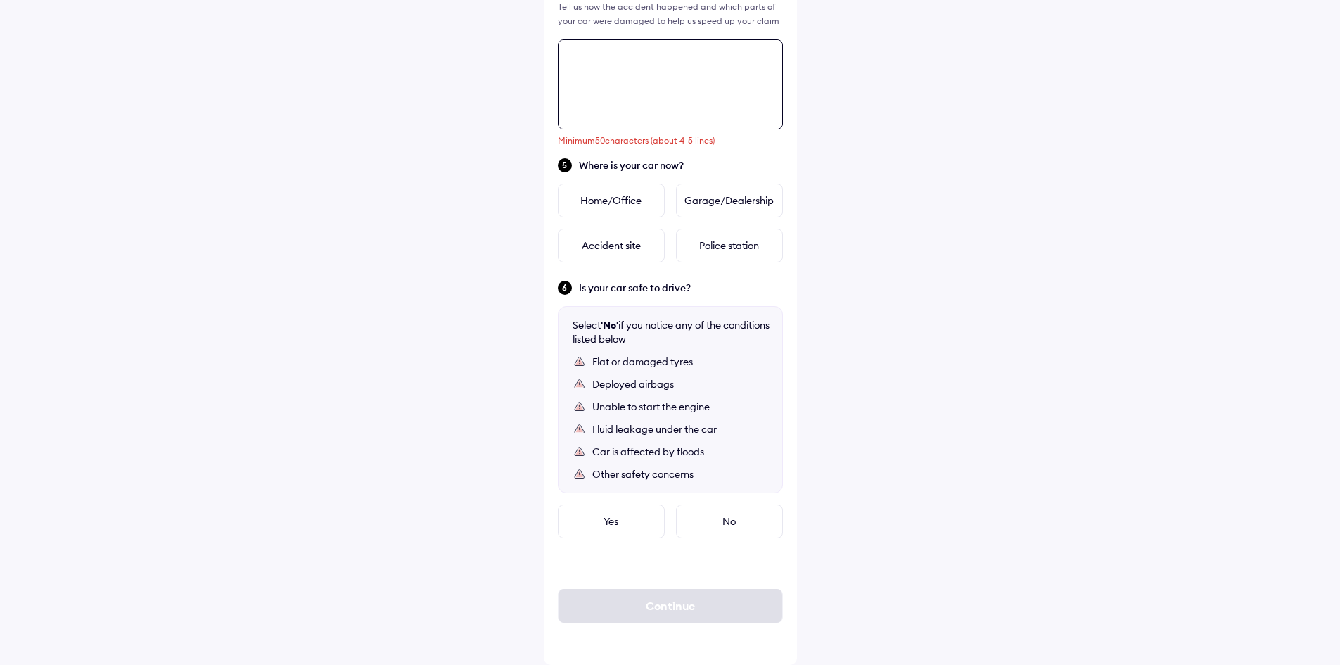
click at [638, 88] on textarea at bounding box center [670, 84] width 225 height 90
paste textarea "**********"
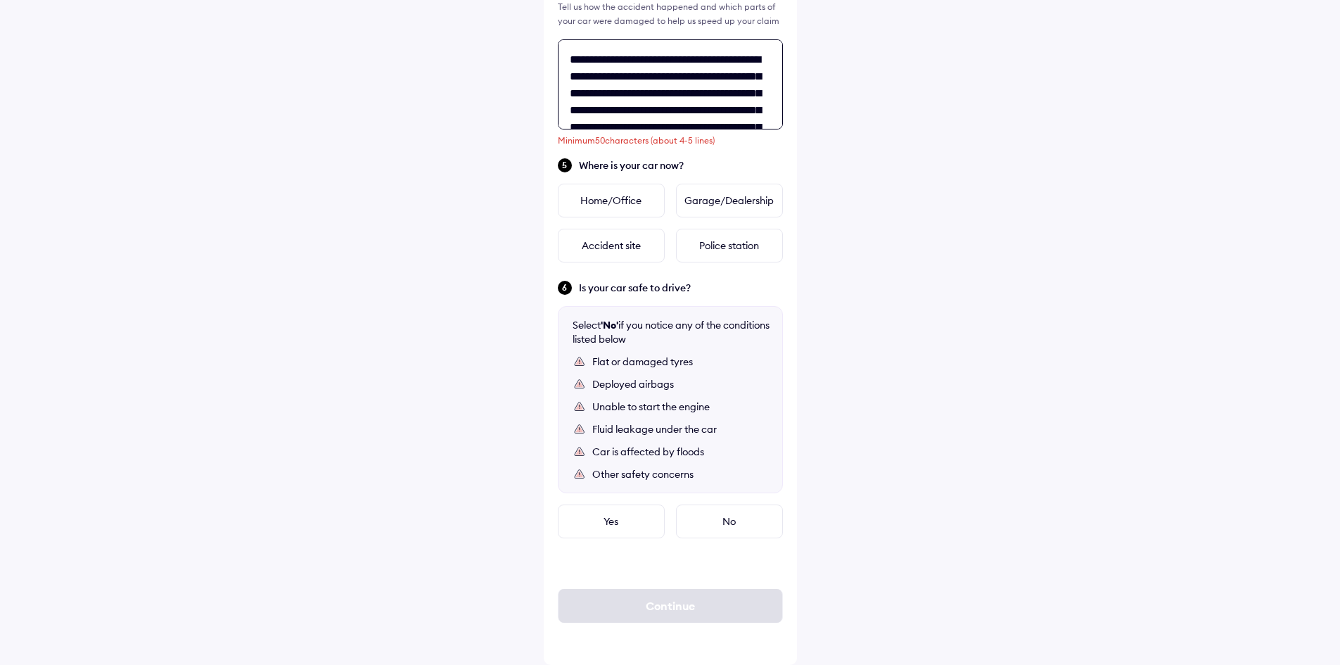
scroll to position [107, 0]
type textarea "**********"
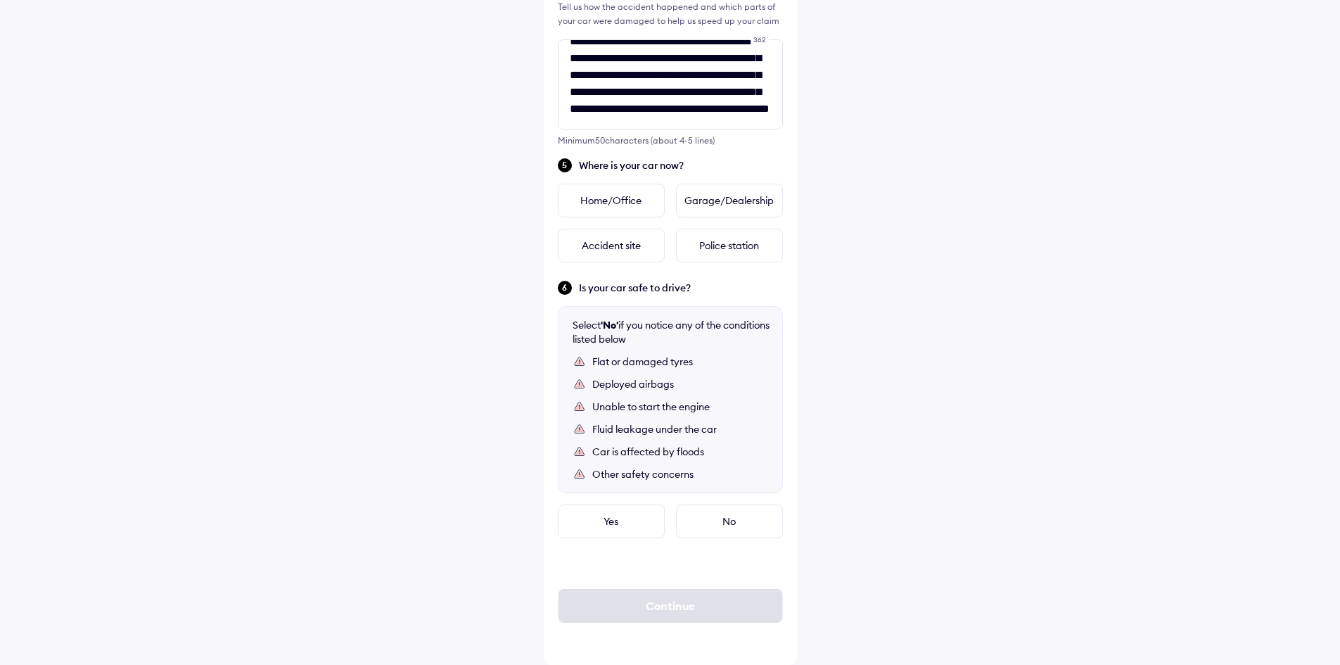
click at [834, 207] on div "**********" at bounding box center [670, 61] width 1340 height 1207
click at [649, 203] on div "Home/Office" at bounding box center [611, 201] width 107 height 34
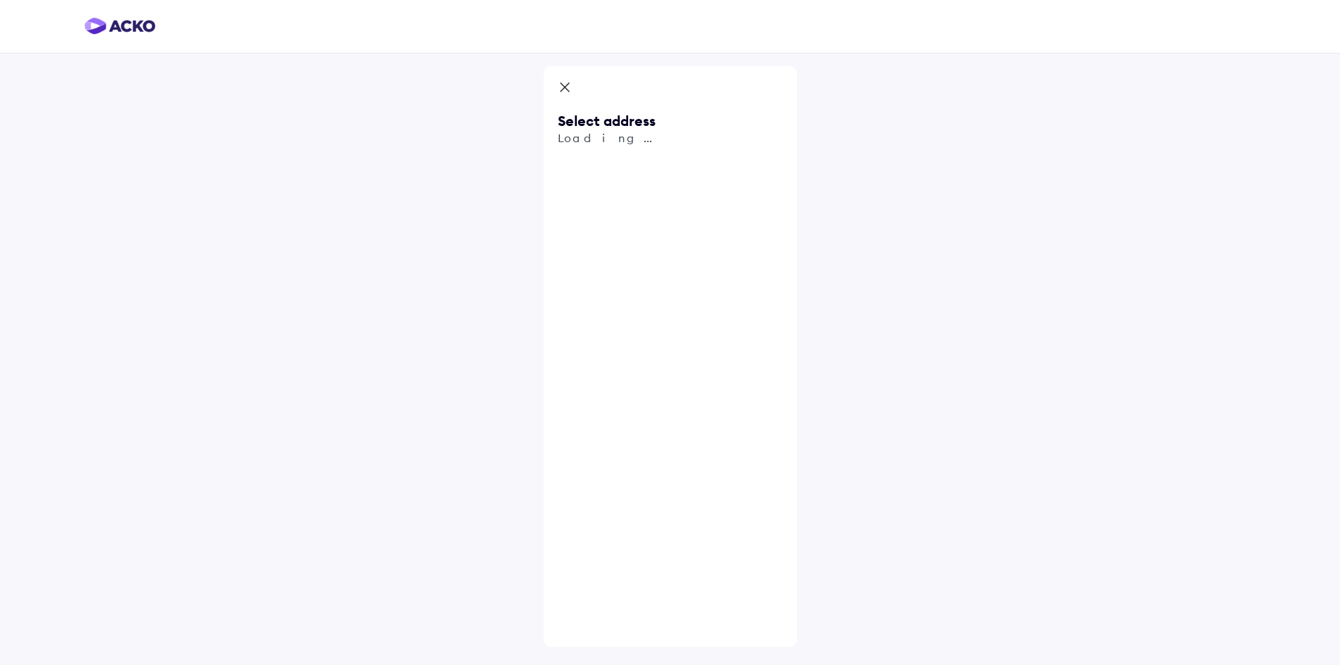
scroll to position [0, 0]
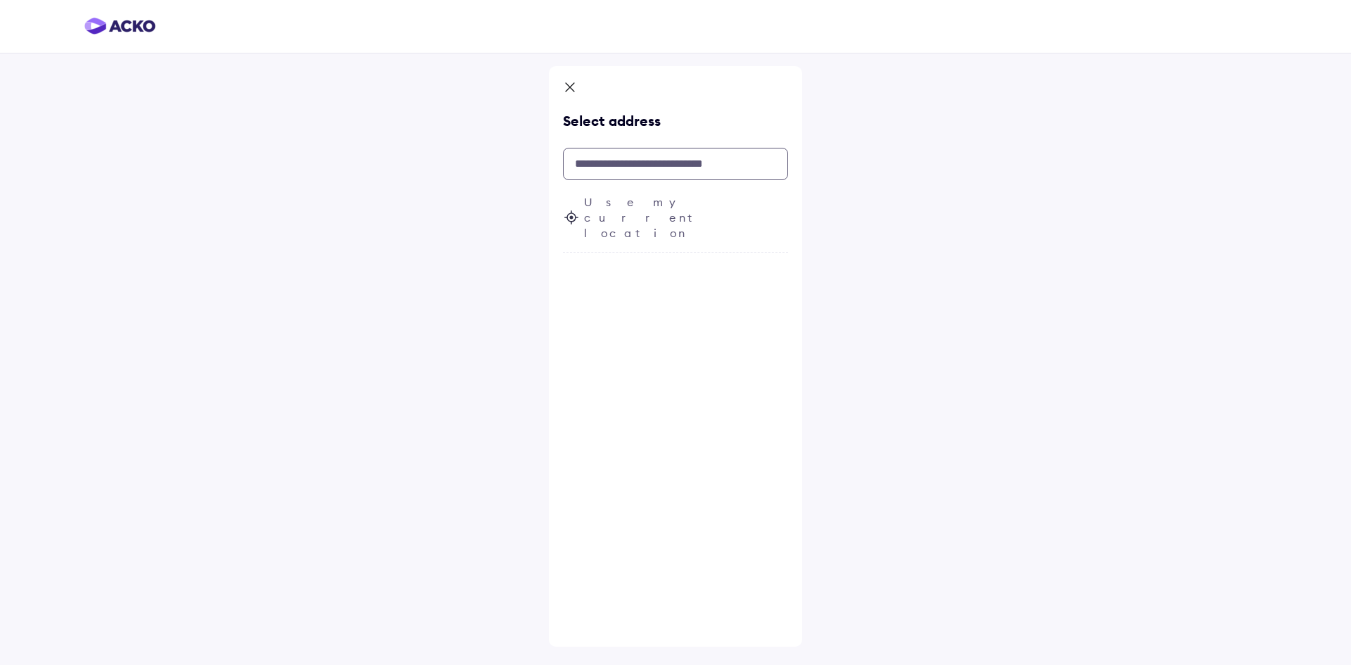
click at [653, 163] on input "text" at bounding box center [675, 164] width 225 height 32
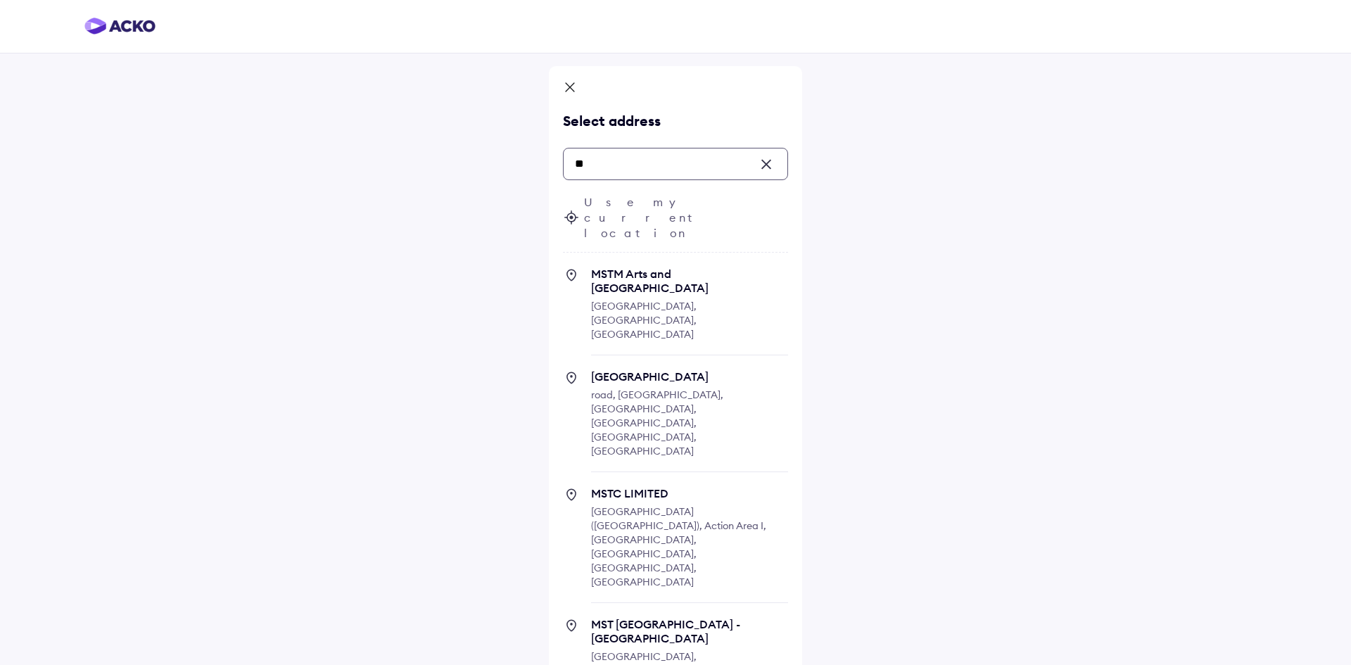
type input "*"
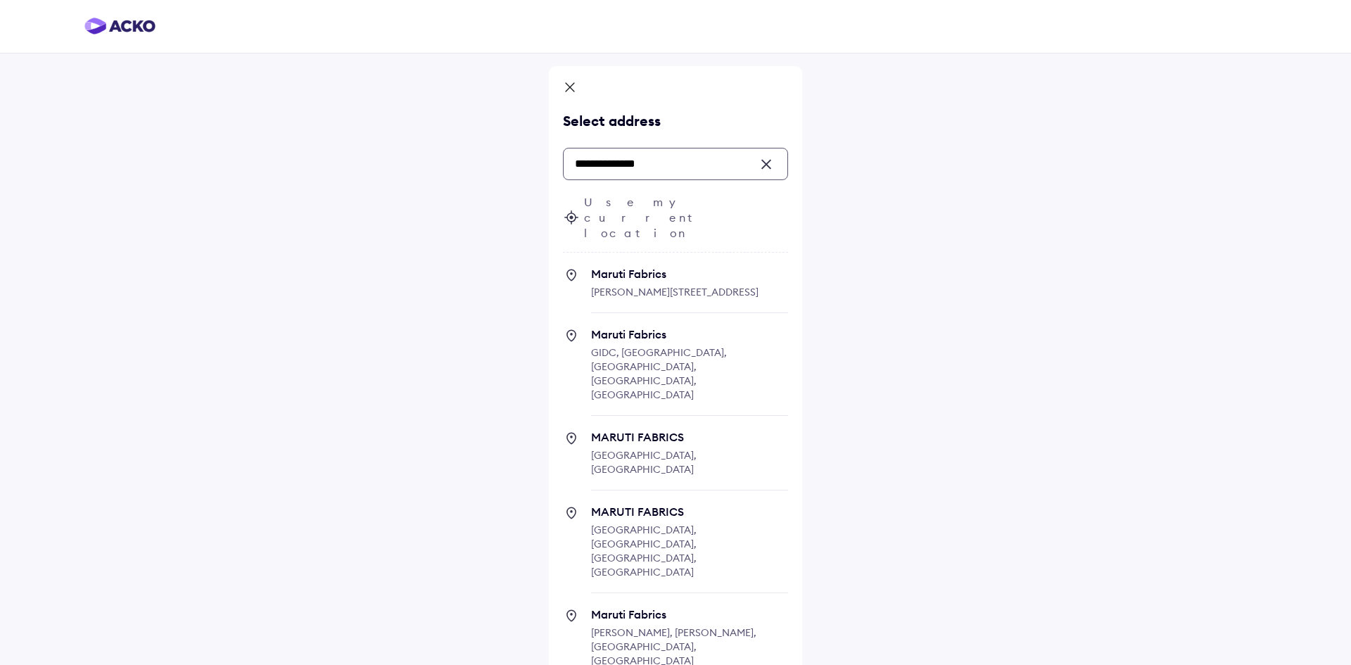
click at [699, 504] on span "MARUTI FABRICS" at bounding box center [689, 511] width 197 height 14
type input "**********"
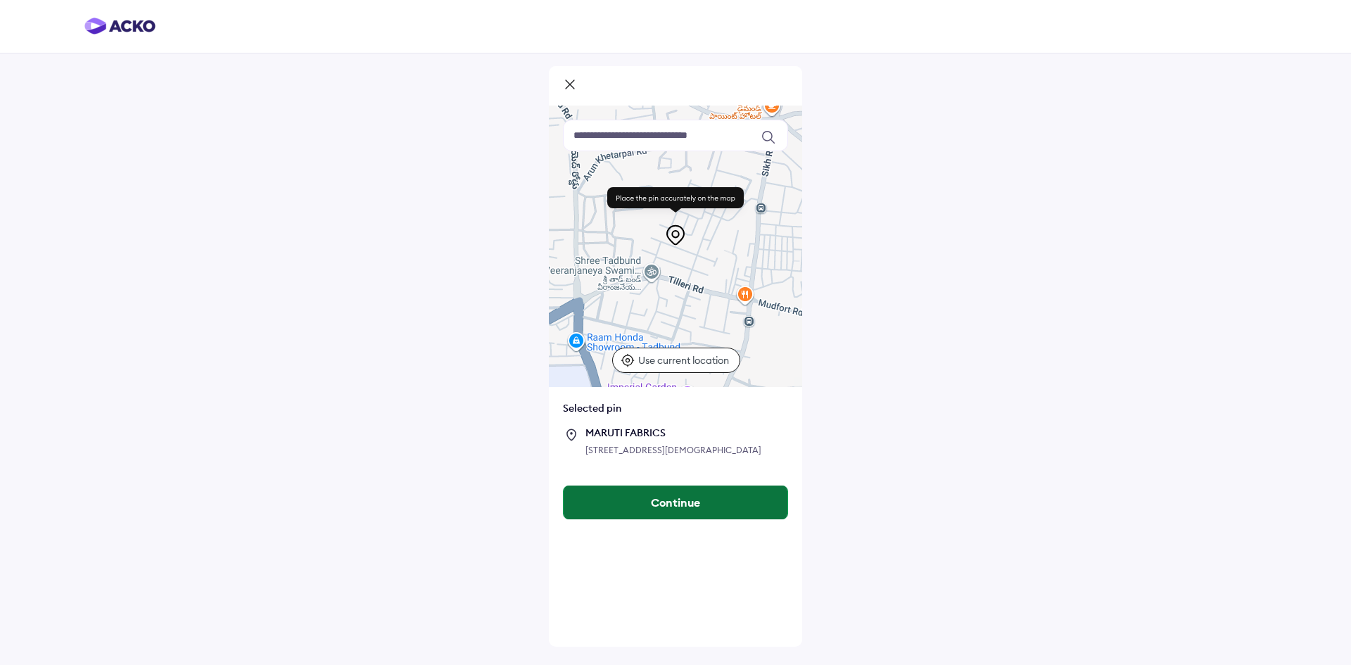
click at [735, 519] on button "Continue" at bounding box center [676, 502] width 224 height 34
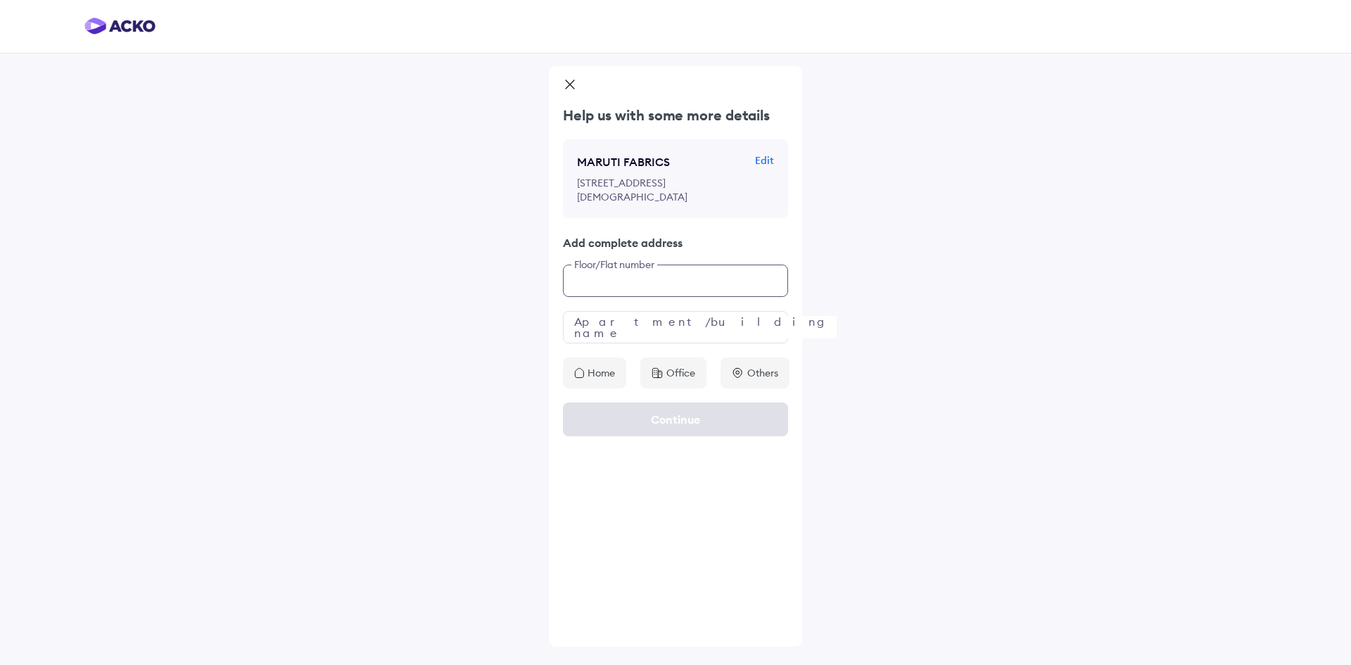
click at [619, 297] on input "text" at bounding box center [675, 281] width 225 height 32
type input "**********"
click at [675, 343] on input "text" at bounding box center [675, 327] width 225 height 32
type input "*********"
click at [590, 380] on p "Home" at bounding box center [601, 373] width 27 height 14
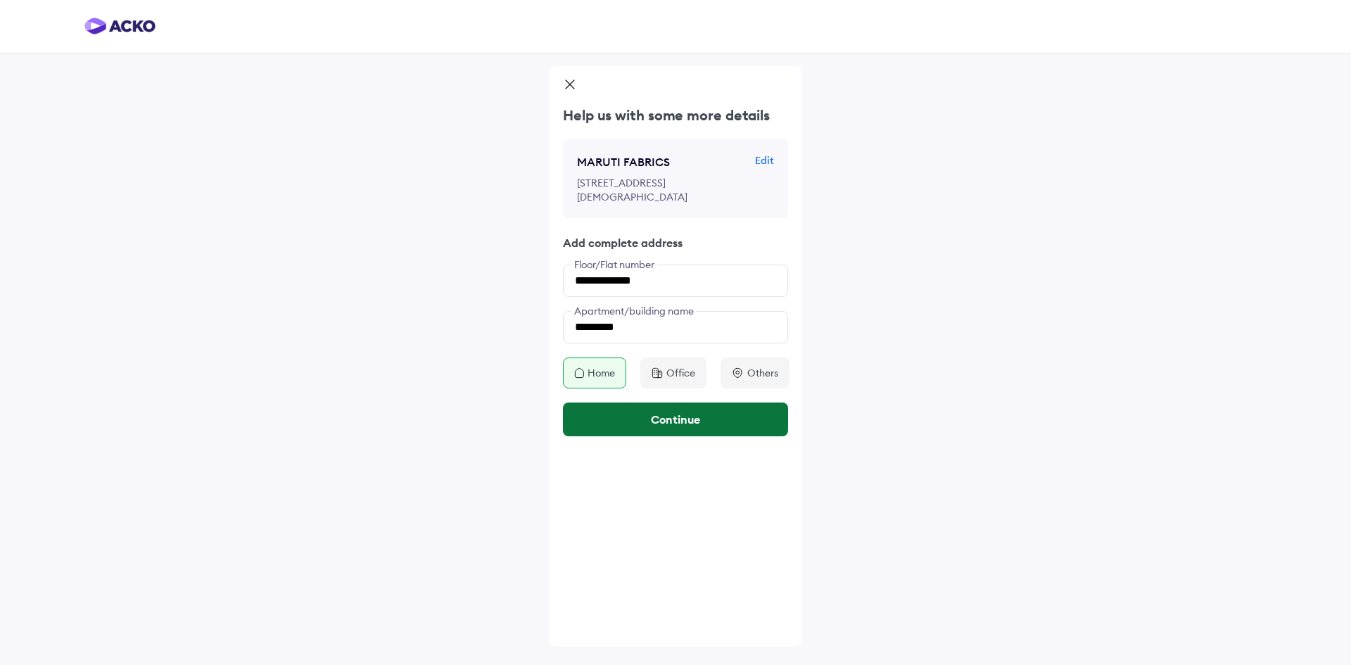
click at [614, 436] on button "Continue" at bounding box center [675, 419] width 225 height 34
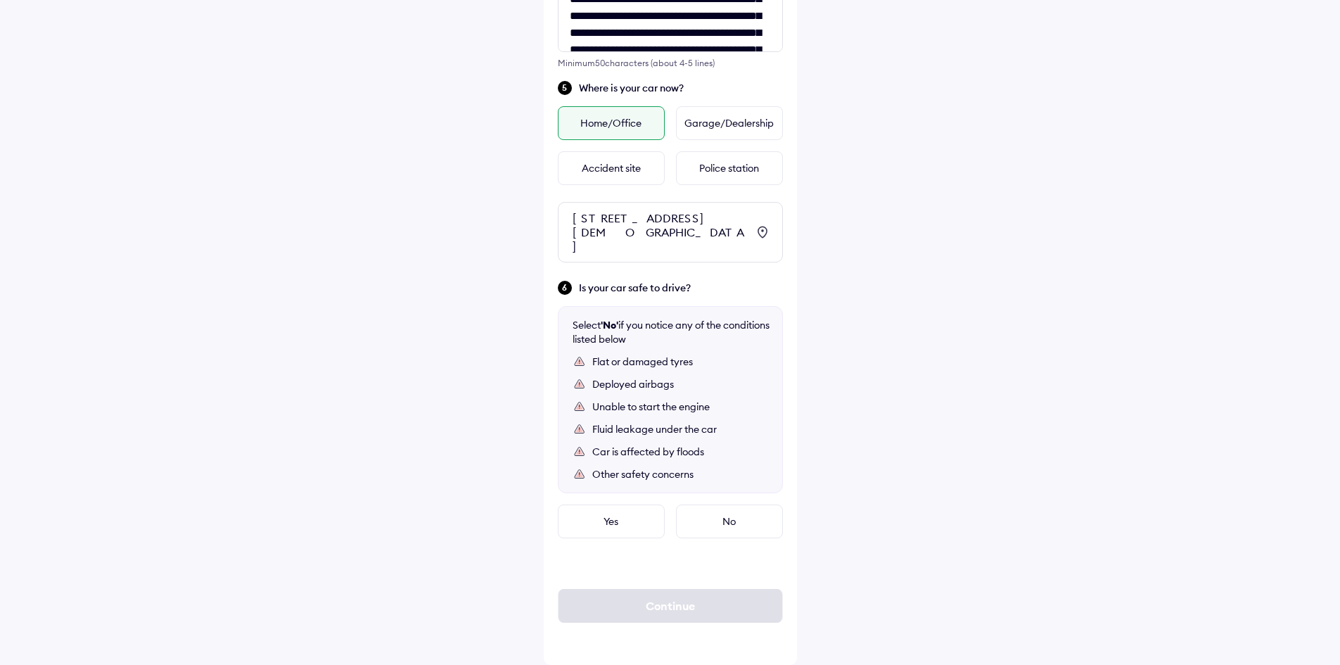
scroll to position [647, 0]
click at [571, 544] on div "**********" at bounding box center [670, 56] width 253 height 1218
click at [603, 521] on div "Yes" at bounding box center [611, 521] width 107 height 34
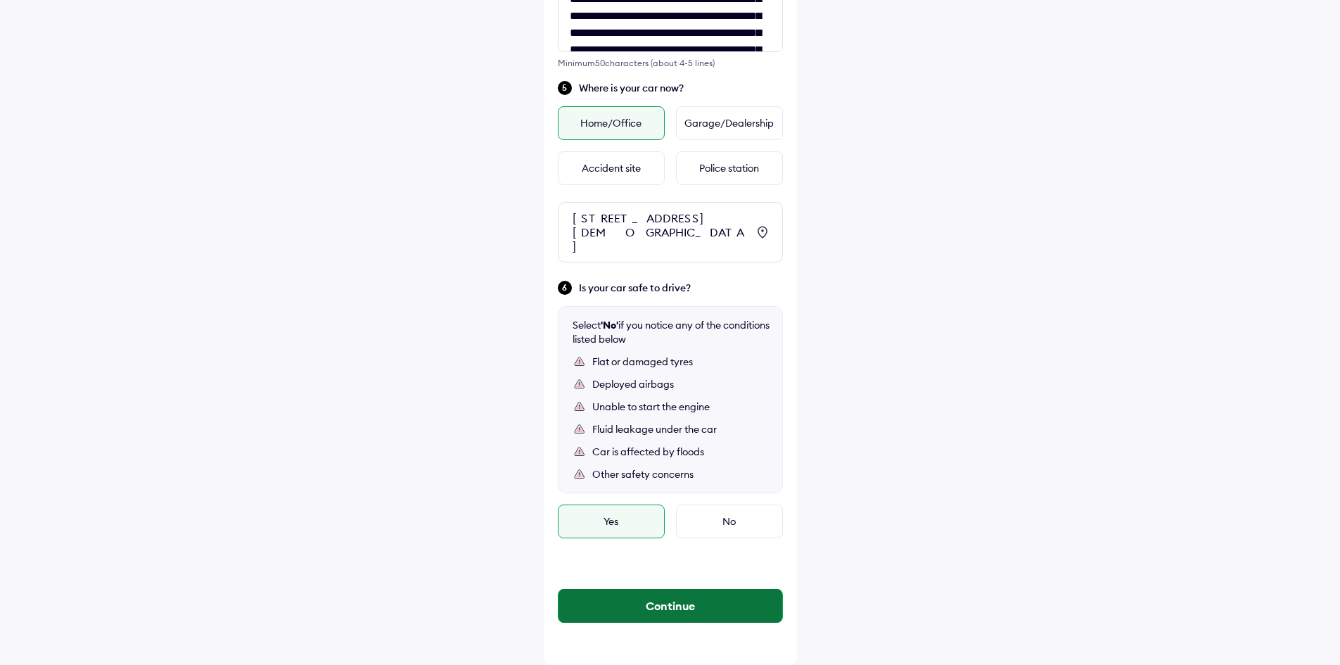
click at [680, 619] on button "Continue" at bounding box center [671, 606] width 224 height 34
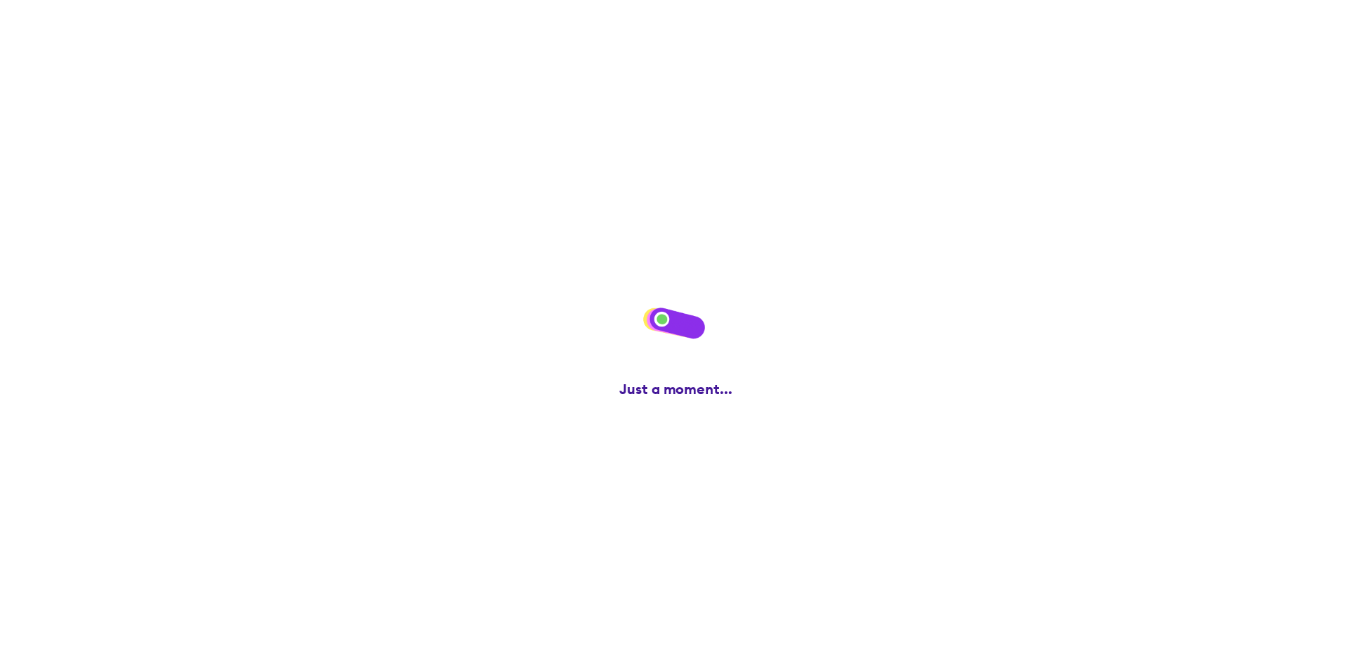
scroll to position [0, 0]
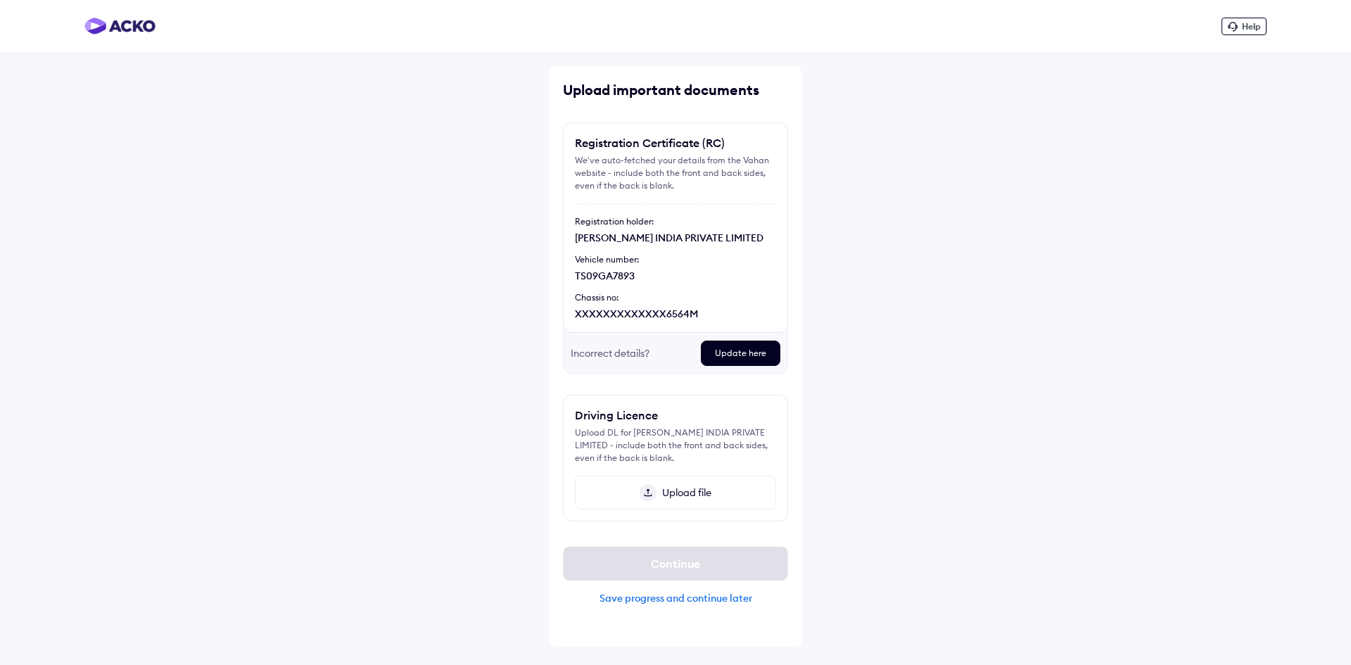
click at [668, 497] on span "Upload file" at bounding box center [683, 492] width 55 height 13
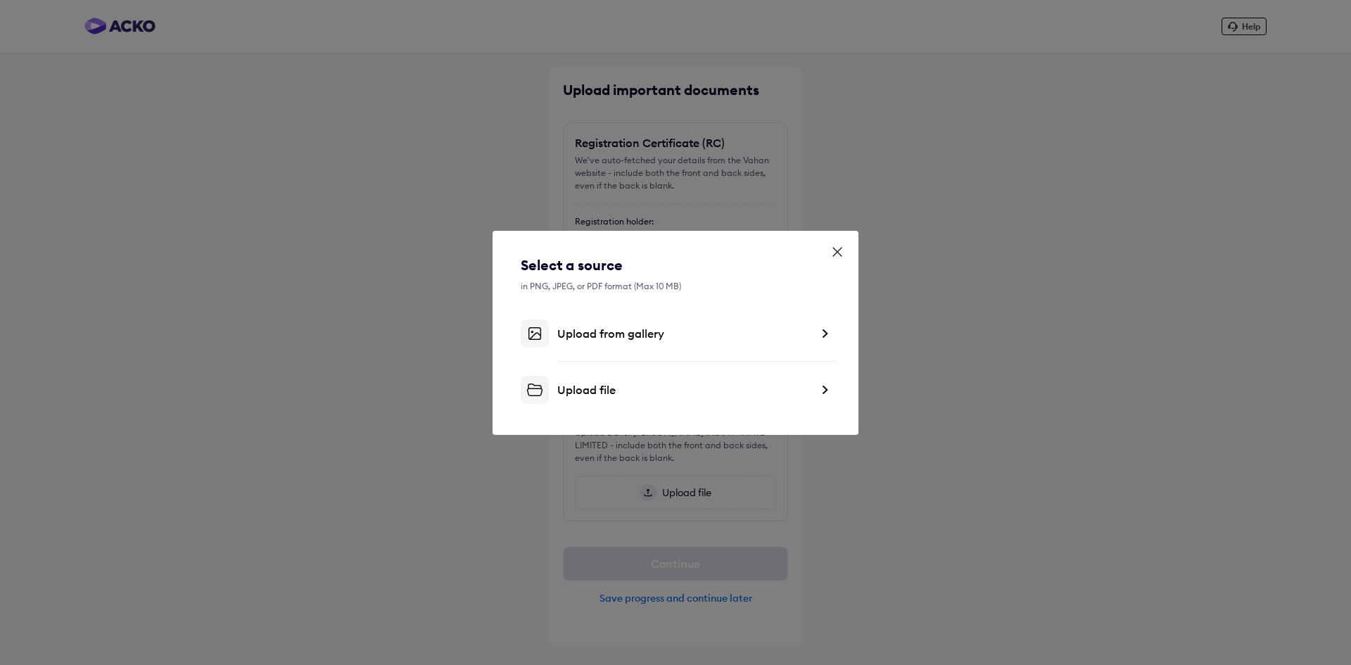
click at [597, 391] on div "Upload file" at bounding box center [683, 390] width 253 height 14
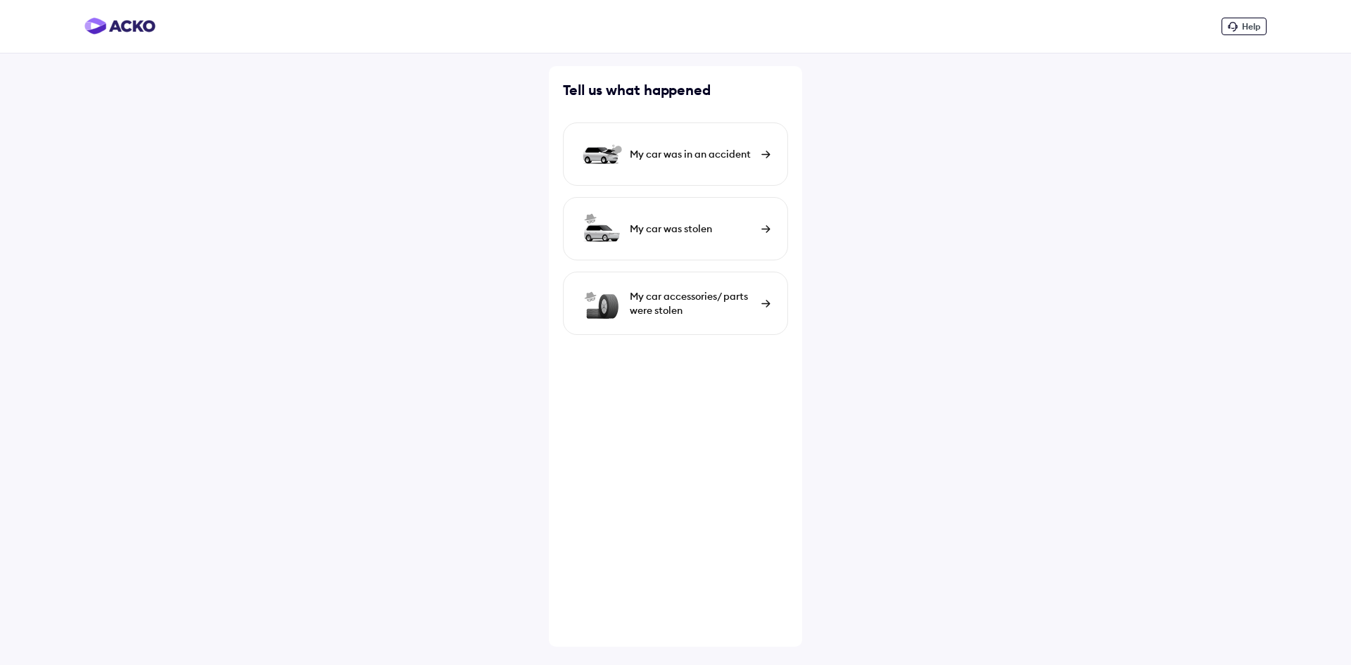
click at [596, 161] on img at bounding box center [601, 154] width 42 height 42
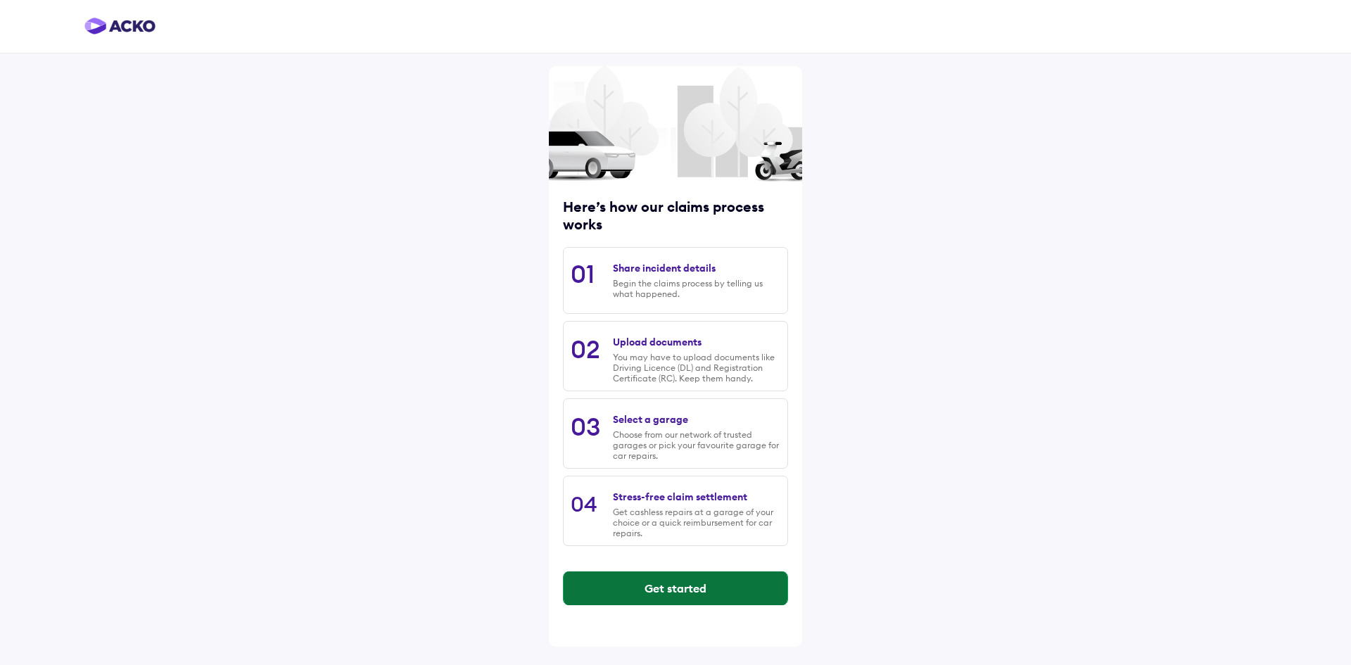
click at [725, 594] on button "Get started" at bounding box center [676, 588] width 224 height 34
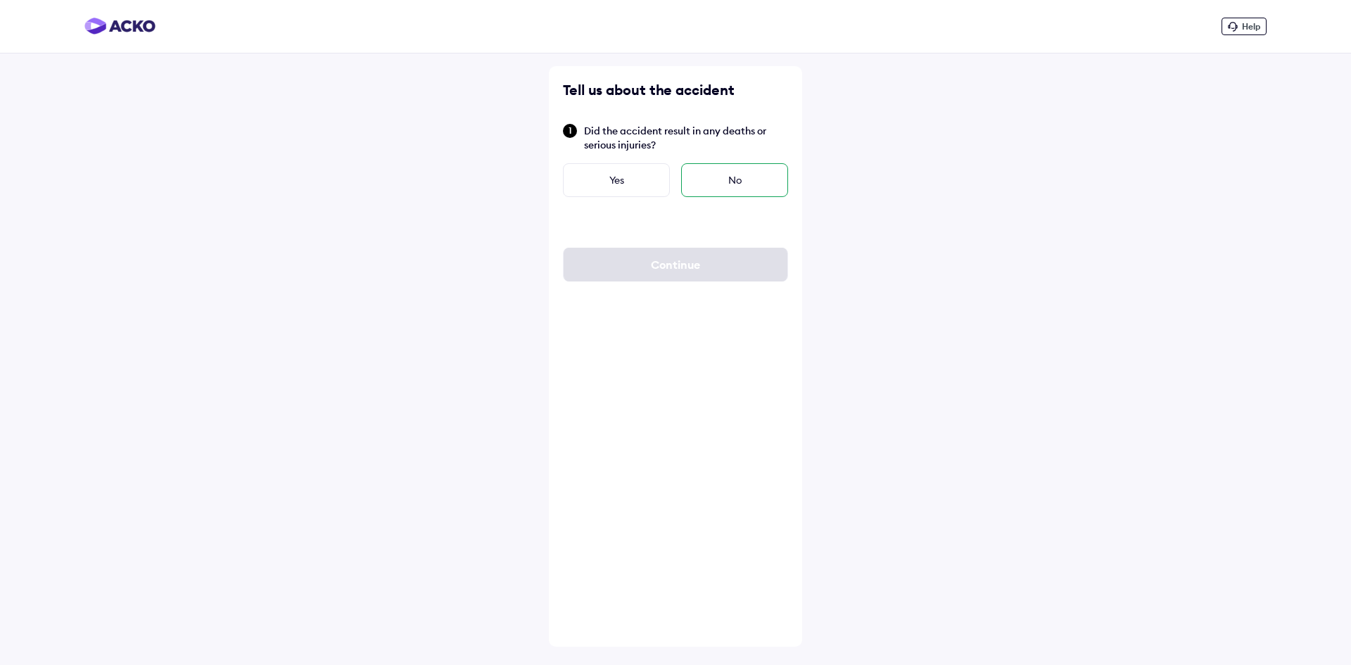
click at [742, 187] on div "No" at bounding box center [734, 180] width 107 height 34
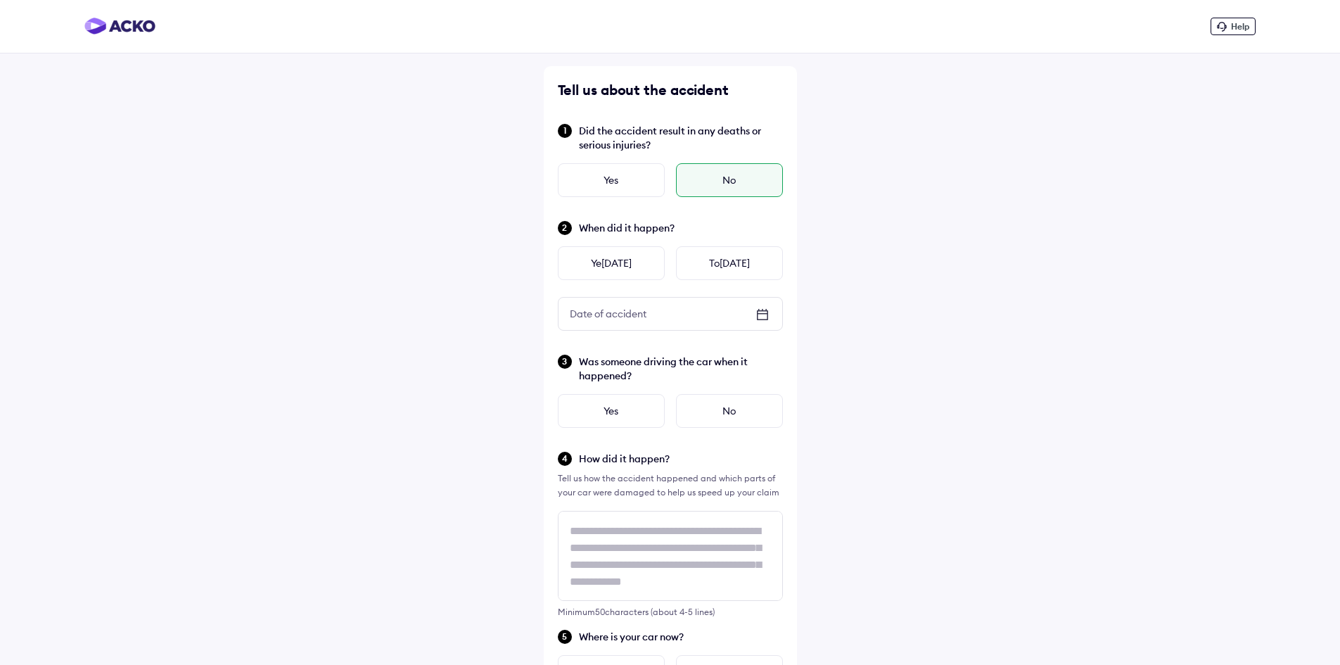
click at [768, 311] on icon at bounding box center [762, 315] width 11 height 10
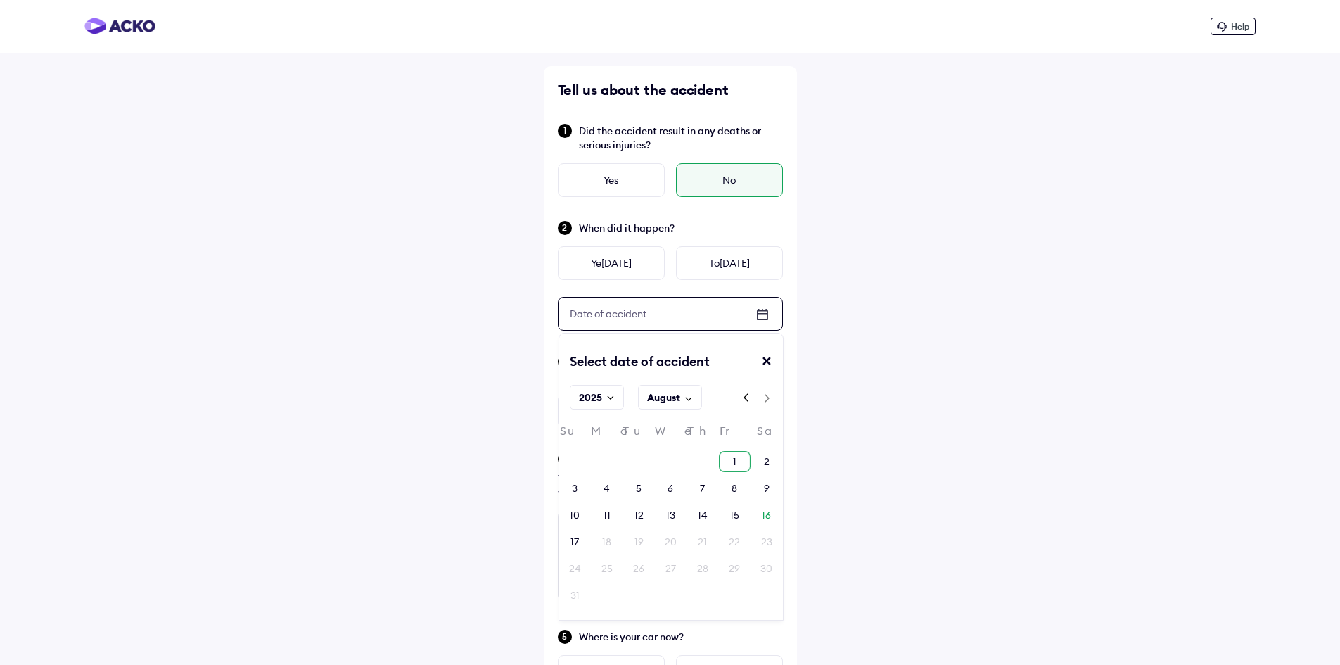
click at [728, 462] on div "1" at bounding box center [735, 461] width 32 height 21
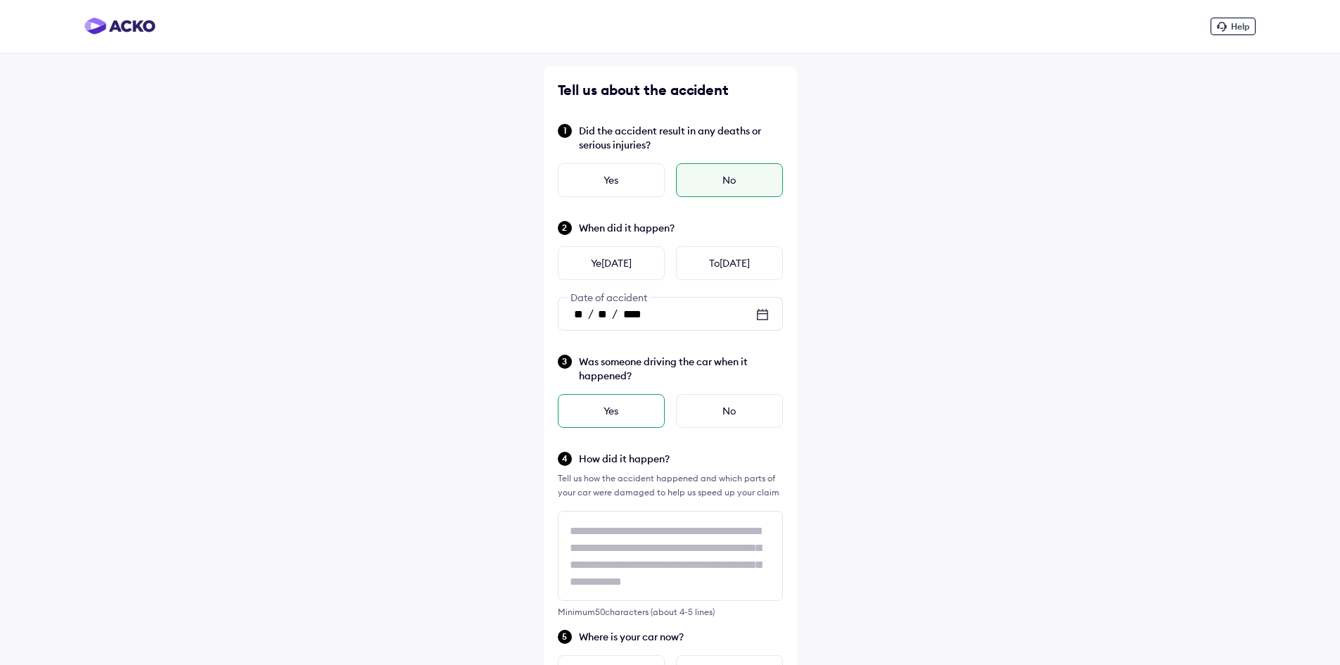
click at [631, 410] on div "Yes" at bounding box center [611, 411] width 107 height 34
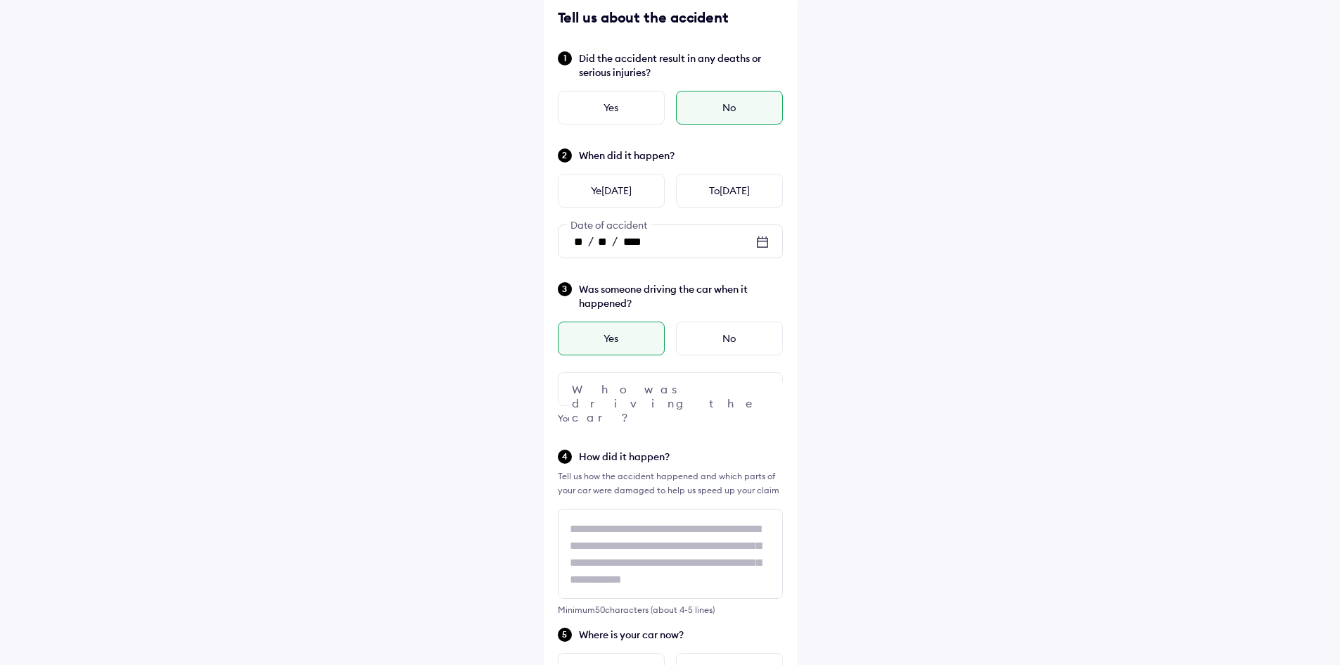
scroll to position [141, 0]
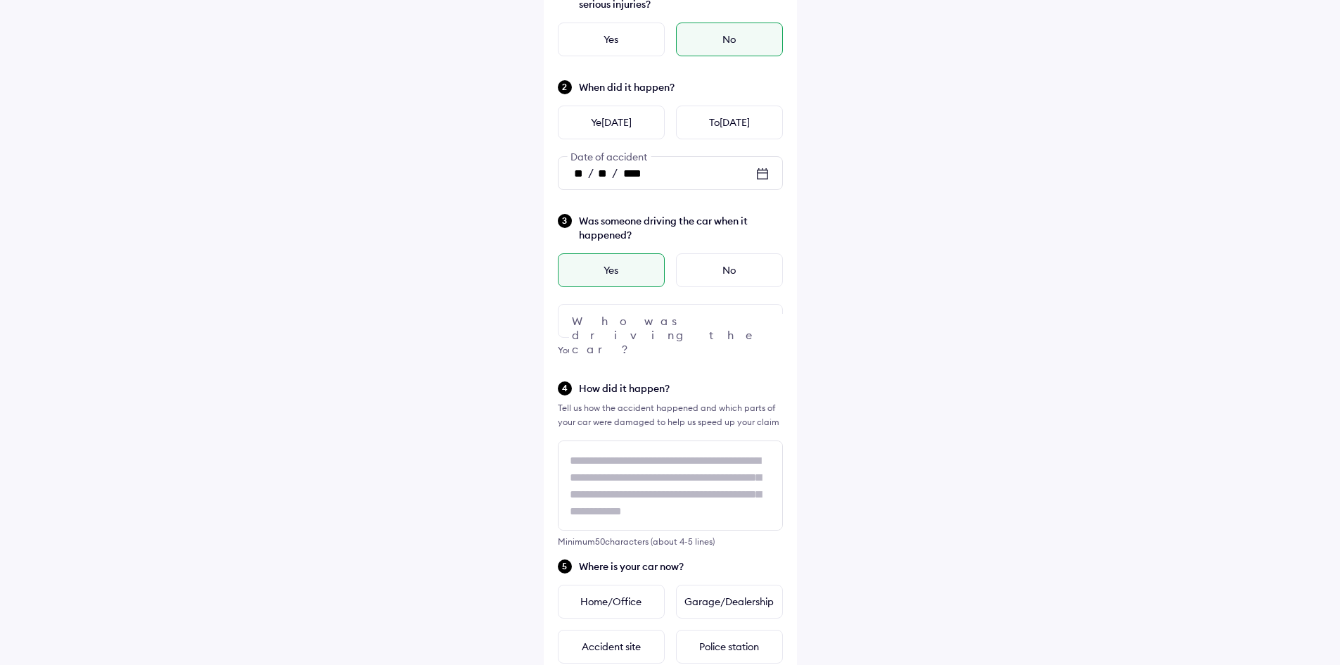
click at [655, 331] on div at bounding box center [670, 321] width 225 height 34
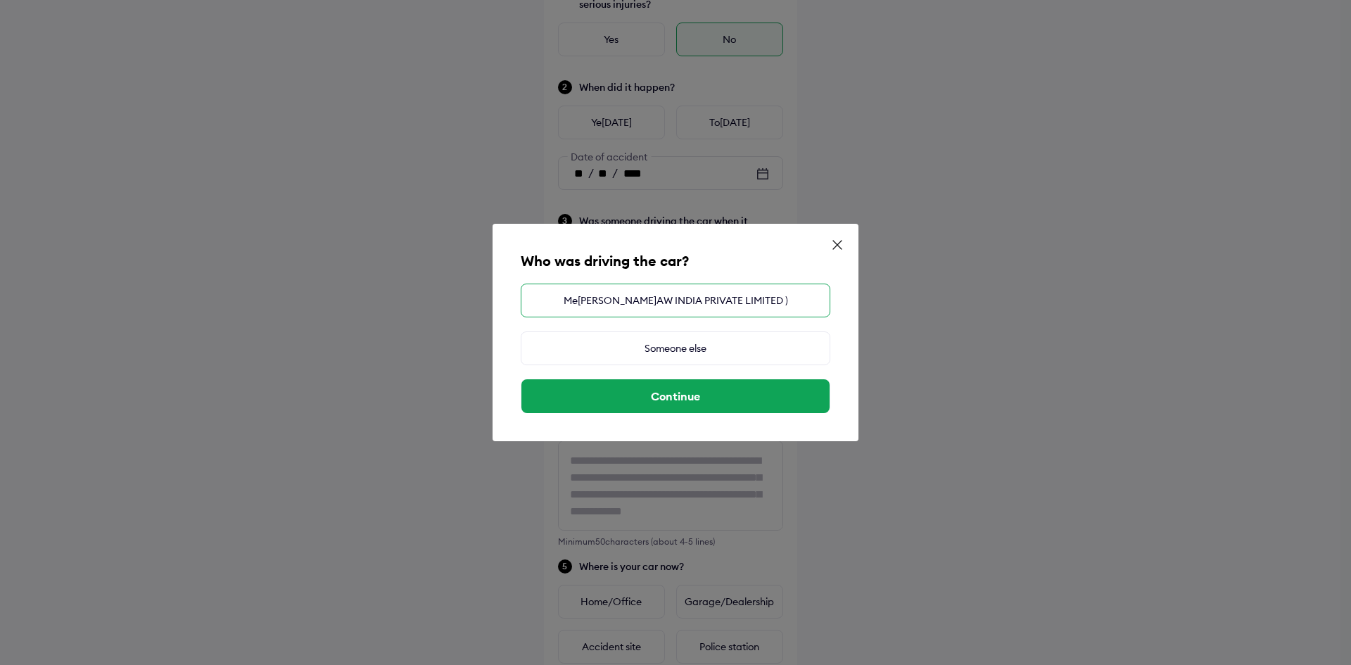
click at [677, 308] on div "Me[PERSON_NAME]AW INDIA PRIVATE LIMITED )" at bounding box center [676, 301] width 310 height 34
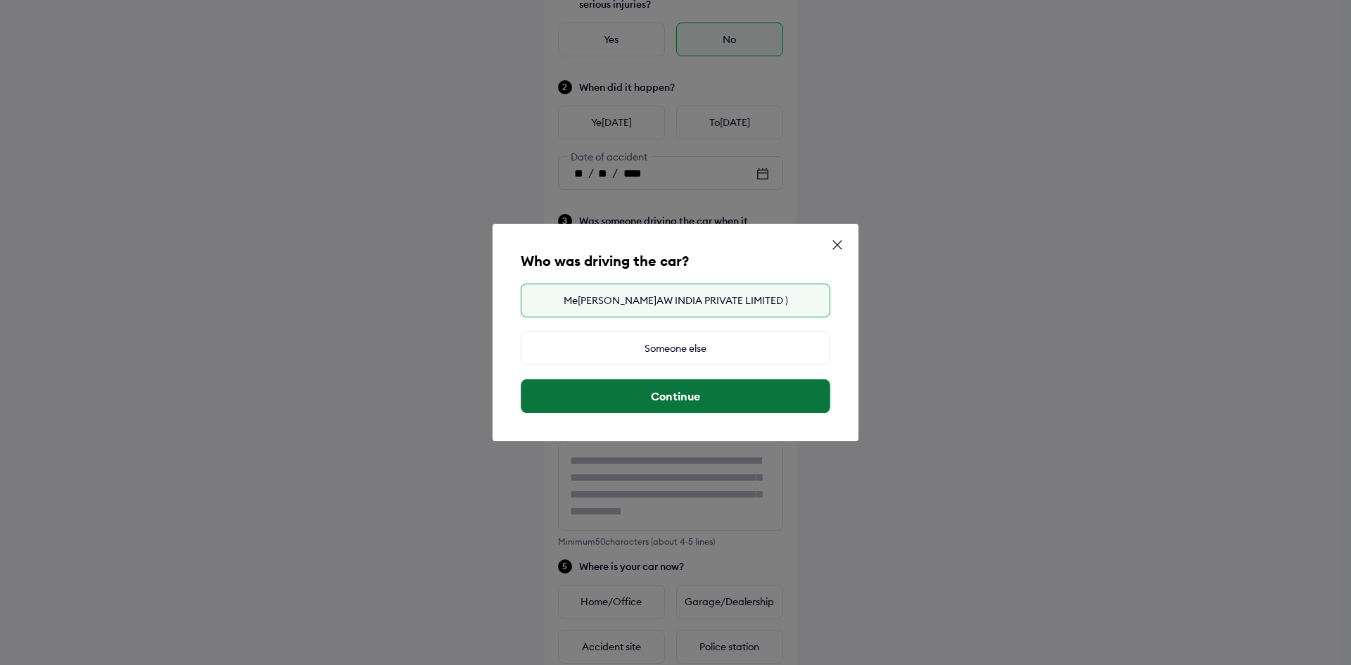
click at [721, 412] on button "Continue" at bounding box center [675, 396] width 308 height 34
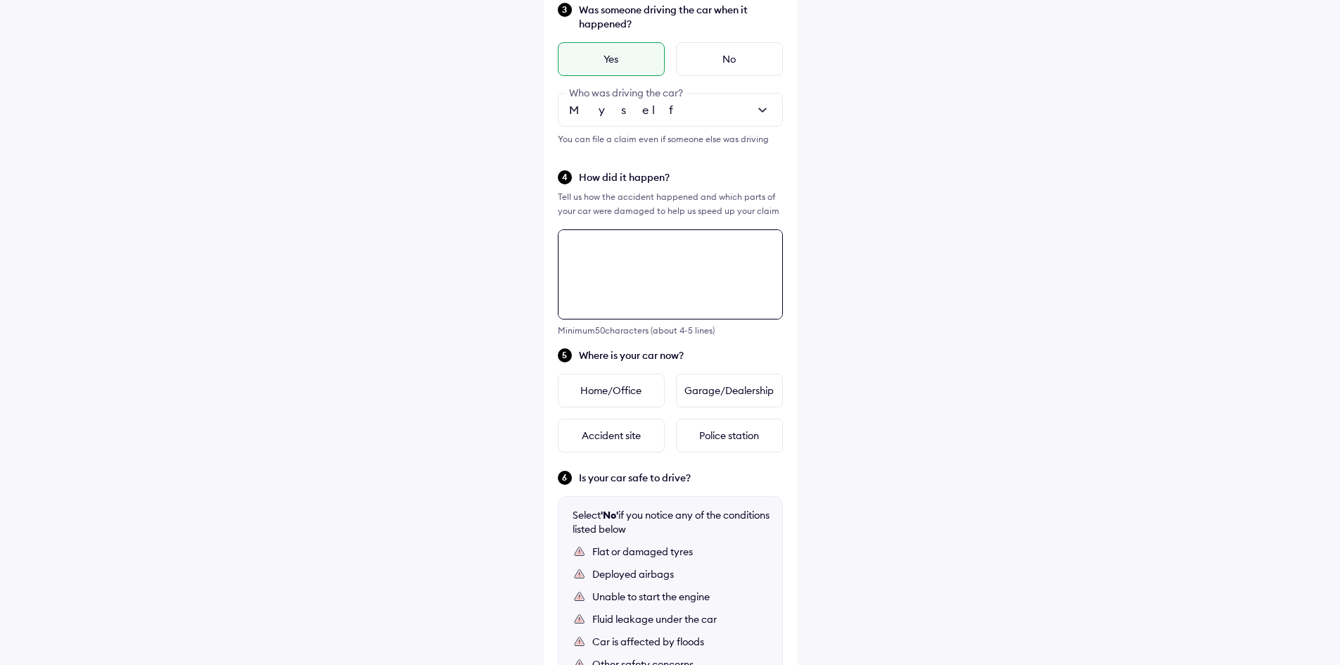
click at [665, 295] on div "Tell us about the accident Did the accident result in any deaths or serious inj…" at bounding box center [670, 284] width 253 height 1141
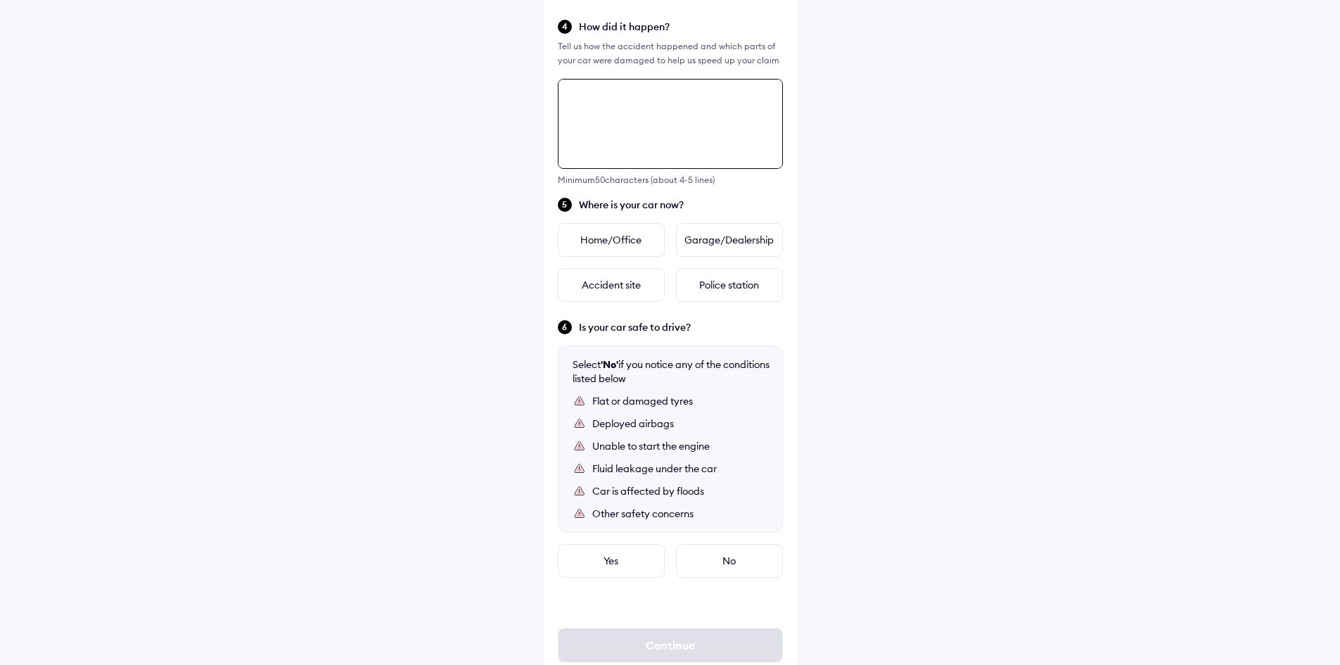
scroll to position [542, 0]
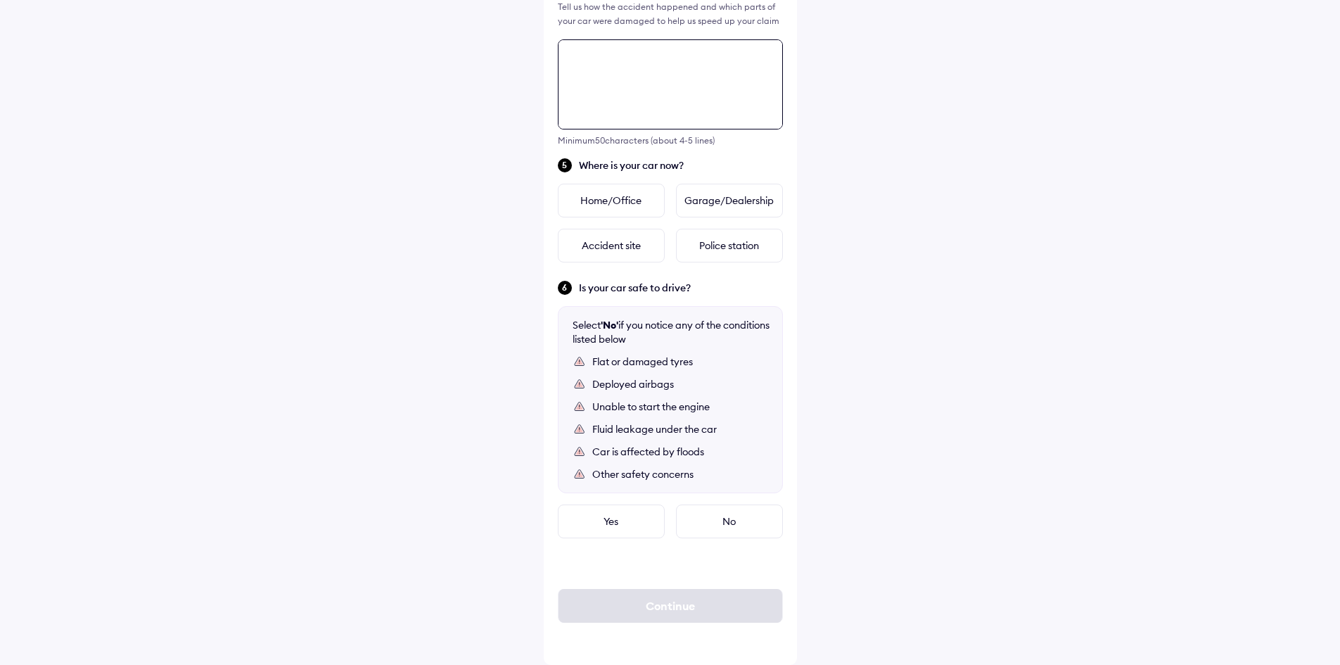
paste textarea "**********"
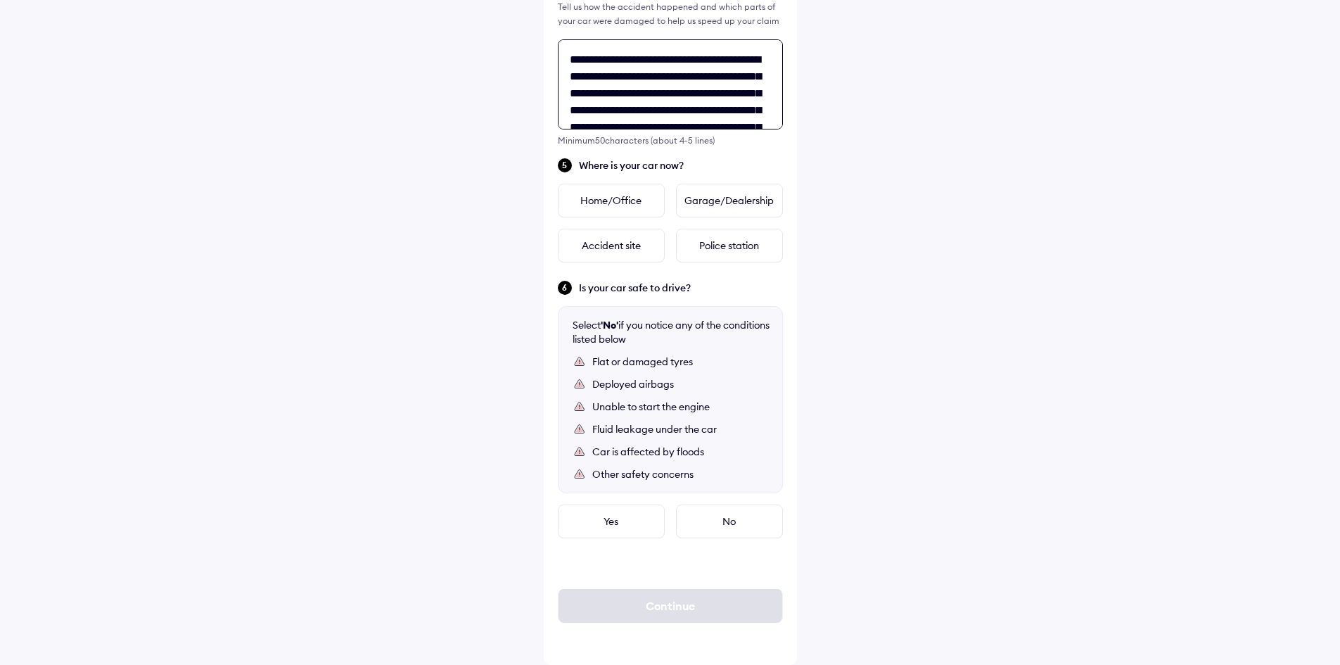
scroll to position [107, 0]
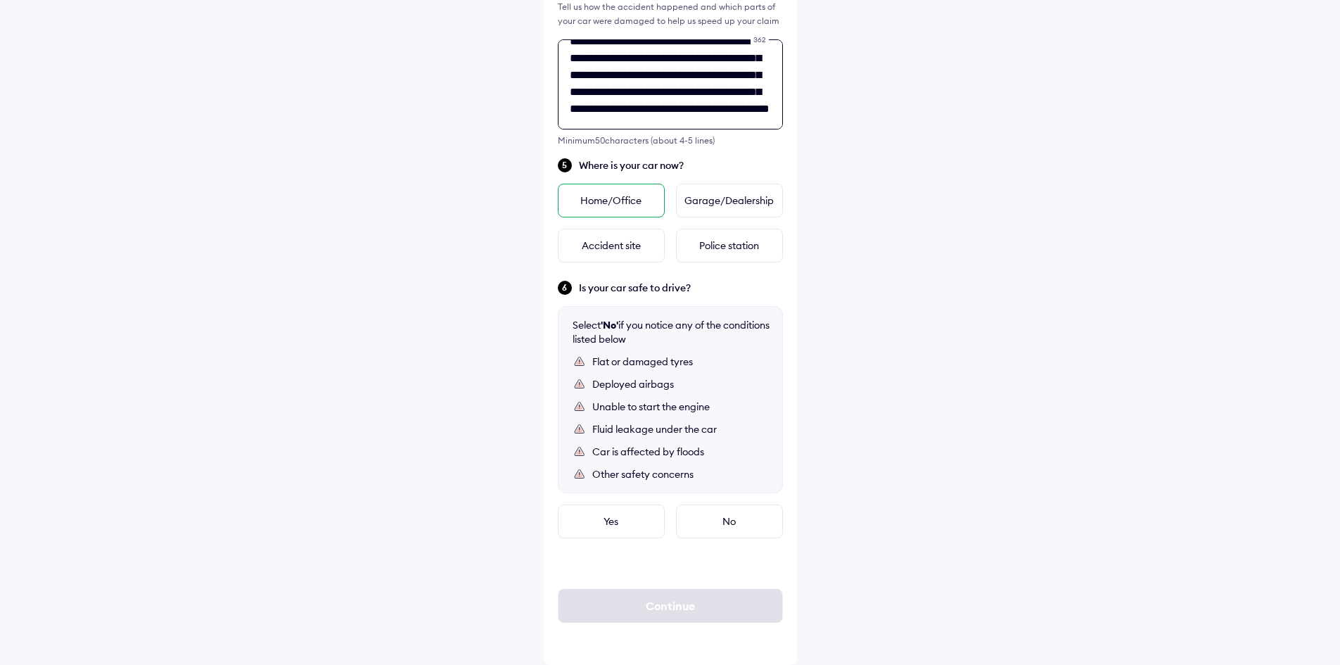
type textarea "**********"
click at [638, 211] on div "Home/Office" at bounding box center [611, 201] width 107 height 34
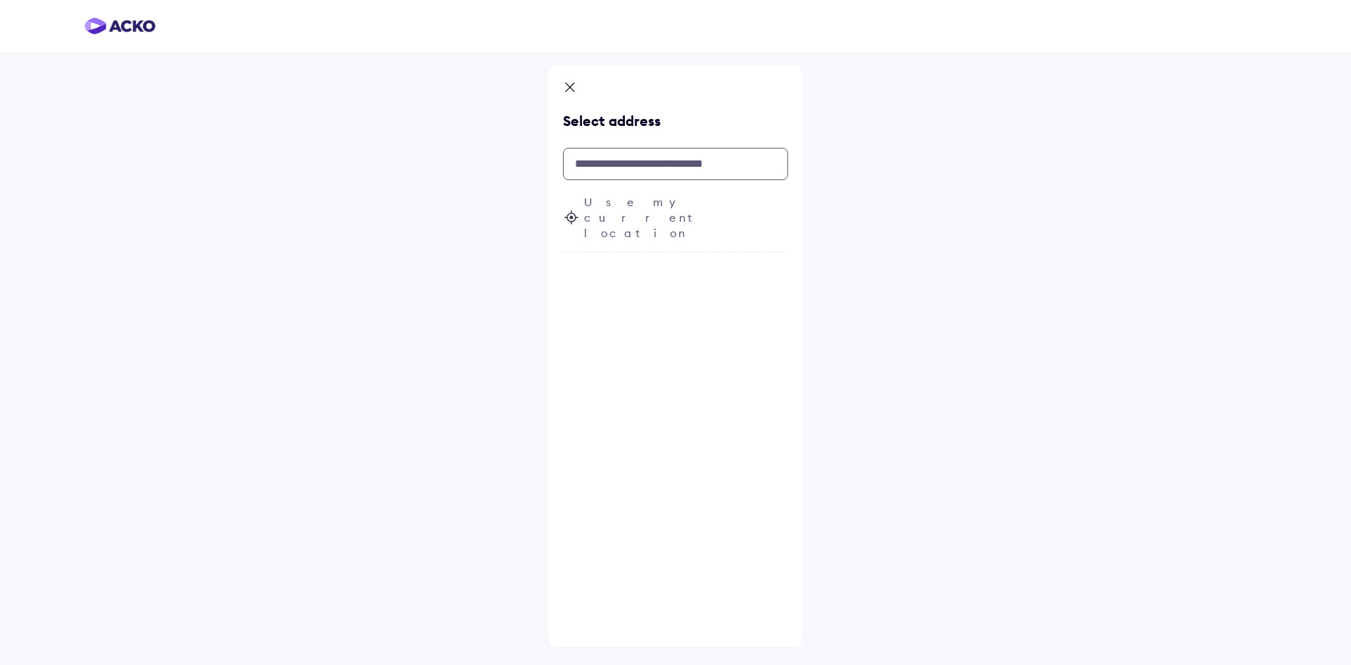
click at [650, 168] on input "text" at bounding box center [675, 164] width 225 height 32
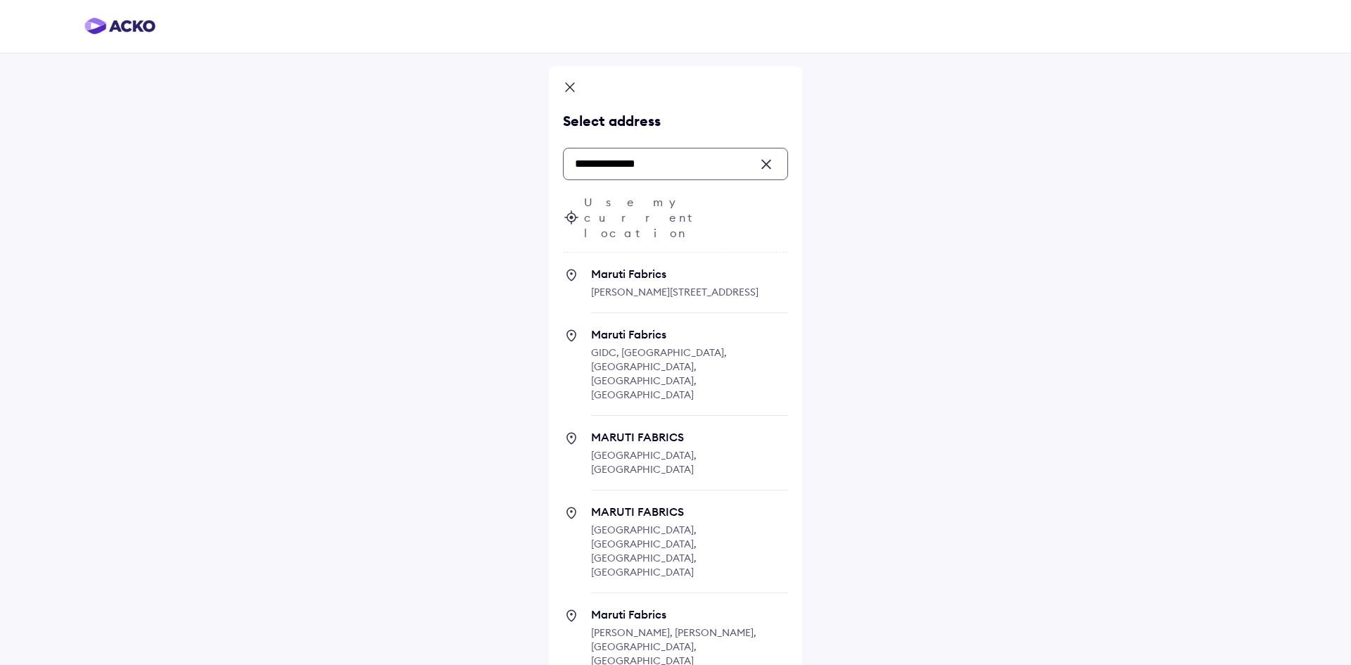
click at [713, 504] on span "MARUTI FABRICS" at bounding box center [689, 511] width 197 height 14
type input "**********"
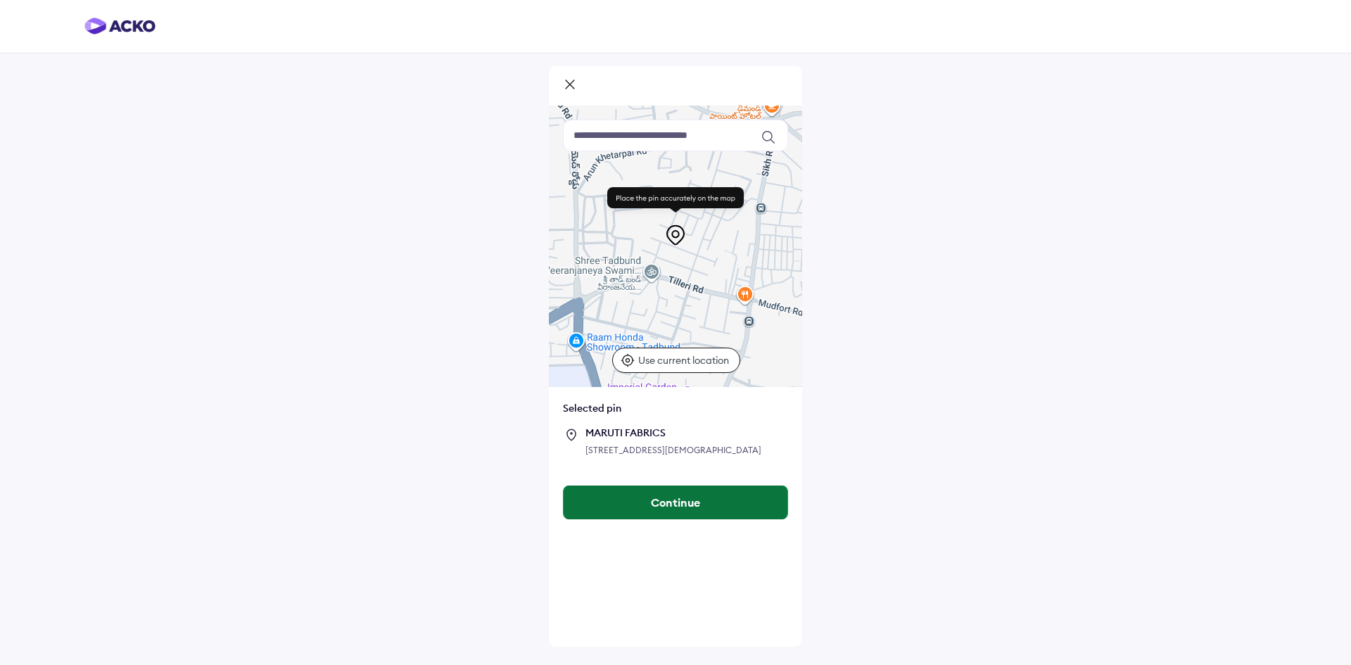
click at [728, 519] on button "Continue" at bounding box center [676, 502] width 224 height 34
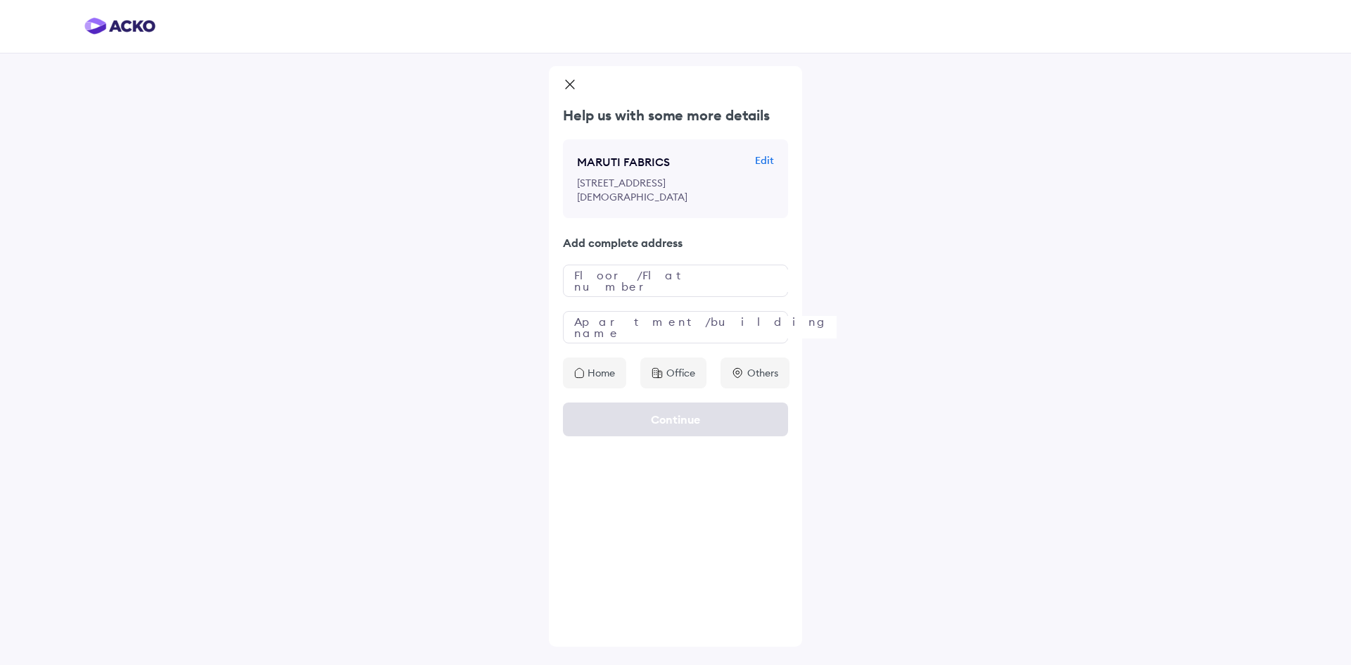
click at [642, 332] on div "Help us with some more details MARUTI FABRICS Edit [STREET_ADDRESS] Add complet…" at bounding box center [675, 247] width 253 height 283
click at [635, 297] on input "text" at bounding box center [675, 281] width 225 height 32
type input "*"
type input "**********"
click at [642, 343] on input "text" at bounding box center [675, 327] width 225 height 32
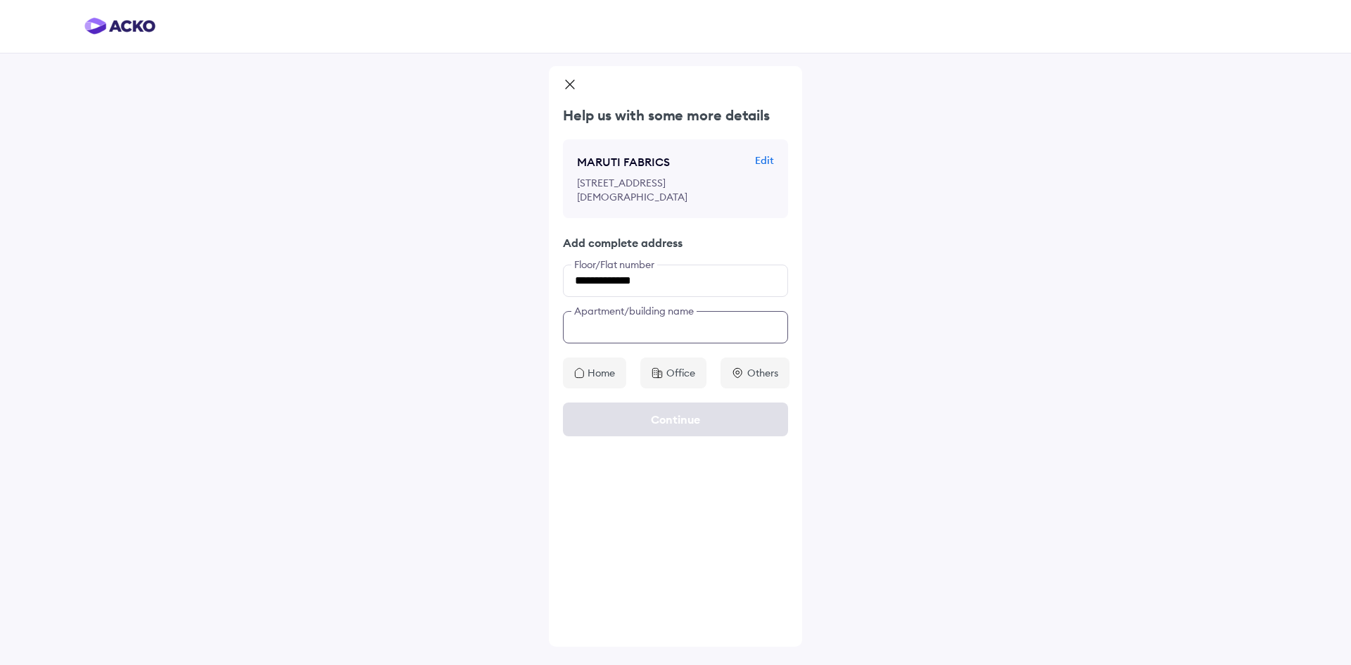
type input "*"
type input "**********"
click at [609, 388] on div "Home" at bounding box center [594, 372] width 63 height 31
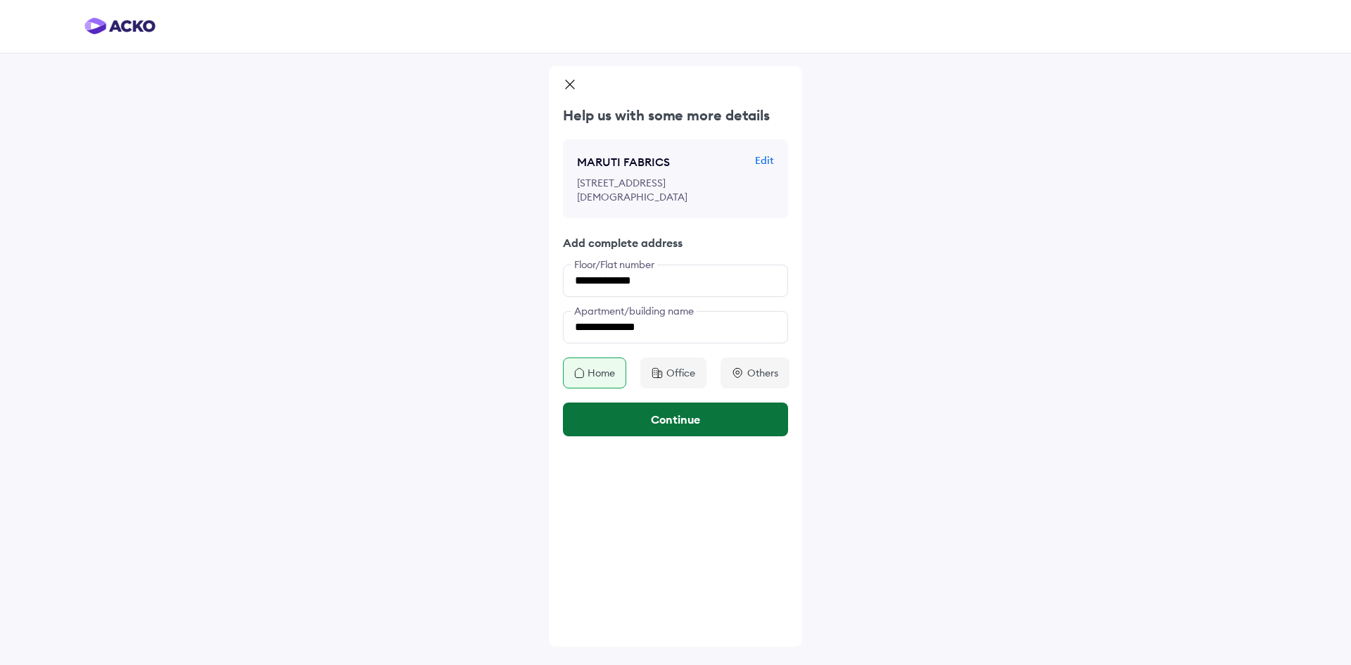
click at [682, 436] on button "Continue" at bounding box center [675, 419] width 225 height 34
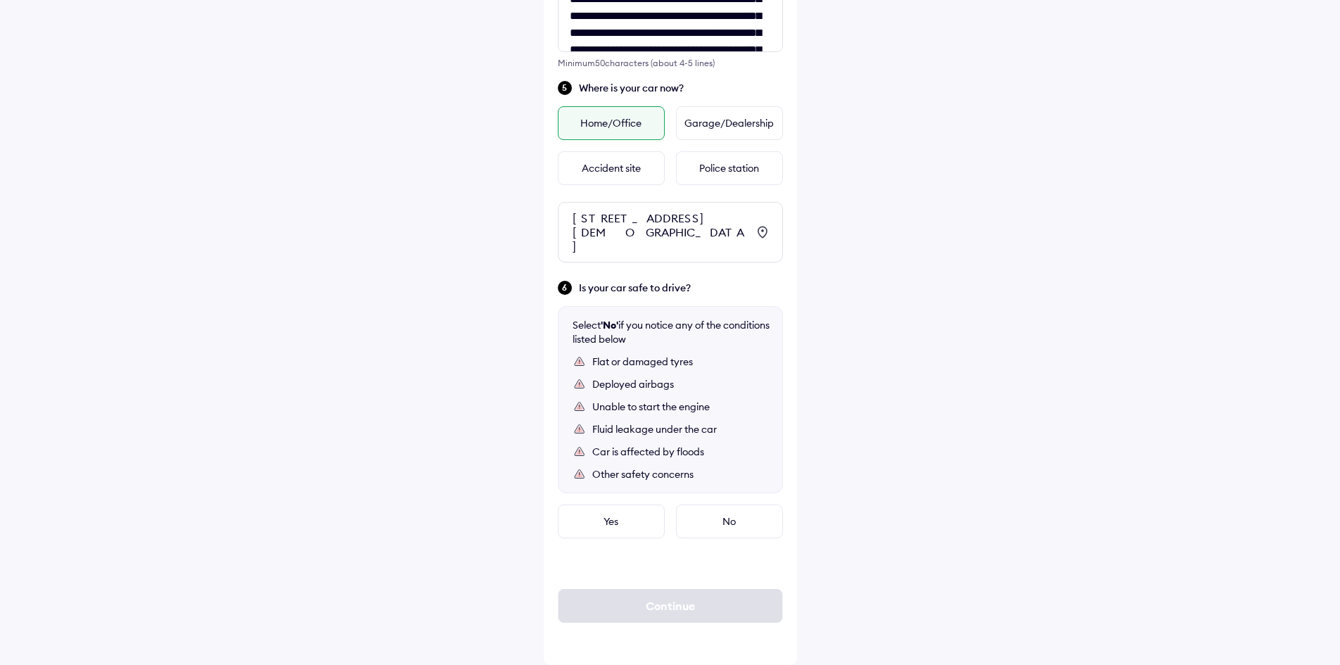
scroll to position [647, 0]
click at [751, 514] on div "No" at bounding box center [729, 521] width 107 height 34
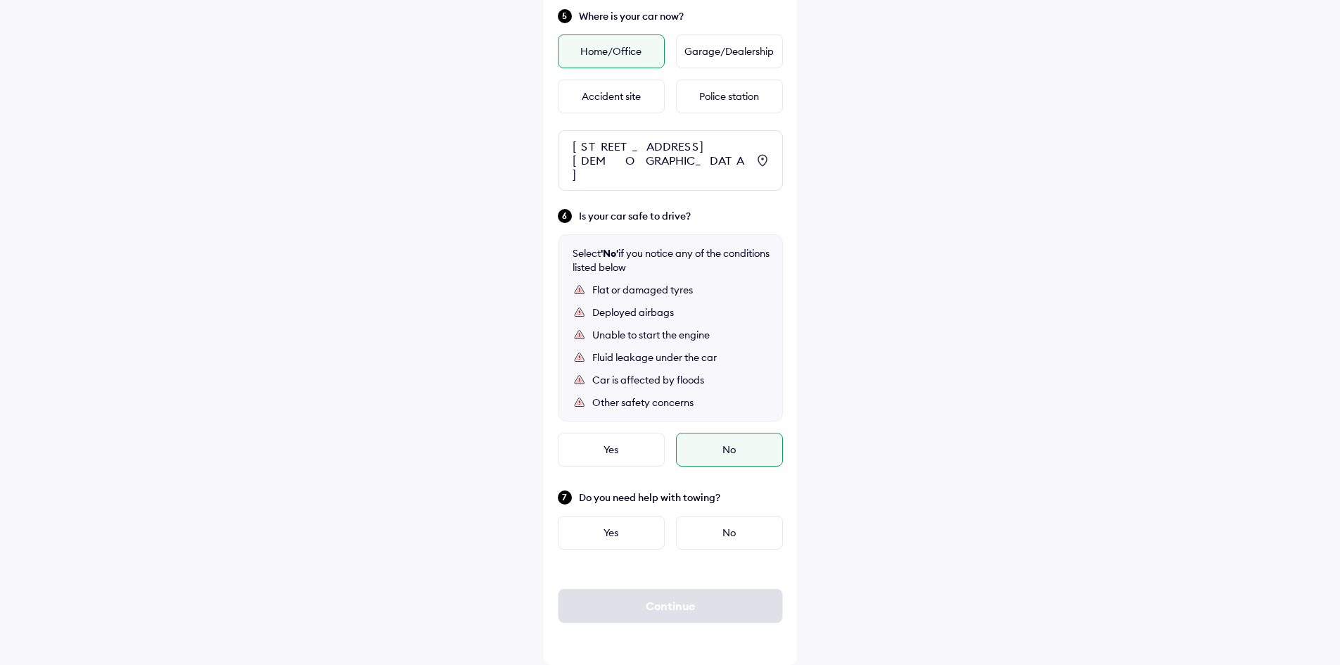
scroll to position [719, 0]
click at [630, 446] on div "Yes" at bounding box center [611, 450] width 107 height 34
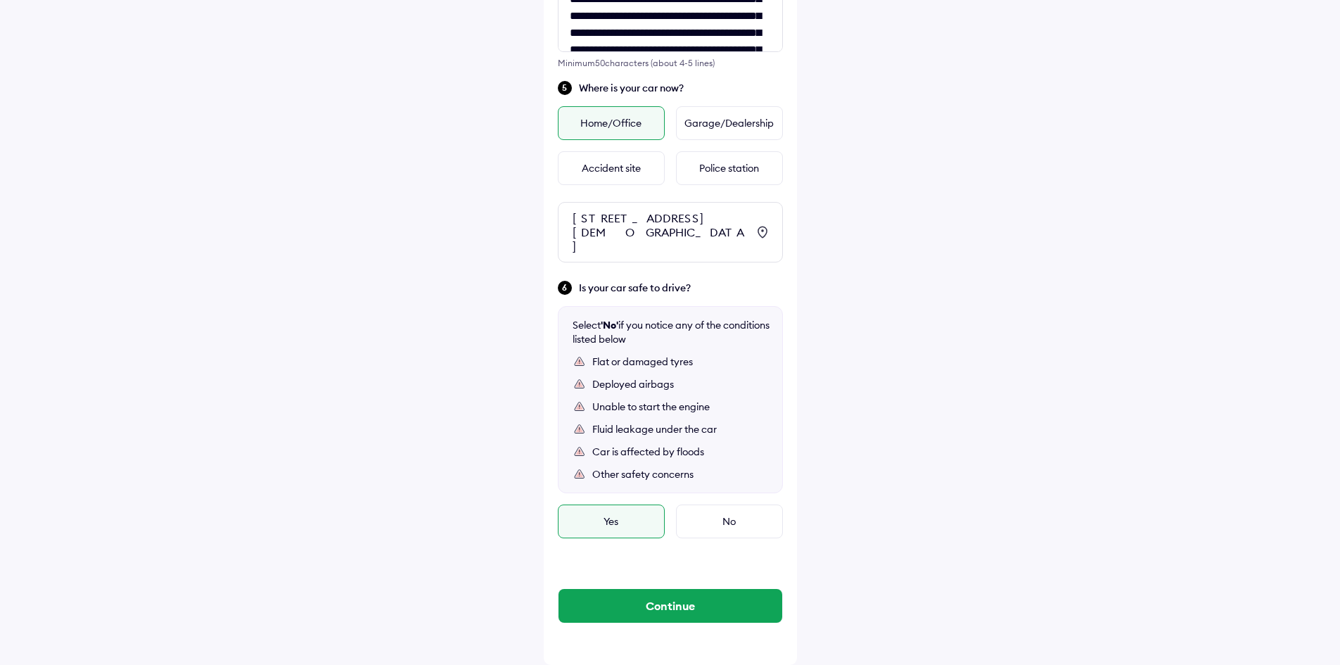
scroll to position [647, 0]
click at [714, 607] on button "Continue" at bounding box center [671, 606] width 224 height 34
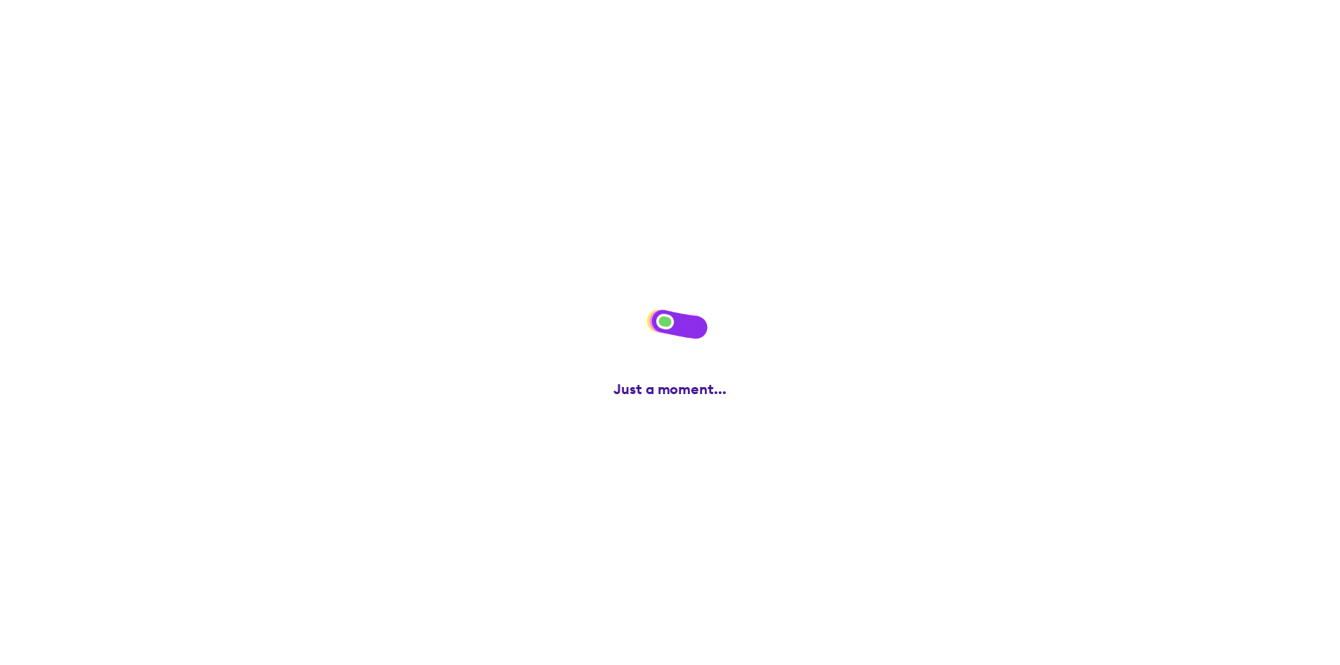
scroll to position [0, 0]
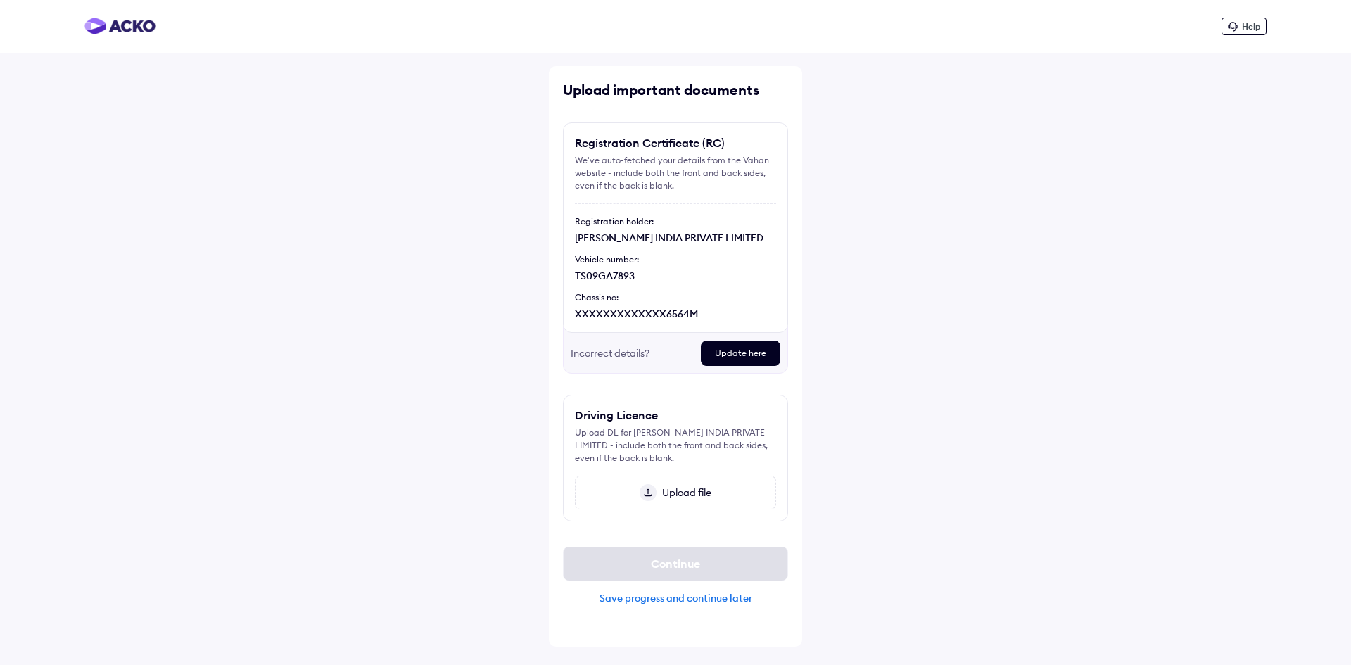
click at [682, 485] on div "Upload file" at bounding box center [675, 493] width 201 height 34
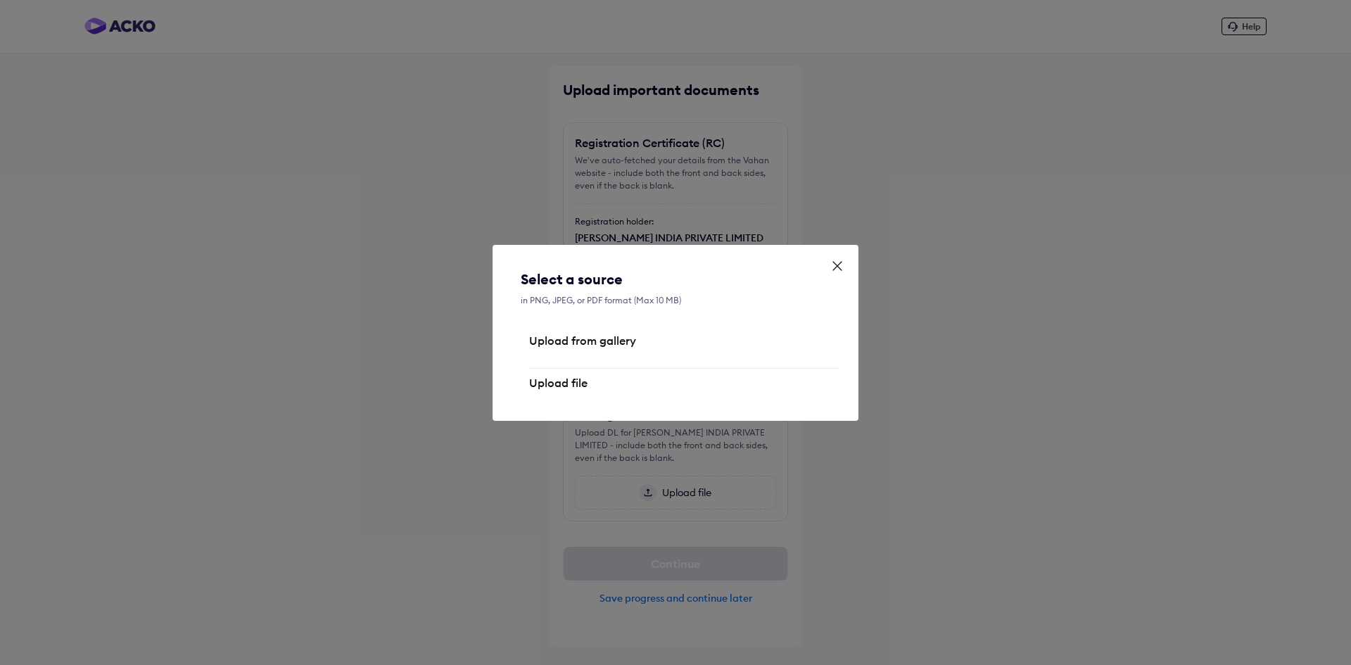
click at [631, 378] on div "Upload file" at bounding box center [676, 390] width 310 height 28
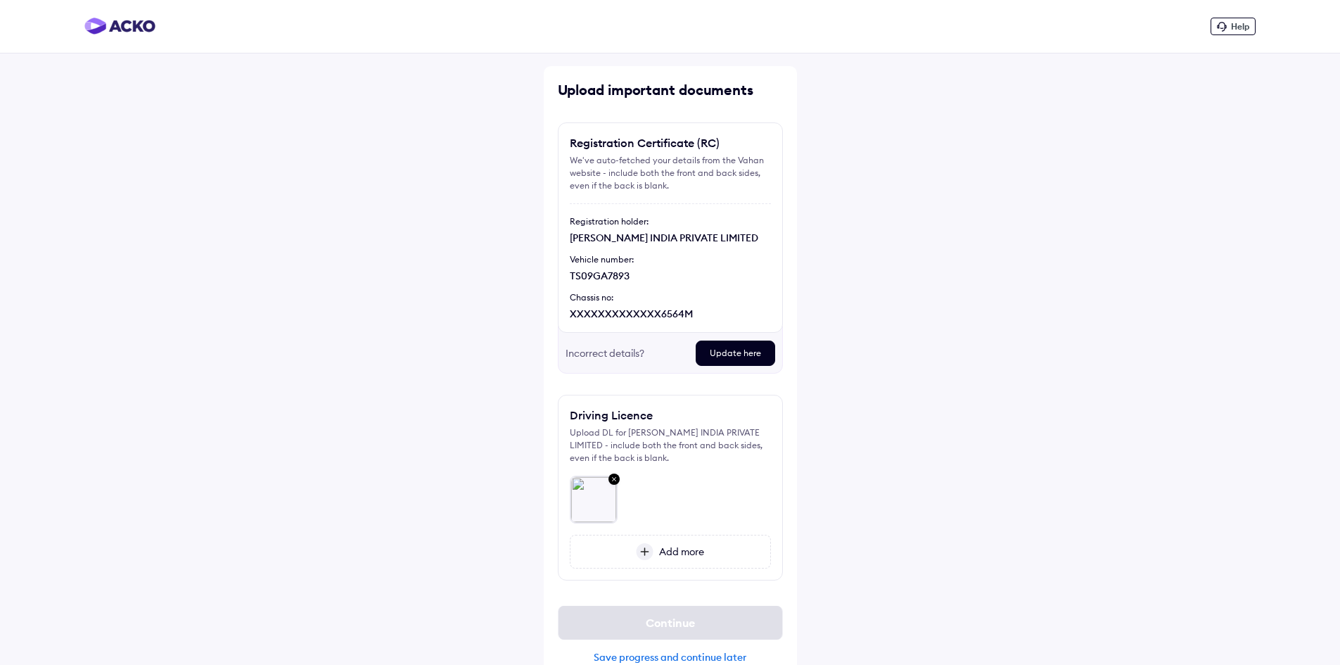
click at [671, 534] on div "Driving Licence Upload DL fo[PERSON_NAME]AW INDIA PRIVATE LIMITED - include bot…" at bounding box center [670, 488] width 225 height 186
click at [673, 546] on span "Add more" at bounding box center [679, 551] width 51 height 13
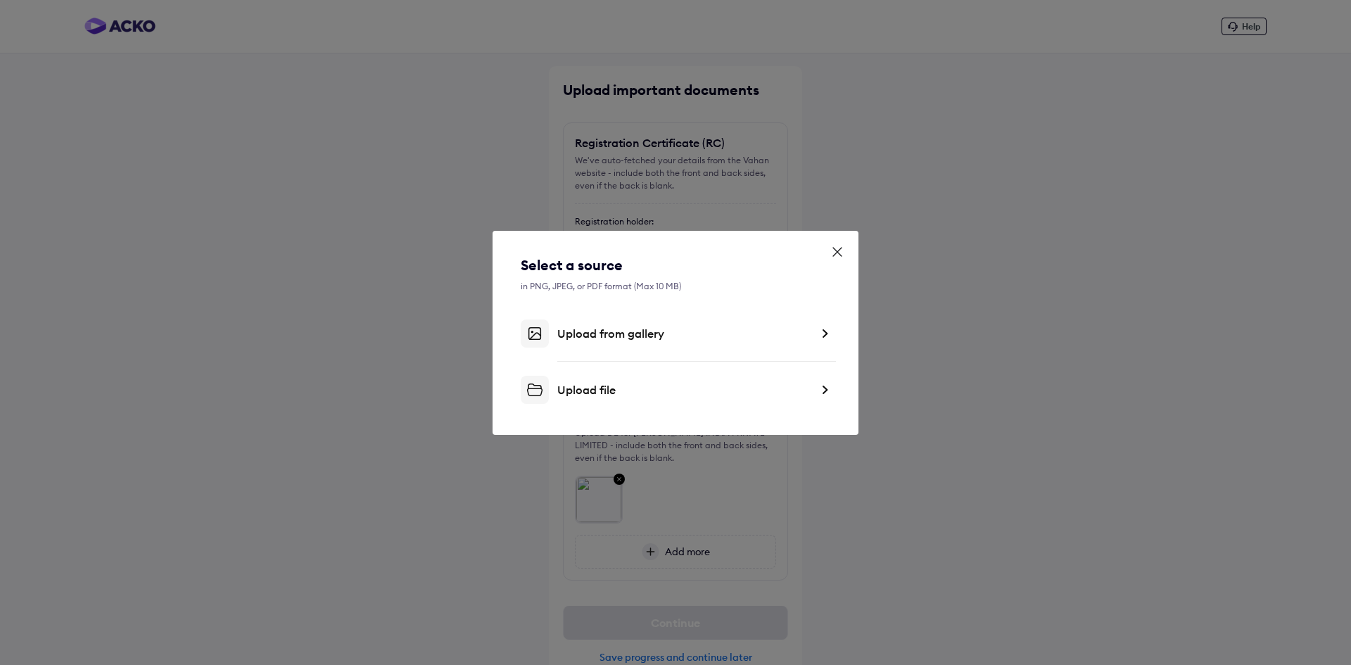
click at [651, 388] on div "Upload file" at bounding box center [683, 390] width 253 height 14
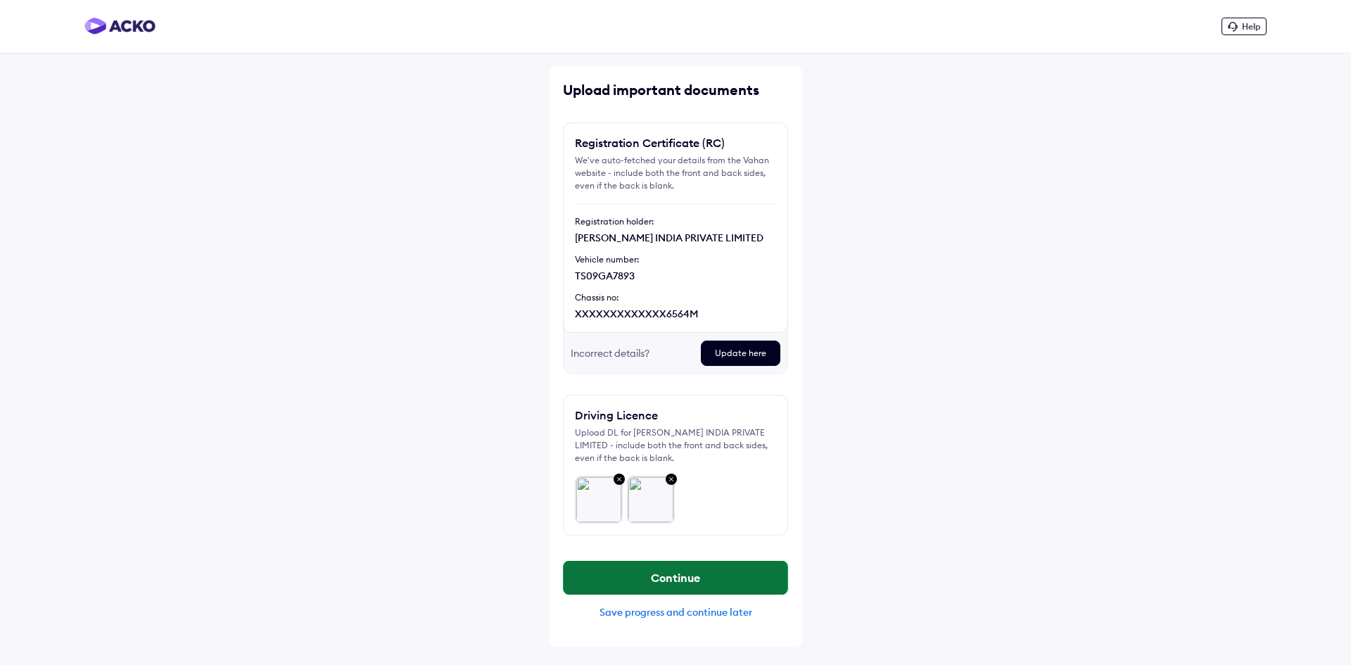
click at [723, 573] on button "Continue" at bounding box center [676, 578] width 224 height 34
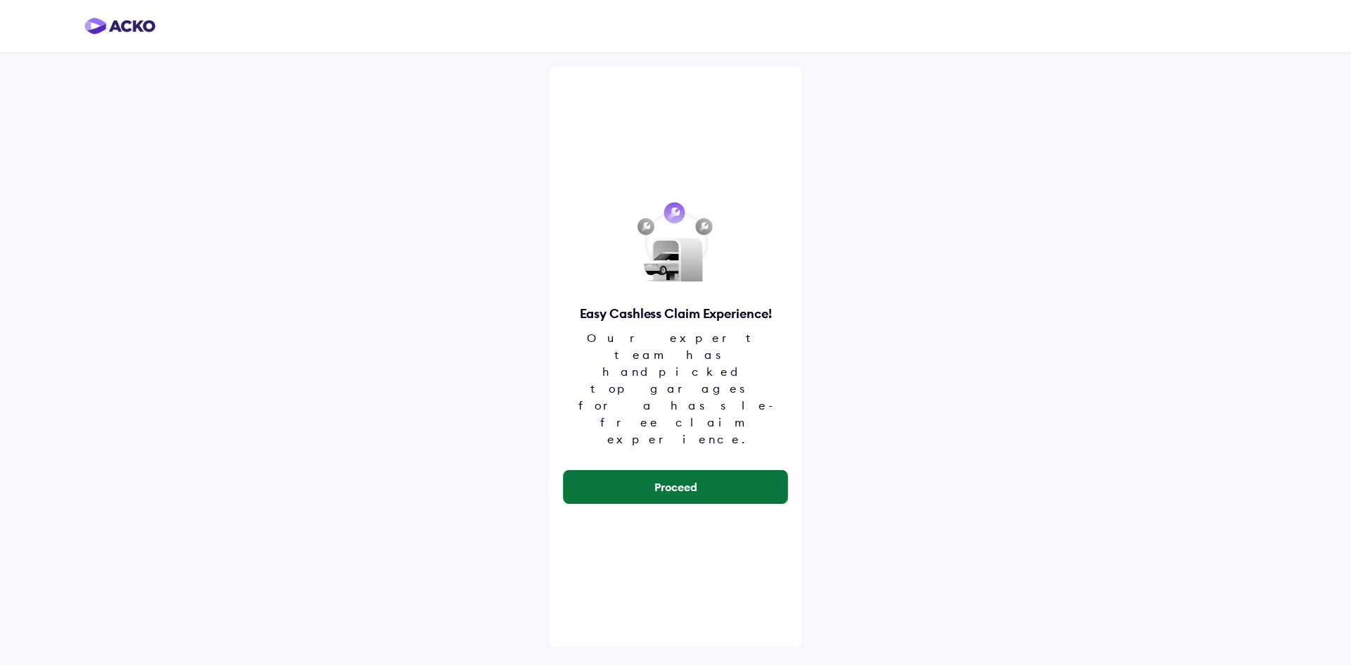
click at [744, 470] on button "Proceed" at bounding box center [676, 487] width 224 height 34
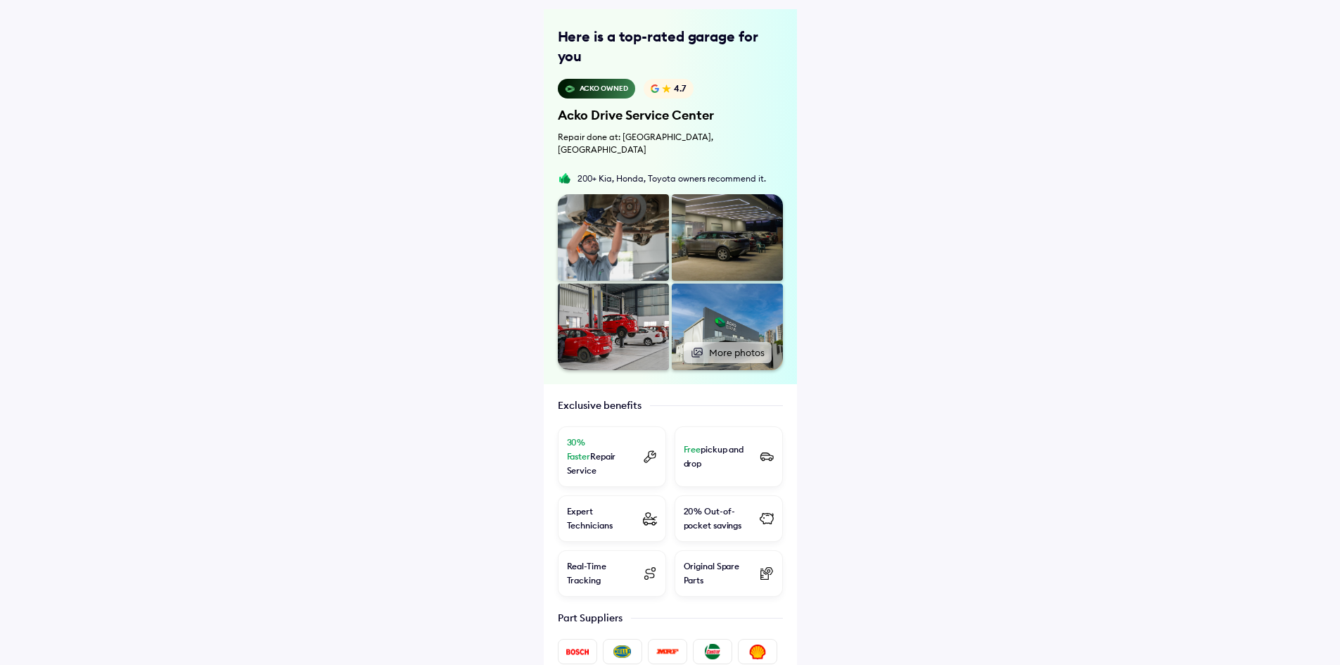
scroll to position [409, 0]
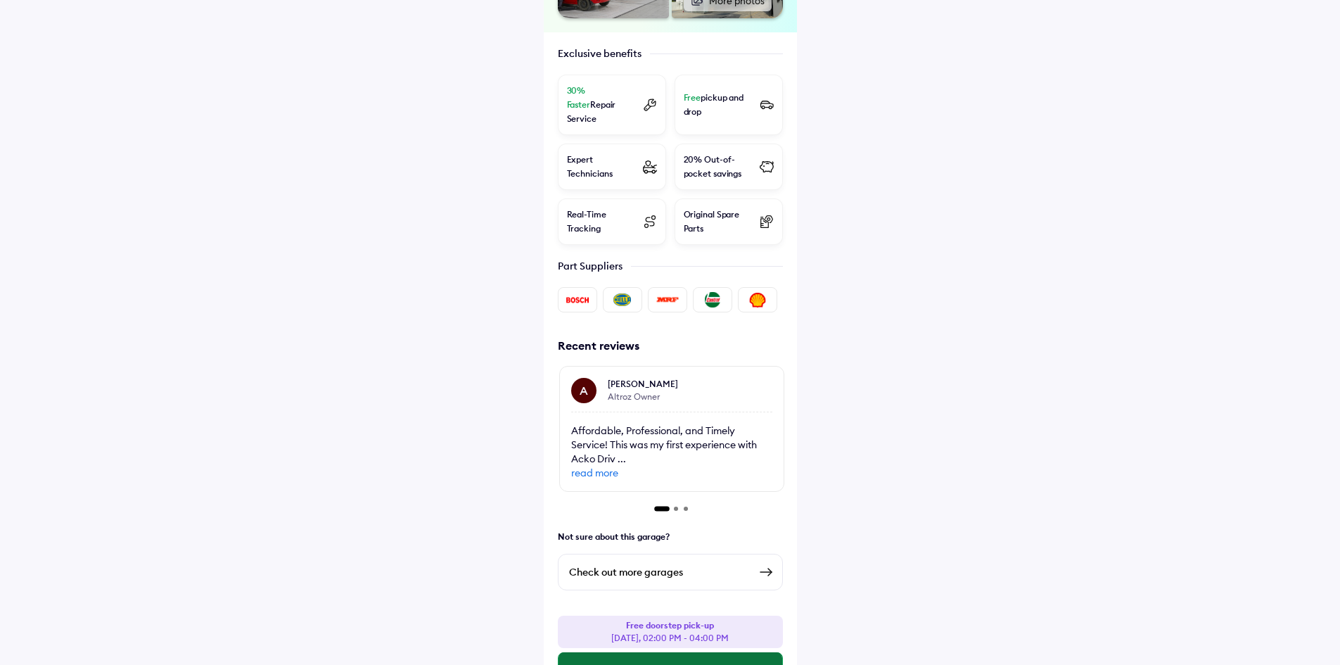
click at [754, 652] on button "Select this Slot" at bounding box center [671, 669] width 224 height 34
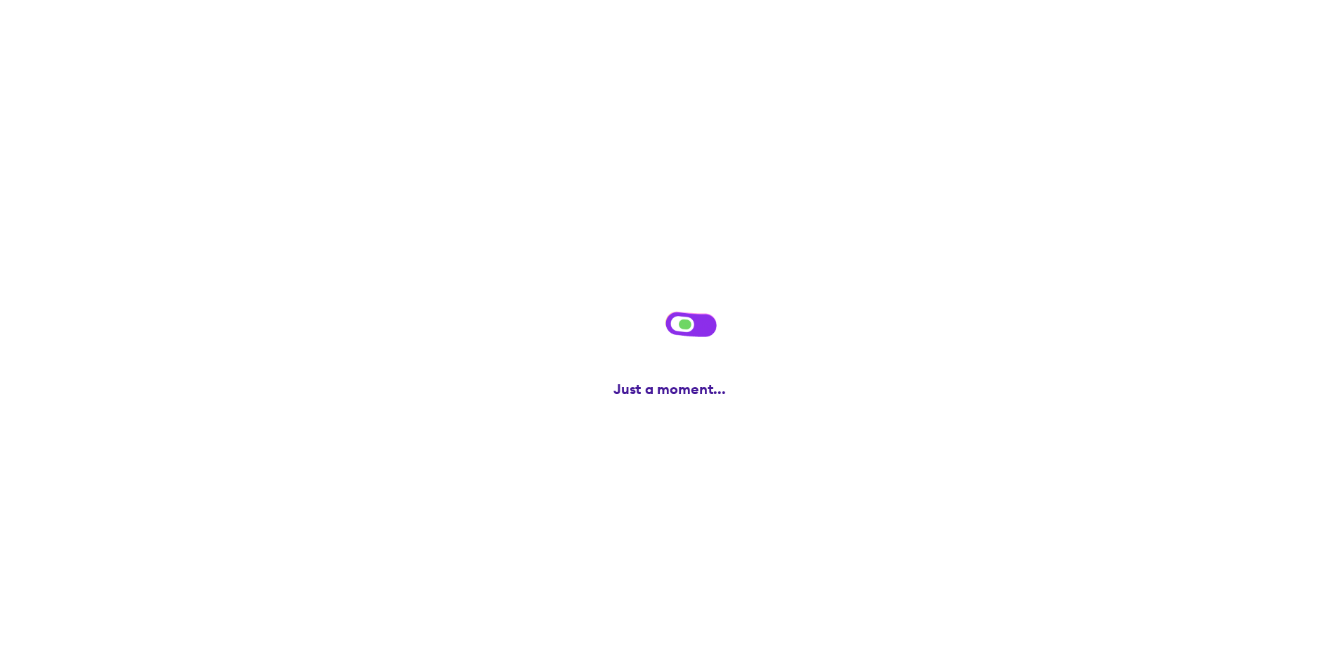
scroll to position [0, 0]
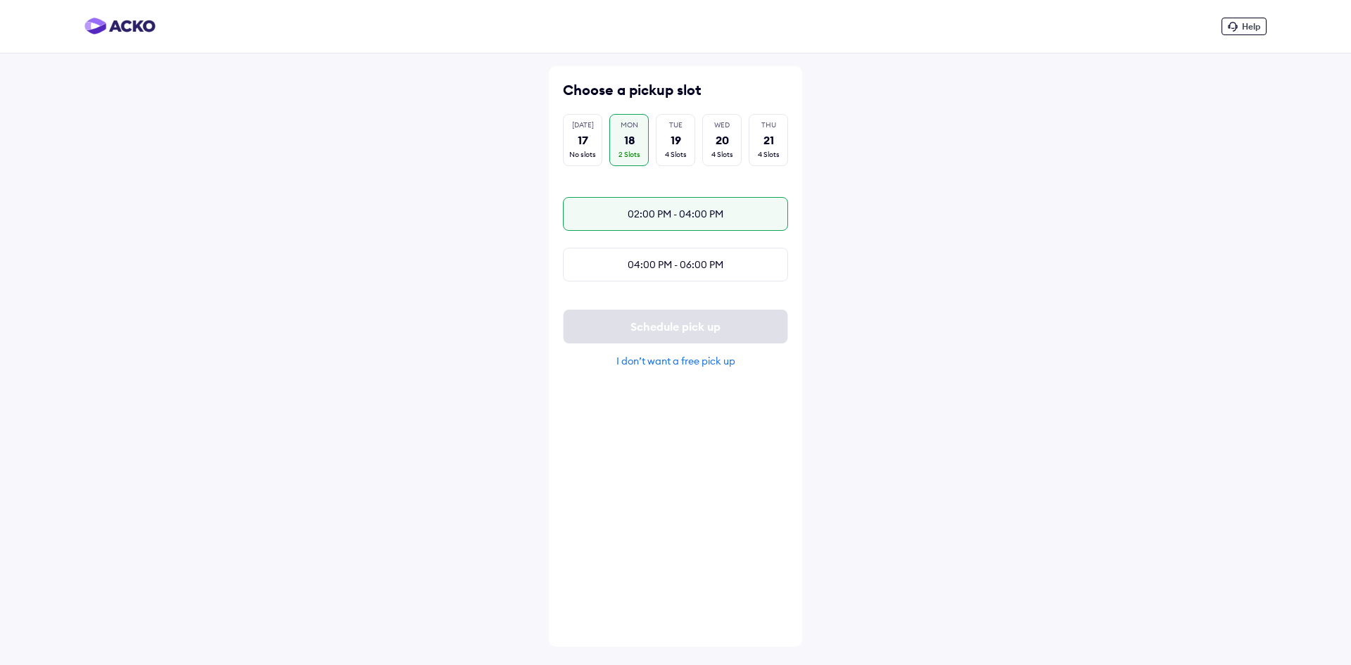
click at [662, 223] on div "02:00 PM - 04:00 PM" at bounding box center [675, 214] width 225 height 34
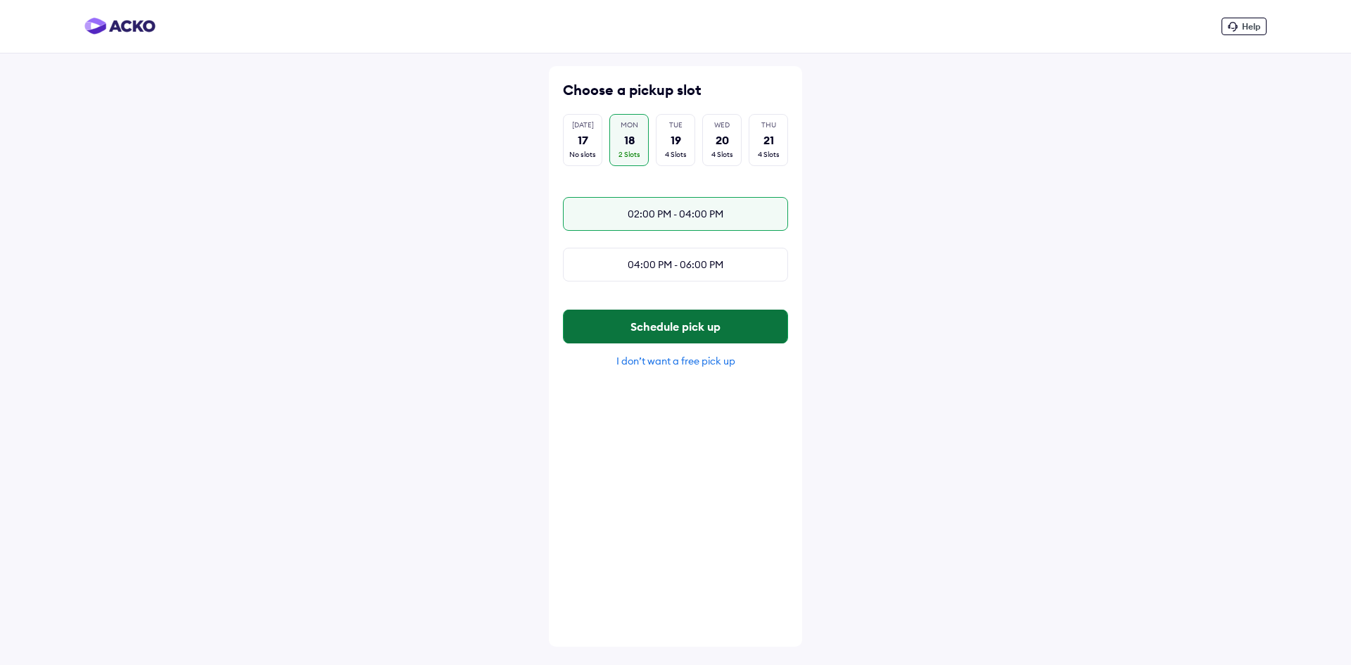
click at [730, 343] on button "Schedule pick up" at bounding box center [676, 327] width 224 height 34
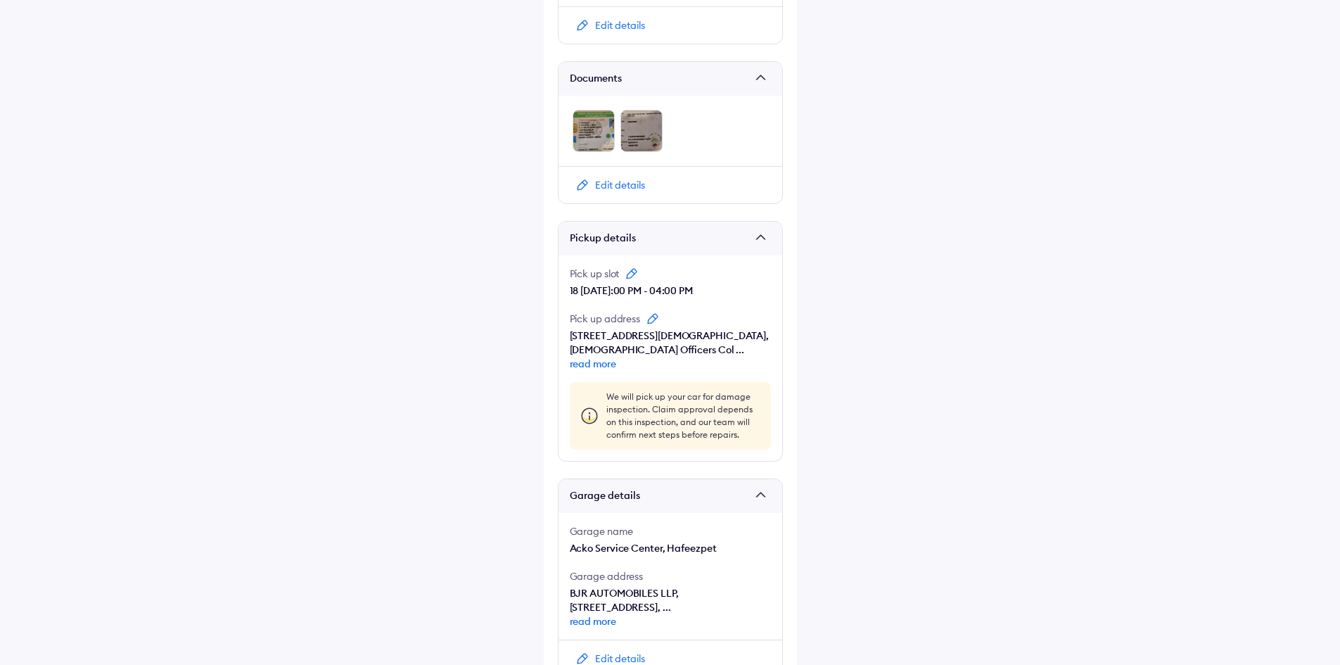
scroll to position [774, 0]
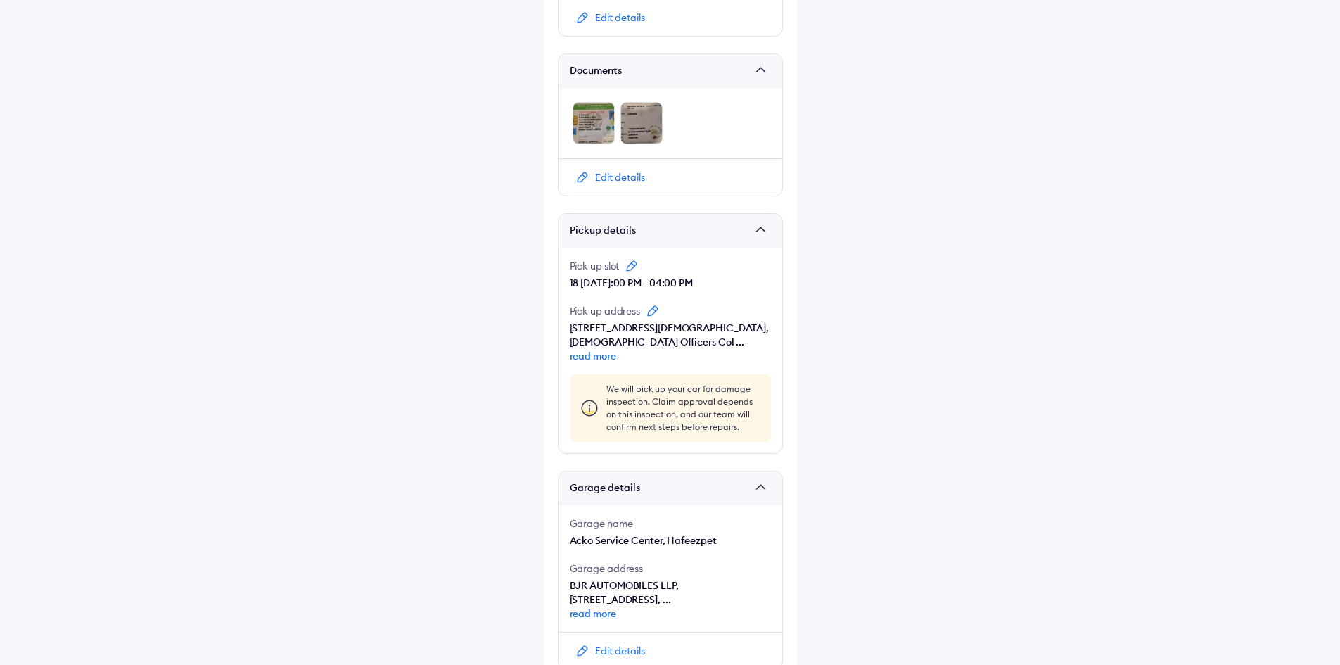
click at [586, 403] on img at bounding box center [589, 408] width 23 height 23
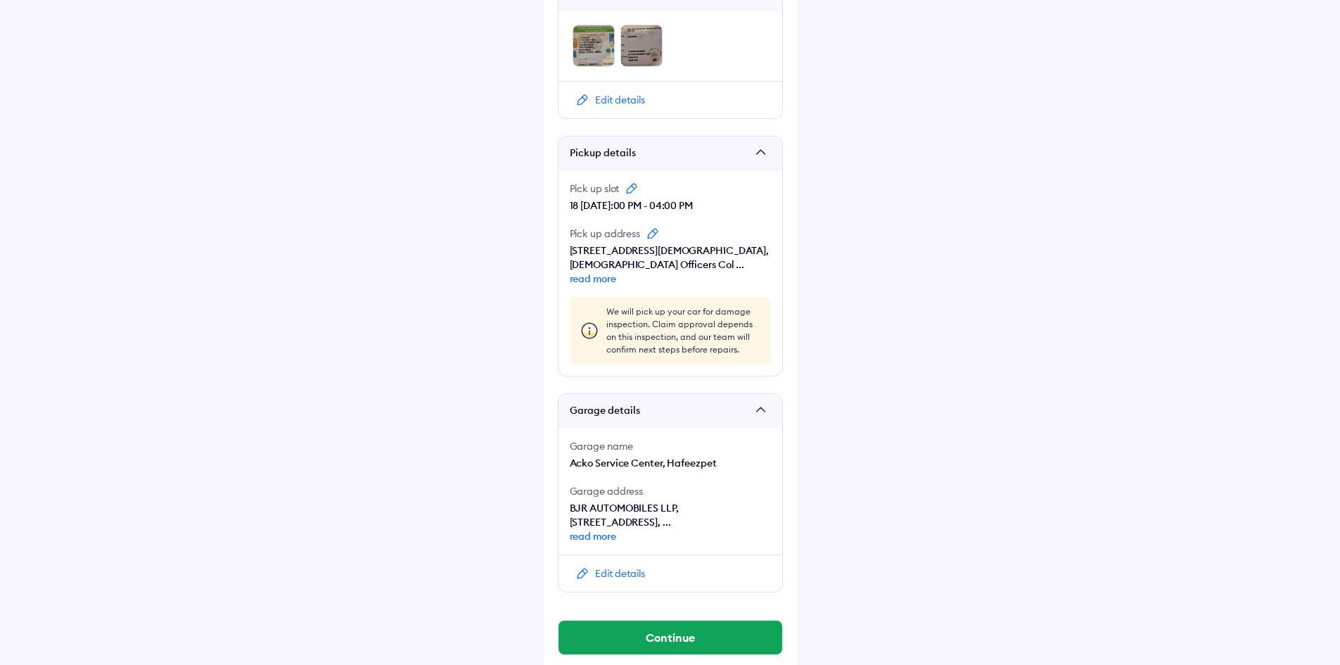
scroll to position [866, 0]
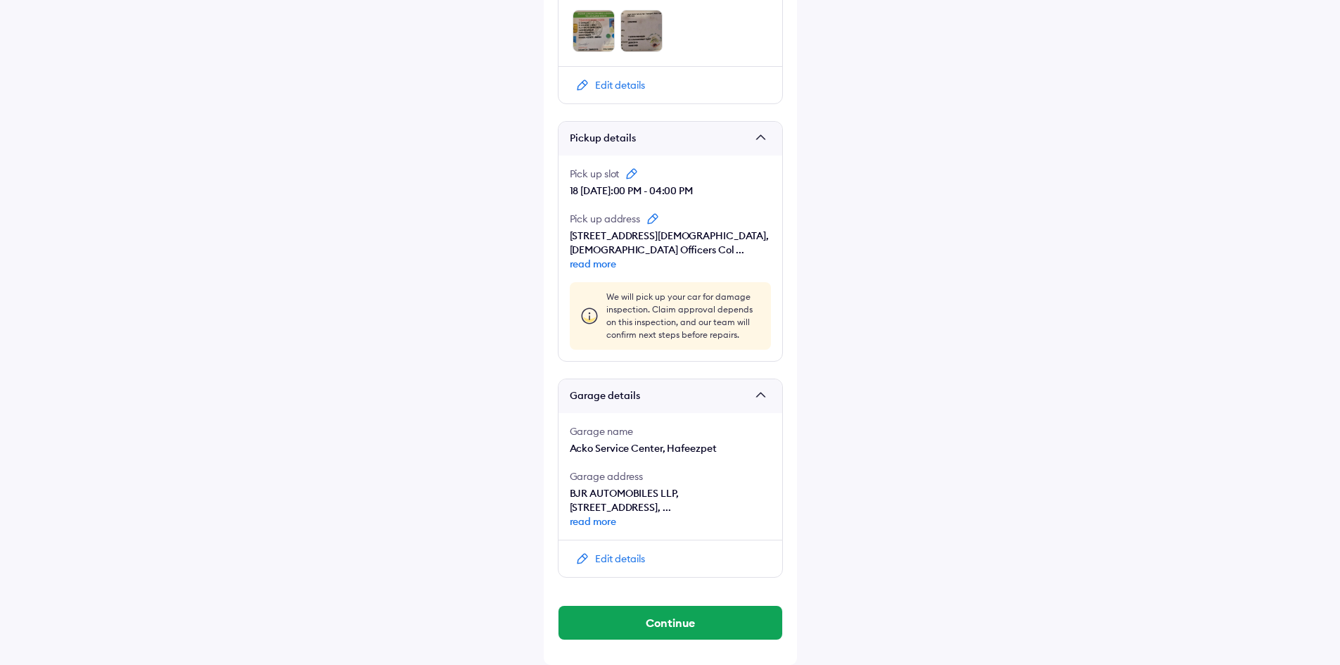
drag, startPoint x: 718, startPoint y: 617, endPoint x: 756, endPoint y: 590, distance: 46.9
click at [718, 617] on button "Continue" at bounding box center [671, 623] width 224 height 34
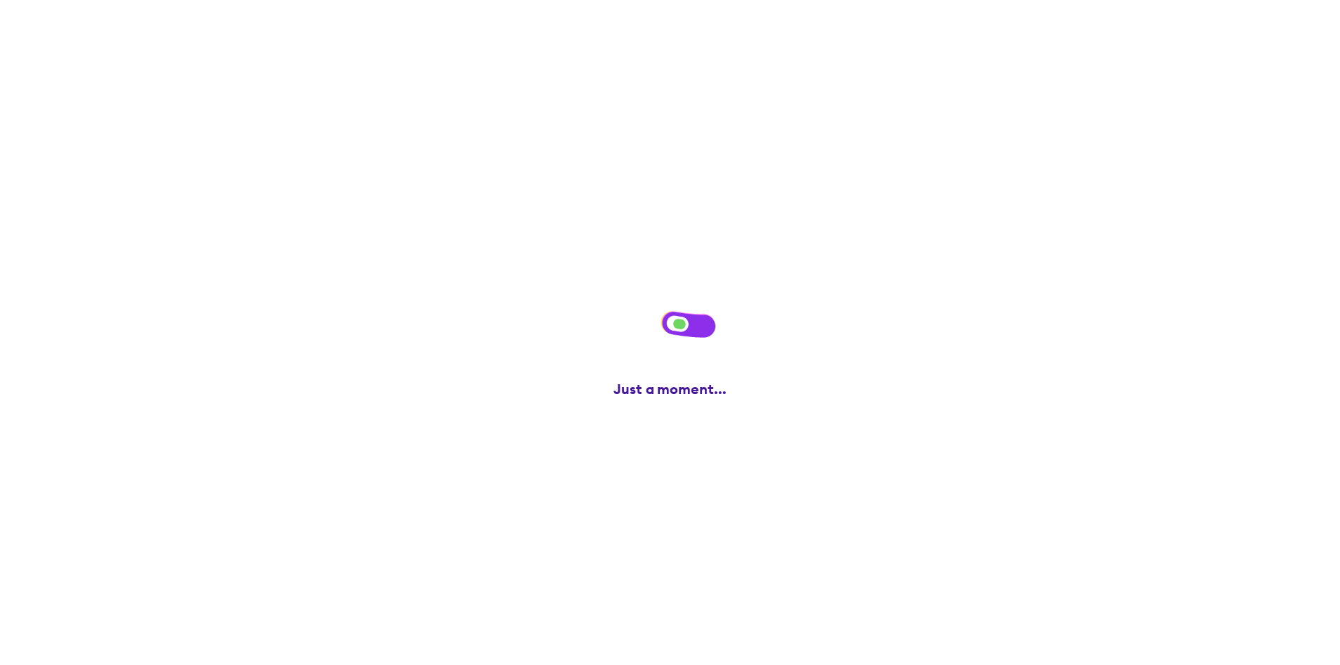
scroll to position [0, 0]
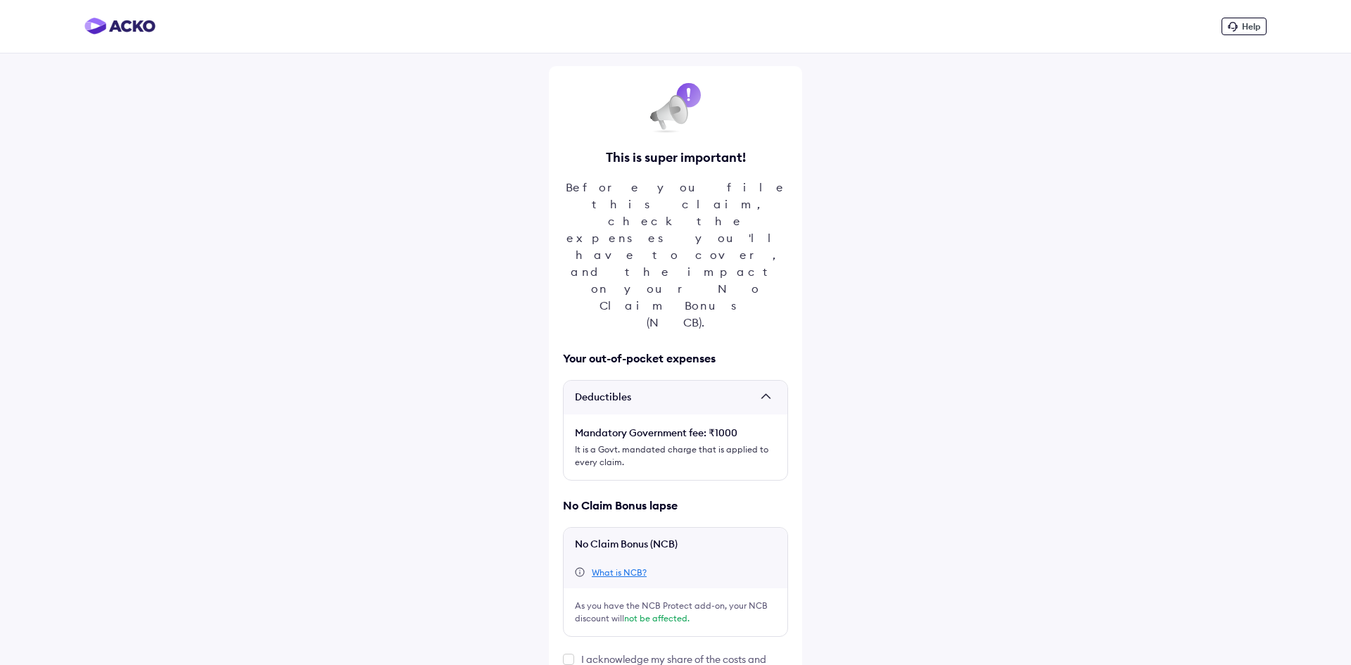
click at [566, 654] on label at bounding box center [568, 659] width 11 height 11
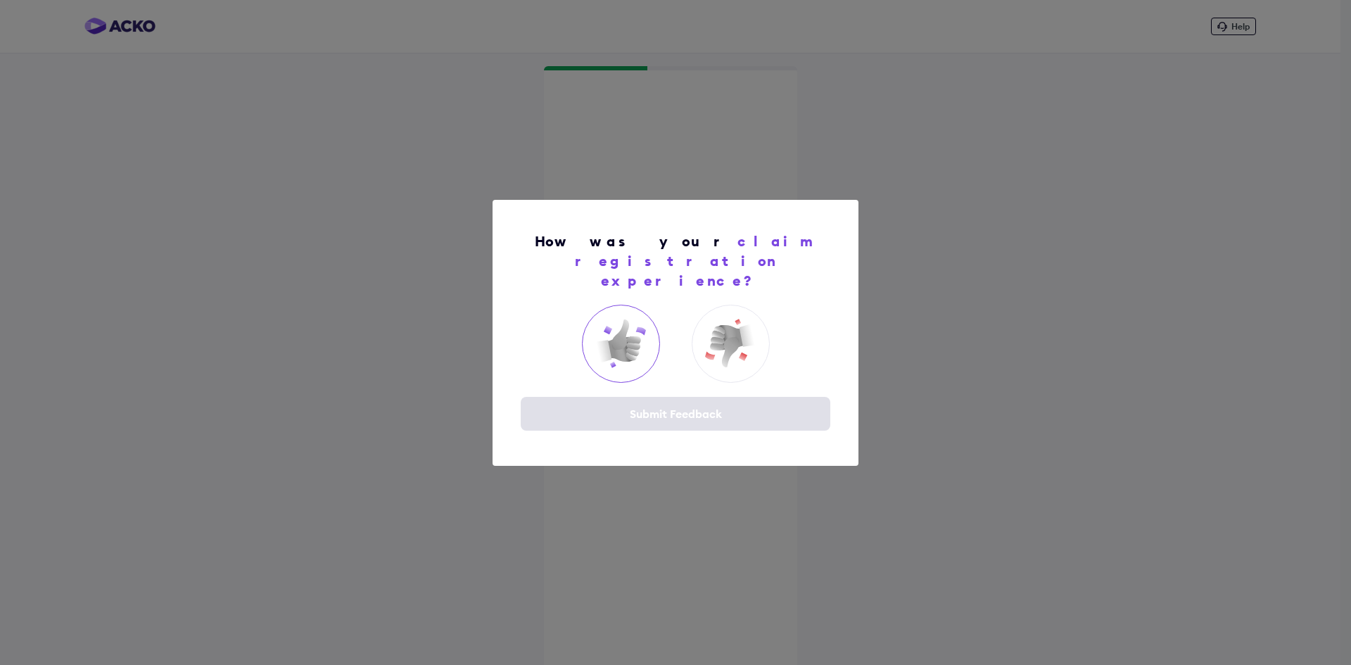
click at [612, 330] on img at bounding box center [620, 343] width 56 height 56
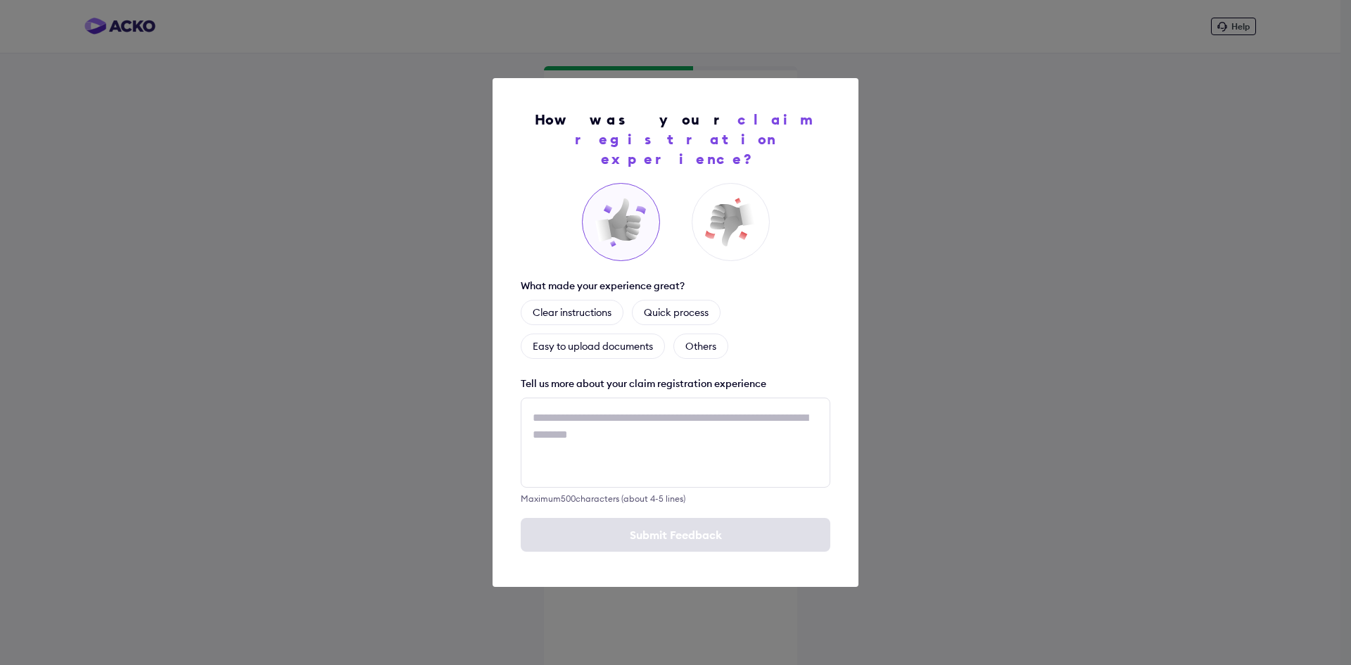
click at [825, 345] on div "Clear instructions Quick process Easy to upload documents Others" at bounding box center [676, 329] width 310 height 59
click at [931, 333] on div "How was your claim registration experience? What made your experience great? Cl…" at bounding box center [675, 332] width 1351 height 665
click at [687, 310] on div "Quick process" at bounding box center [676, 312] width 89 height 25
click at [749, 525] on div "Submit Feedback" at bounding box center [676, 535] width 310 height 34
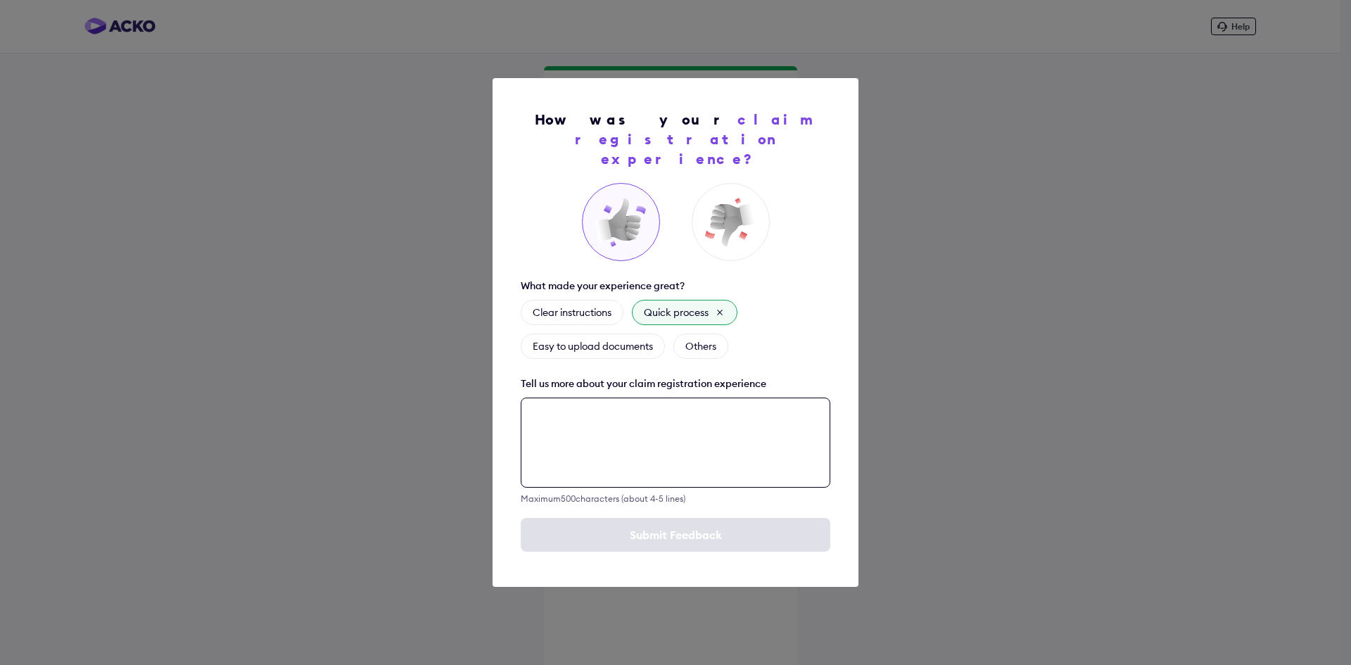
click at [626, 424] on textarea at bounding box center [676, 443] width 310 height 90
click at [664, 416] on textarea at bounding box center [676, 443] width 310 height 90
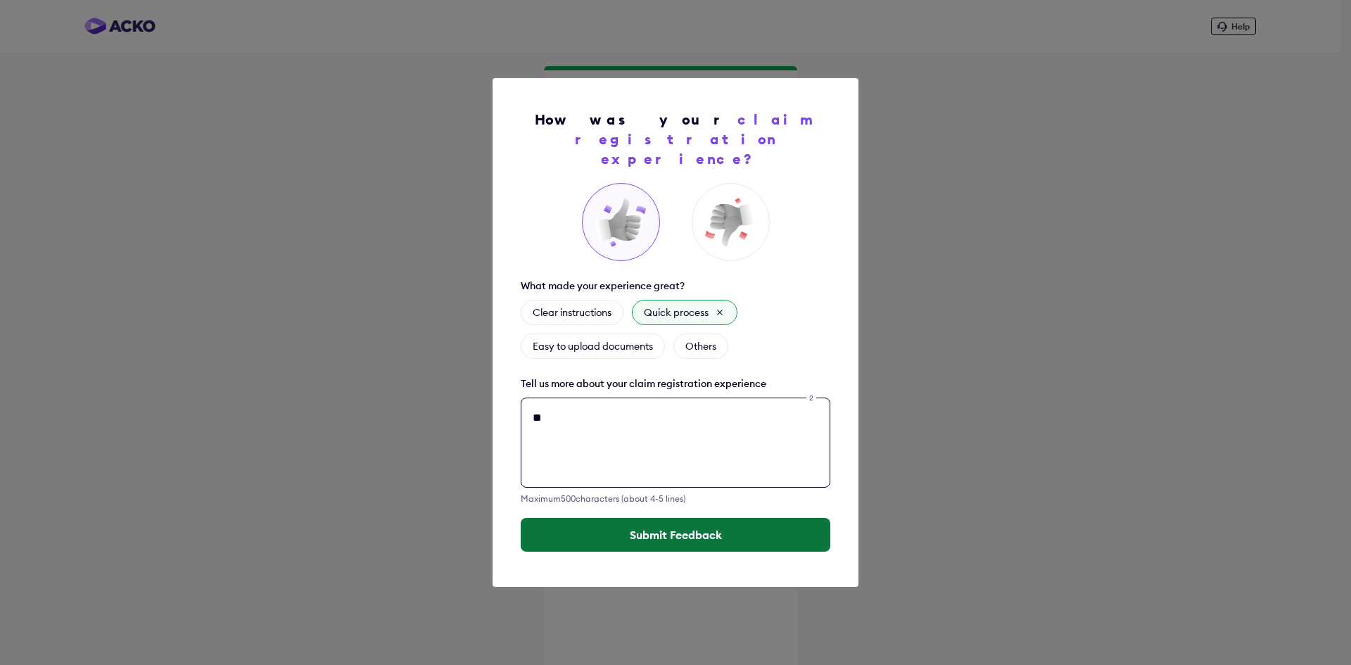
type textarea "**"
click at [658, 522] on button "Submit Feedback" at bounding box center [676, 535] width 310 height 34
